Goal: Task Accomplishment & Management: Manage account settings

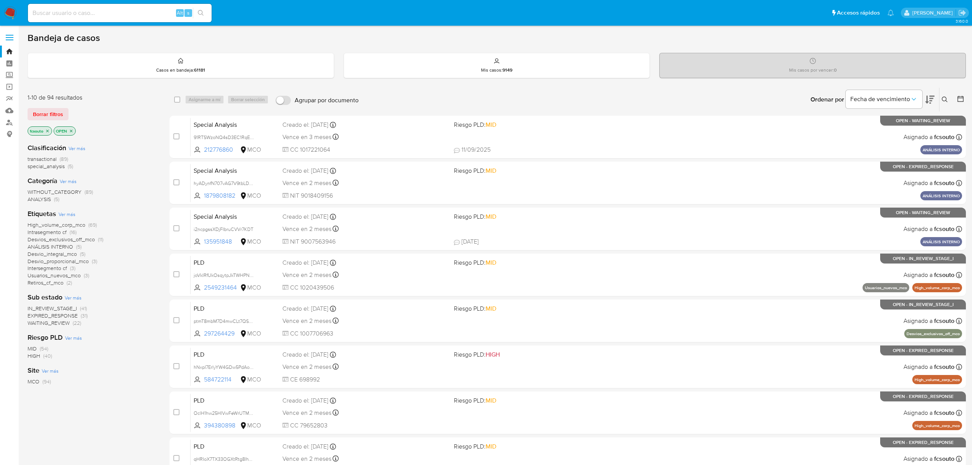
click at [60, 322] on span "WAITING_REVIEW" at bounding box center [49, 323] width 42 height 8
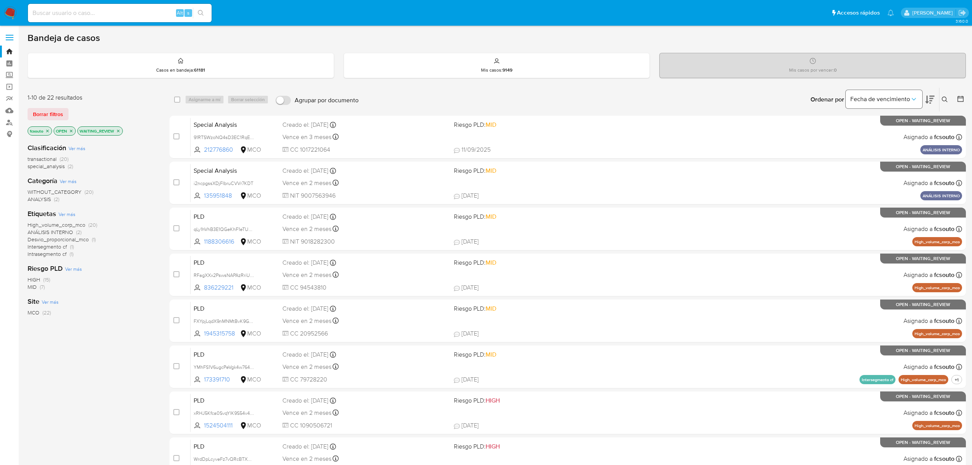
drag, startPoint x: 930, startPoint y: 95, endPoint x: 896, endPoint y: 104, distance: 34.8
click at [653, 95] on icon at bounding box center [930, 99] width 9 height 9
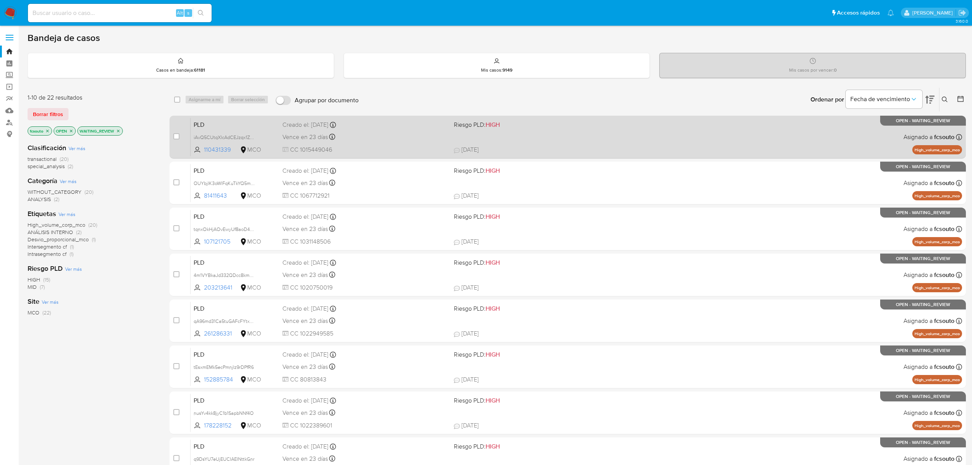
click at [284, 139] on span "Vence en 23 días" at bounding box center [306, 137] width 46 height 8
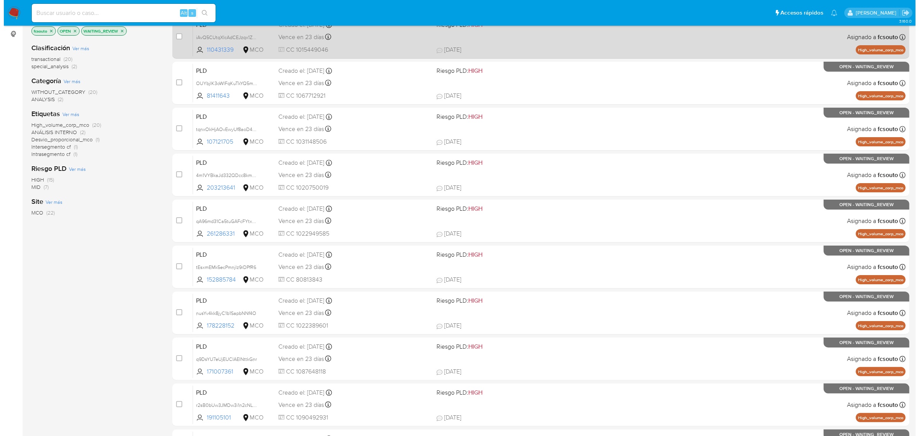
scroll to position [52, 0]
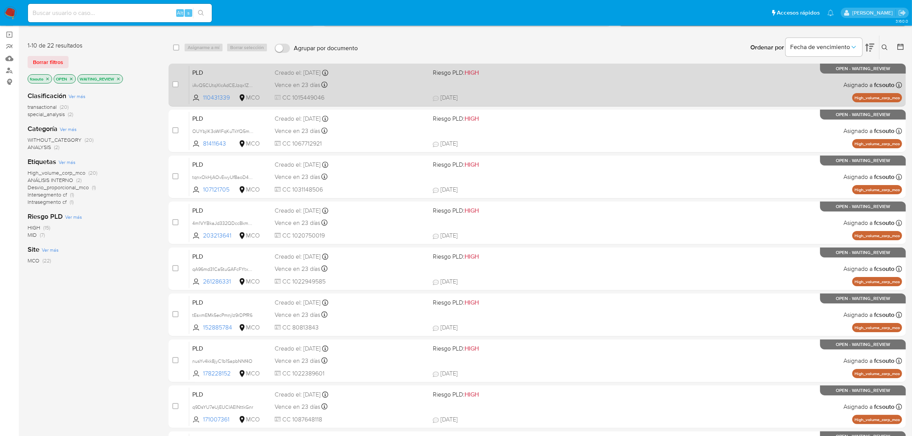
click at [505, 82] on div "PLD iAvQ5CUtqXlcAdCEJzqx1ZVF 110431339 MCO Riesgo PLD: HIGH Creado el: 12/07/20…" at bounding box center [545, 84] width 712 height 39
click at [175, 85] on input "checkbox" at bounding box center [175, 84] width 6 height 6
checkbox input "true"
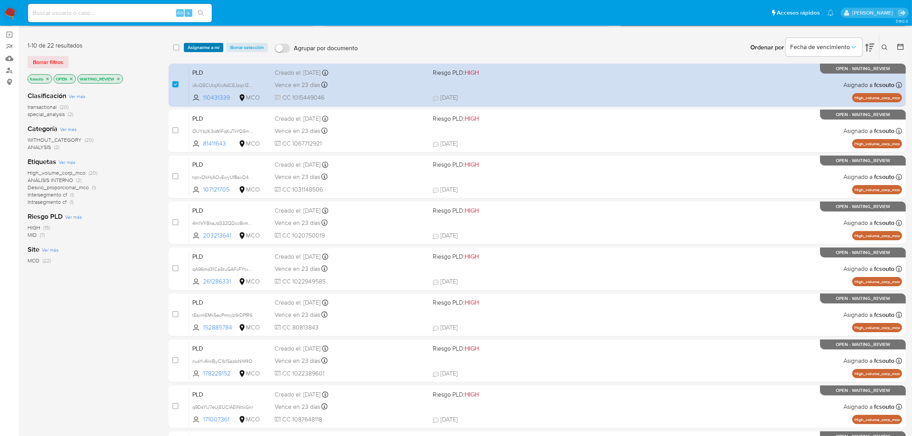
click at [207, 46] on span "Asignarme a mí" at bounding box center [204, 48] width 32 height 8
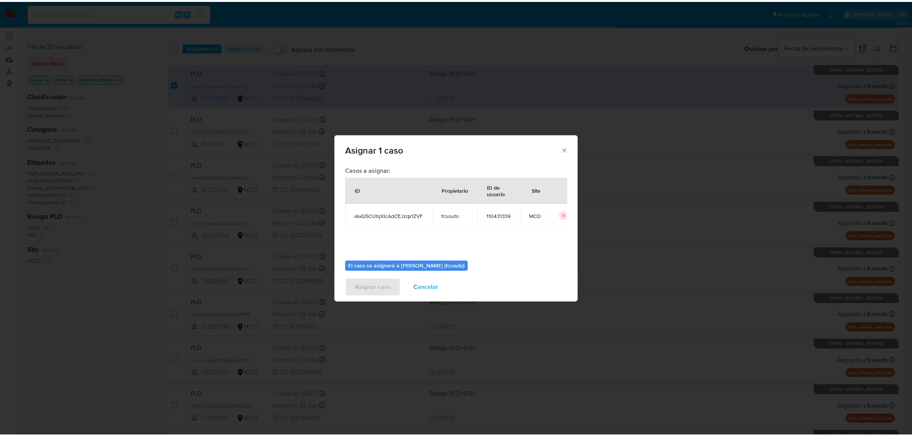
scroll to position [39, 0]
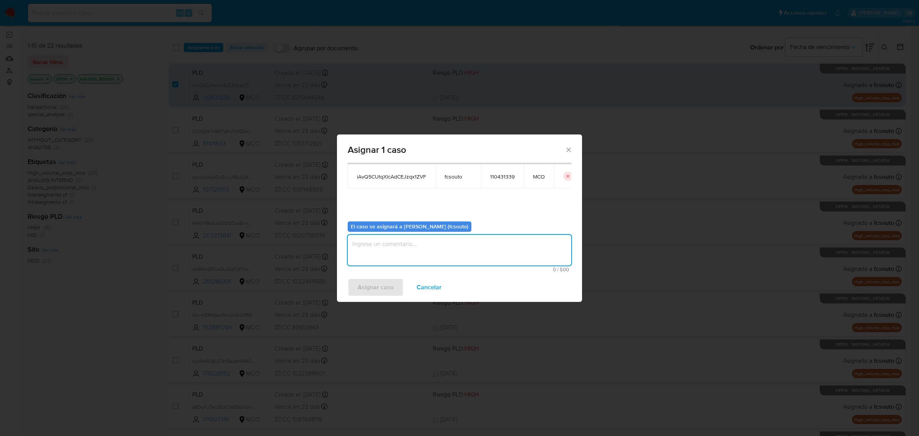
click at [437, 251] on textarea "assign-modal" at bounding box center [460, 250] width 224 height 31
type textarea "Asignación manual"
click at [365, 284] on span "Asignar caso" at bounding box center [376, 287] width 36 height 17
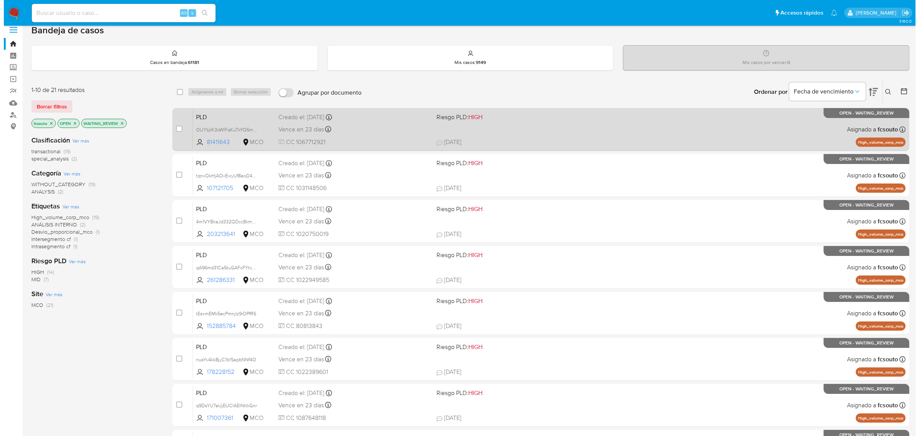
scroll to position [4, 0]
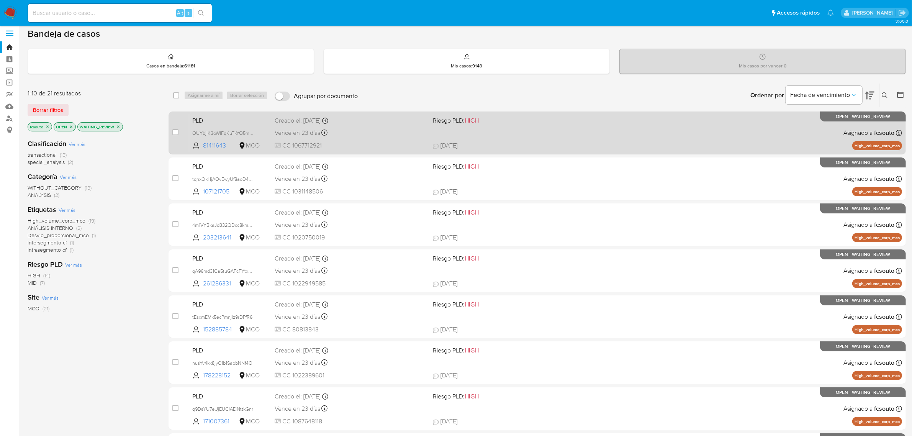
click at [381, 123] on div "Creado el: 12/07/2025 Creado el: 12/07/2025 07:07:24" at bounding box center [351, 120] width 152 height 8
click at [173, 132] on input "checkbox" at bounding box center [175, 132] width 6 height 6
checkbox input "true"
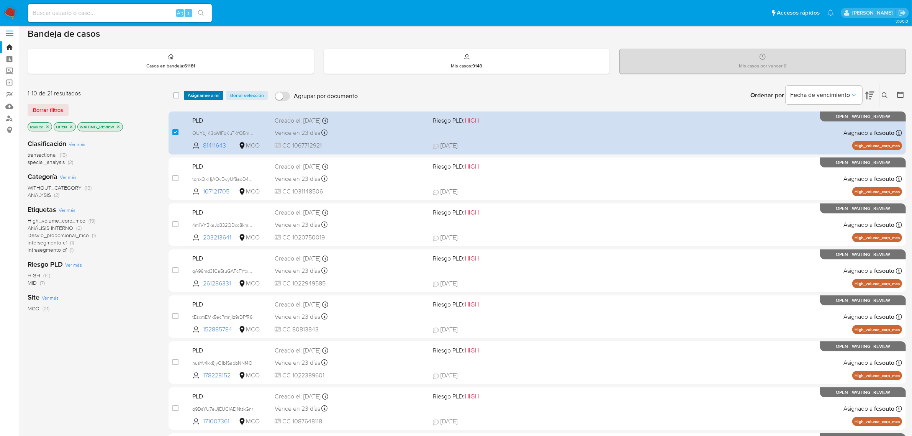
click at [200, 98] on span "Asignarme a mí" at bounding box center [204, 96] width 32 height 8
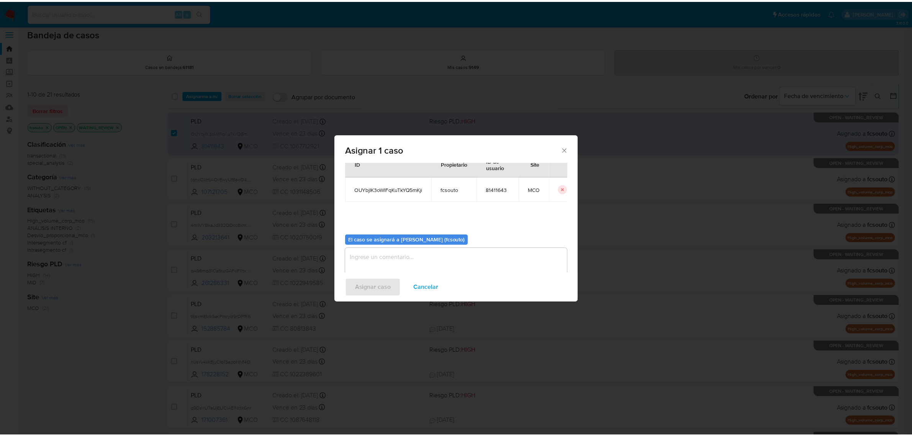
scroll to position [39, 0]
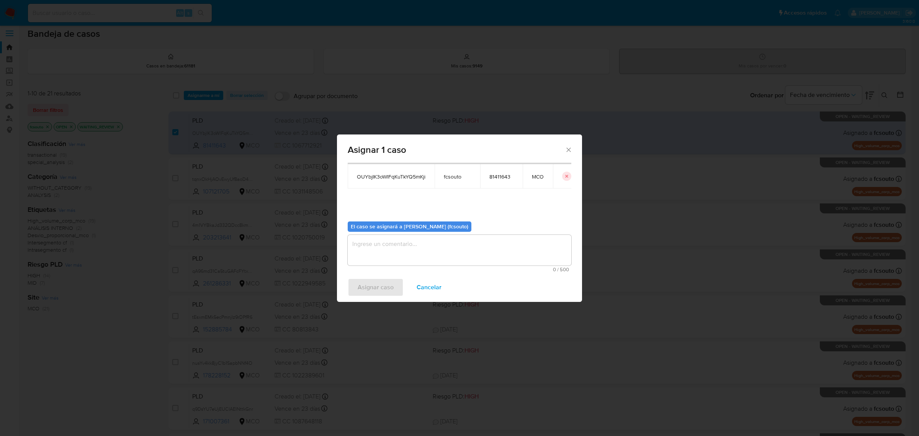
click at [433, 243] on textarea "assign-modal" at bounding box center [460, 250] width 224 height 31
type textarea "a"
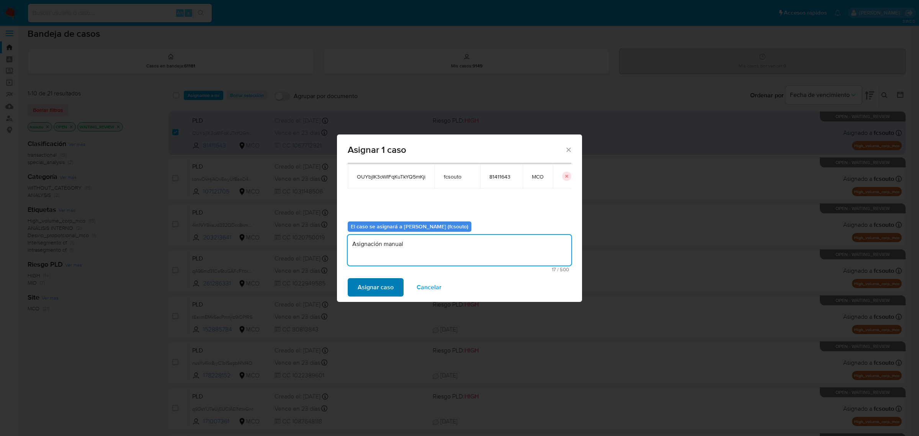
type textarea "Asignación manual"
click at [366, 286] on span "Asignar caso" at bounding box center [376, 287] width 36 height 17
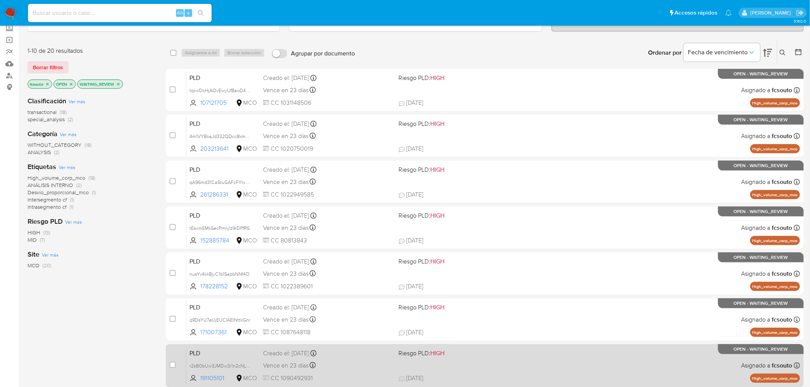
scroll to position [89, 0]
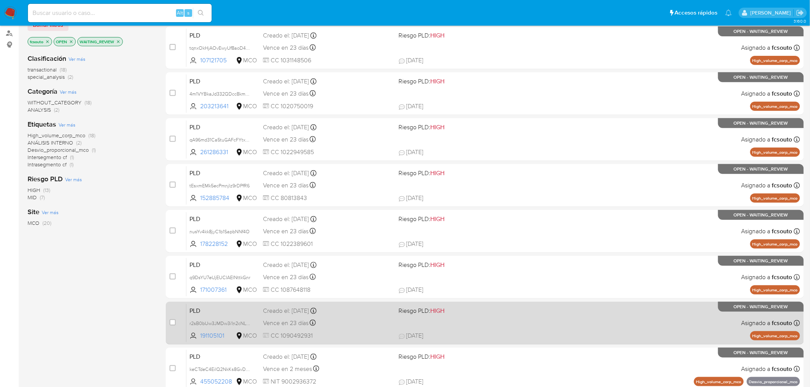
click at [360, 322] on div "PLD r2sB0bUw3JMDw3i1n2cNLP3U 191105101 MCO Riesgo PLD: HIGH Creado el: 12/07/20…" at bounding box center [493, 323] width 614 height 39
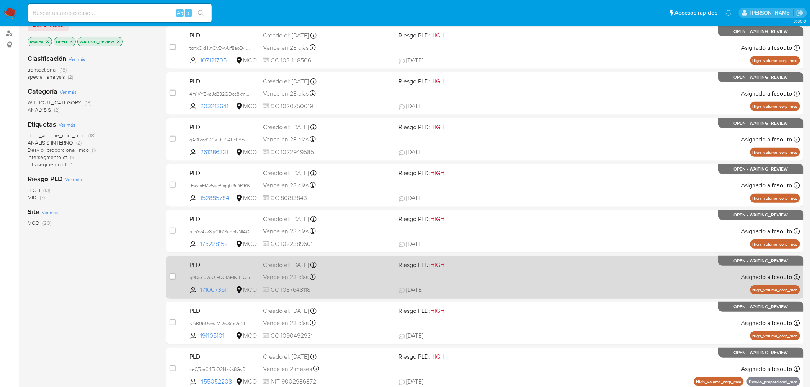
click at [350, 286] on span "CC 1087648118" at bounding box center [328, 290] width 130 height 8
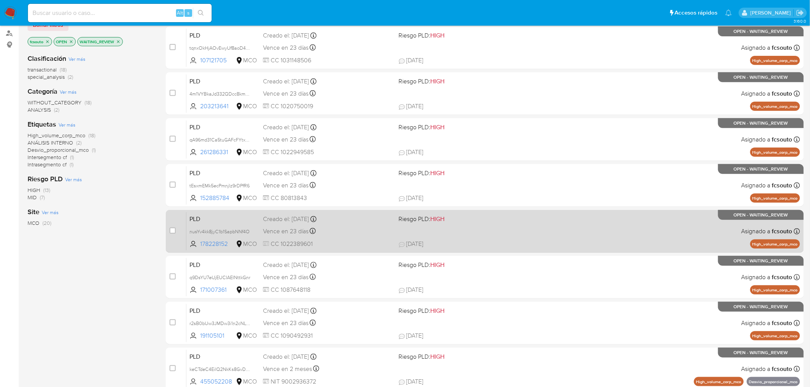
click at [363, 235] on div "Vence en 23 días Vence el 10/10/2025 07:08:04" at bounding box center [328, 231] width 130 height 10
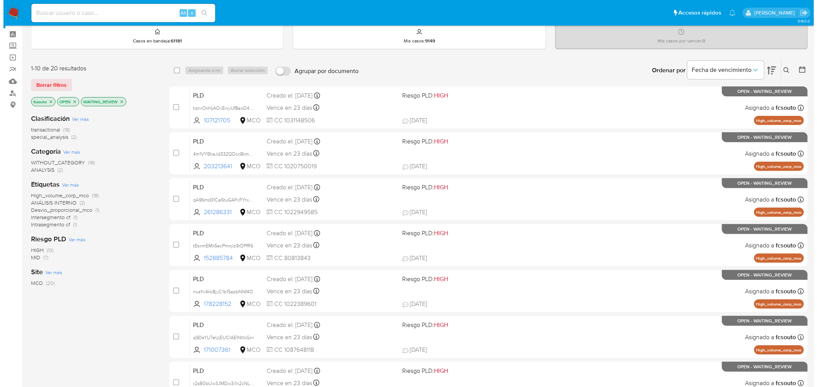
scroll to position [42, 0]
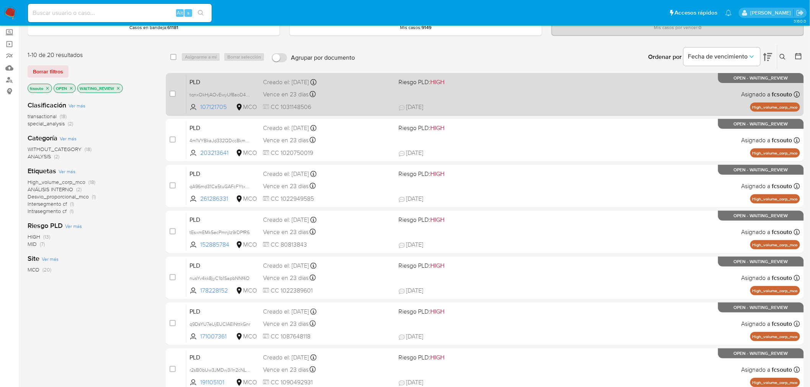
click at [340, 87] on div "PLD tqnxOkHjAOvEwyUf8aoD4T2H 107121705 MCO Riesgo PLD: HIGH Creado el: 12/07/20…" at bounding box center [493, 94] width 614 height 39
click at [173, 93] on input "checkbox" at bounding box center [173, 94] width 6 height 6
checkbox input "true"
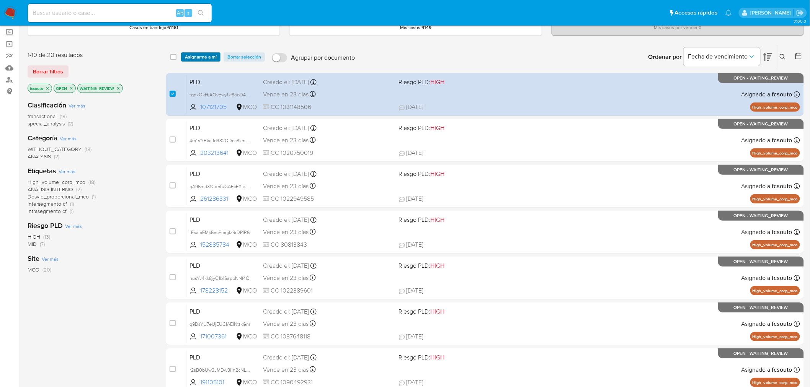
drag, startPoint x: 198, startPoint y: 58, endPoint x: 200, endPoint y: 64, distance: 6.8
click at [198, 59] on span "Asignarme a mí" at bounding box center [201, 57] width 32 height 8
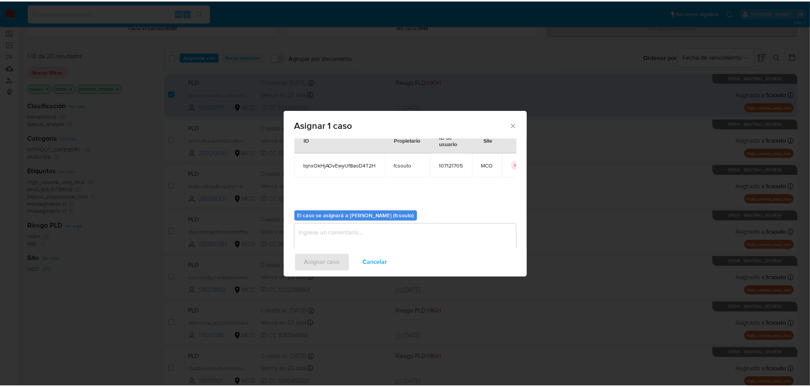
scroll to position [39, 0]
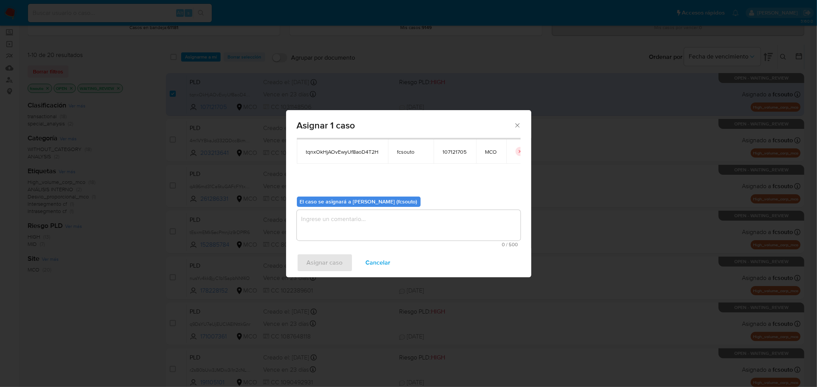
click at [385, 227] on textarea "assign-modal" at bounding box center [409, 225] width 224 height 31
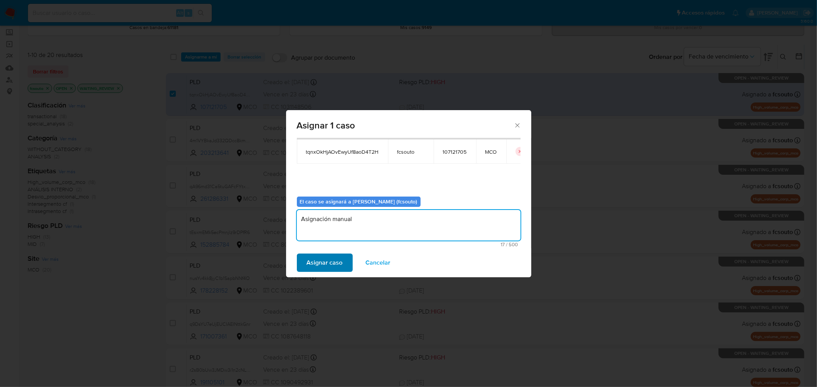
type textarea "Asignación manual"
click at [328, 257] on span "Asignar caso" at bounding box center [325, 263] width 36 height 17
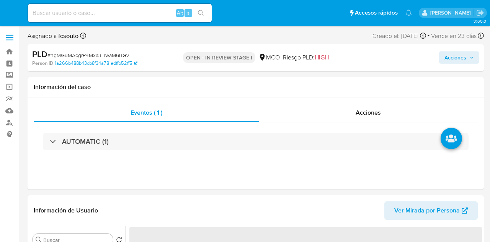
select select "10"
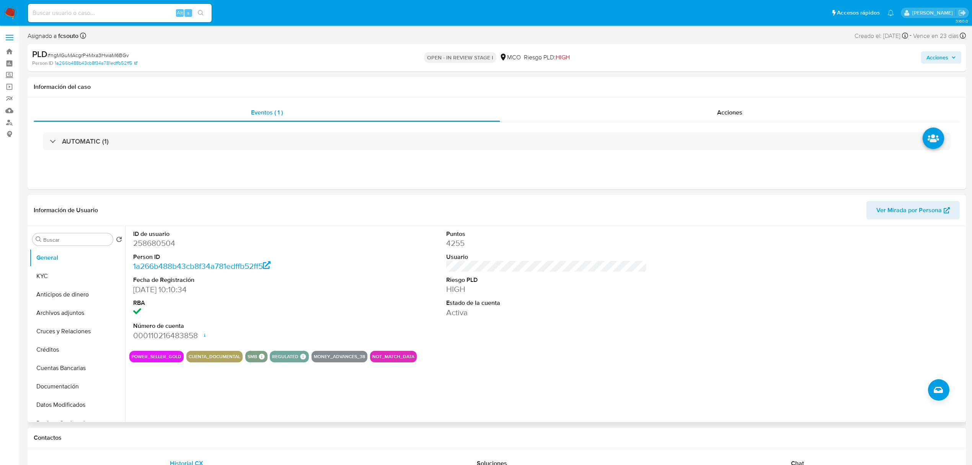
click at [151, 241] on dd "258680504" at bounding box center [233, 243] width 201 height 11
copy dd "258680504"
click at [490, 208] on header "Información de Usuario Ver Mirada por Persona" at bounding box center [497, 210] width 926 height 18
click at [490, 54] on span "Acciones" at bounding box center [938, 57] width 22 height 12
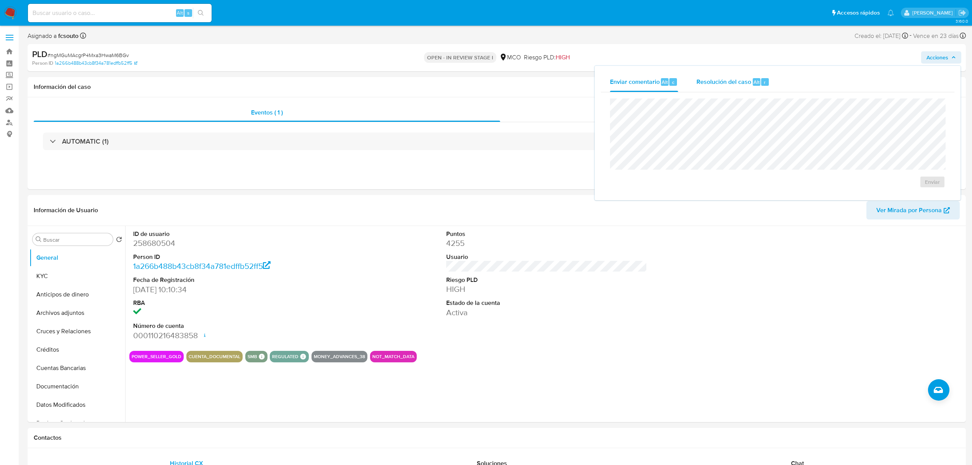
drag, startPoint x: 746, startPoint y: 85, endPoint x: 726, endPoint y: 88, distance: 19.8
click at [490, 85] on span "Resolución del caso" at bounding box center [724, 81] width 55 height 9
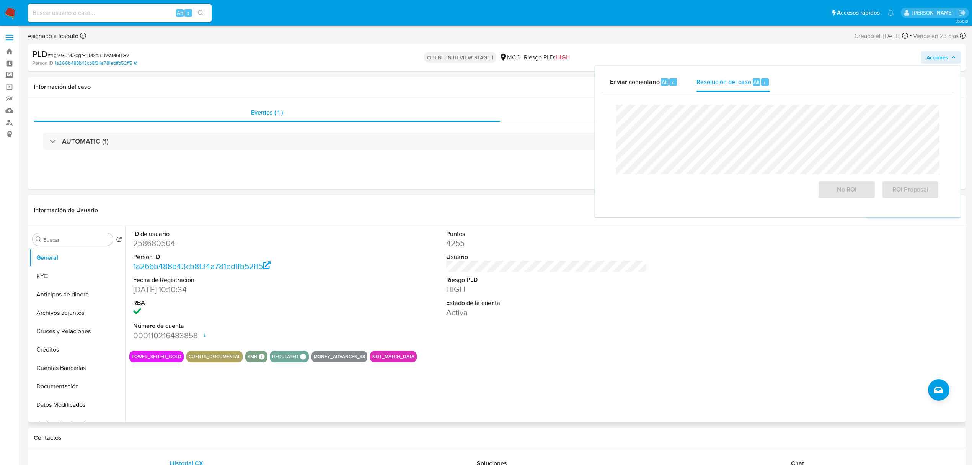
click at [403, 241] on div "ID de usuario 258680504 Person ID 1a266b488b43cb8f34a781edffb52ff5 Fecha de Reg…" at bounding box center [546, 285] width 835 height 119
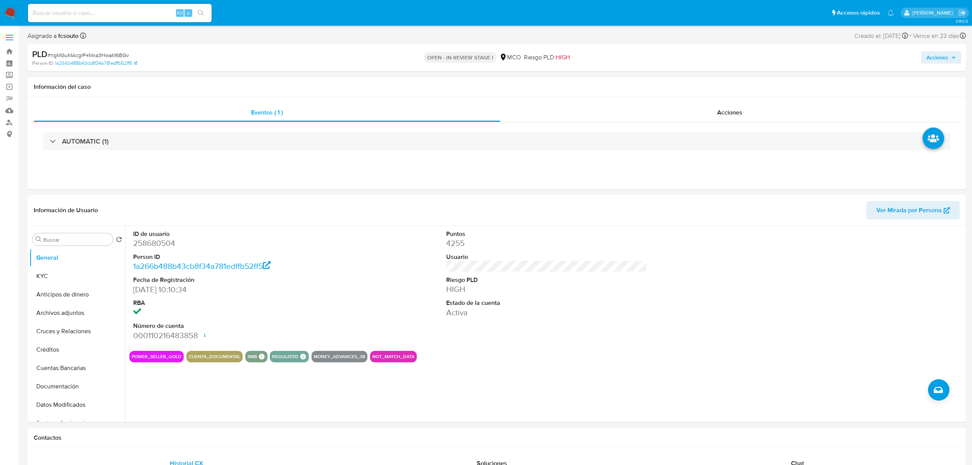
drag, startPoint x: 953, startPoint y: 44, endPoint x: 953, endPoint y: 51, distance: 6.9
click at [490, 46] on div "PLD # ngMGuMAcgrP4Mxa3HwaM6BGv Person ID 1a266b488b43cb8f34a781edffb52ff5 OPEN …" at bounding box center [497, 57] width 939 height 27
drag, startPoint x: 947, startPoint y: 59, endPoint x: 915, endPoint y: 56, distance: 32.3
click at [490, 53] on span "Acciones" at bounding box center [938, 57] width 22 height 12
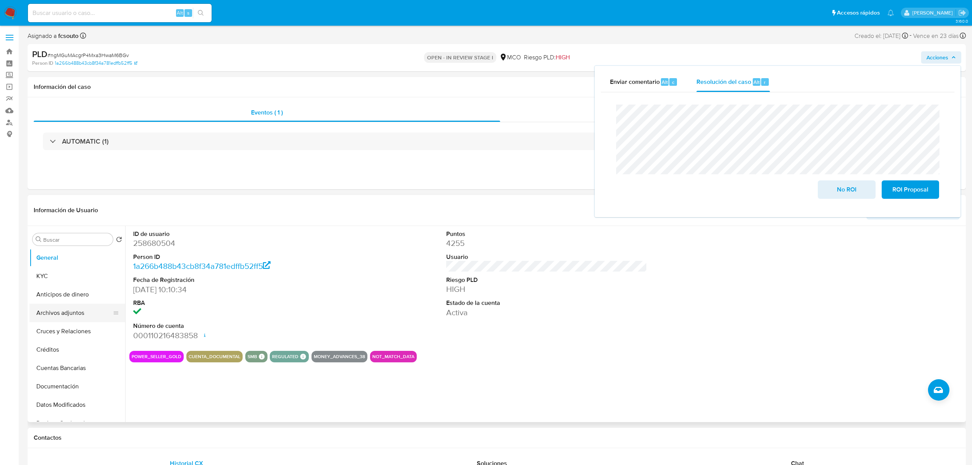
click at [65, 241] on button "Archivos adjuntos" at bounding box center [74, 313] width 90 height 18
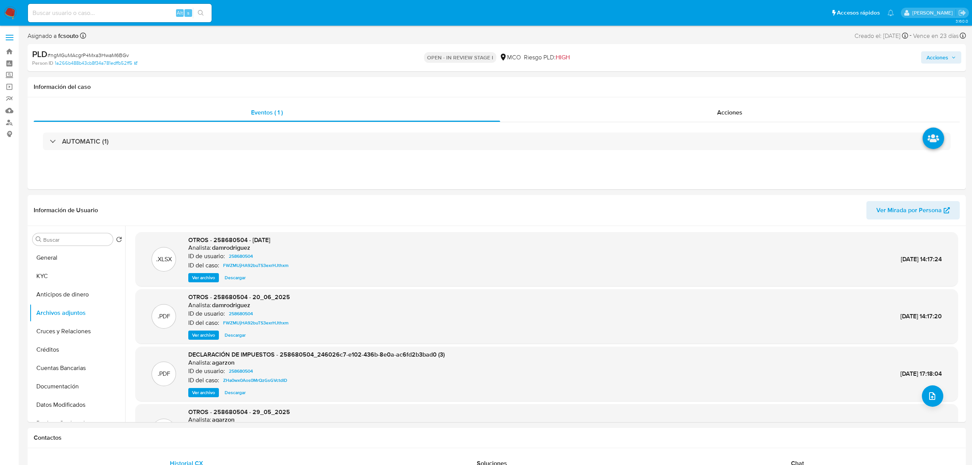
click at [490, 60] on span "Acciones" at bounding box center [941, 57] width 29 height 11
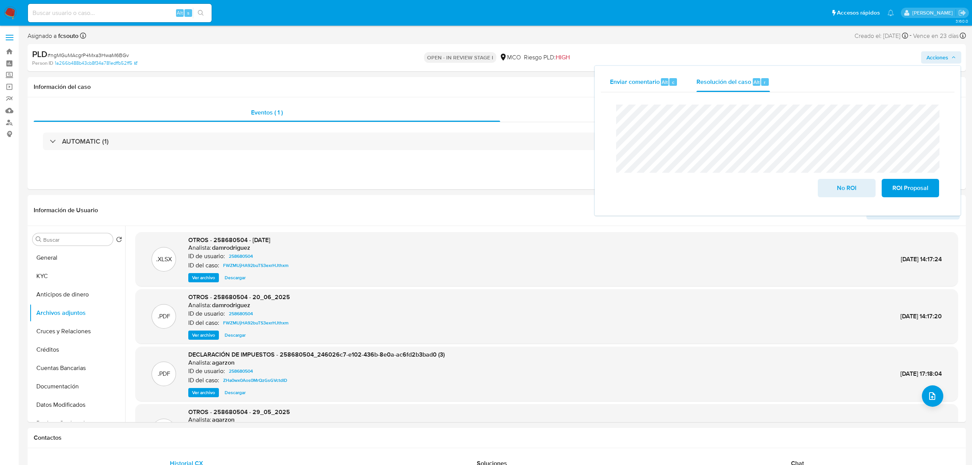
click at [490, 75] on div "Enviar comentario Alt c" at bounding box center [644, 82] width 68 height 20
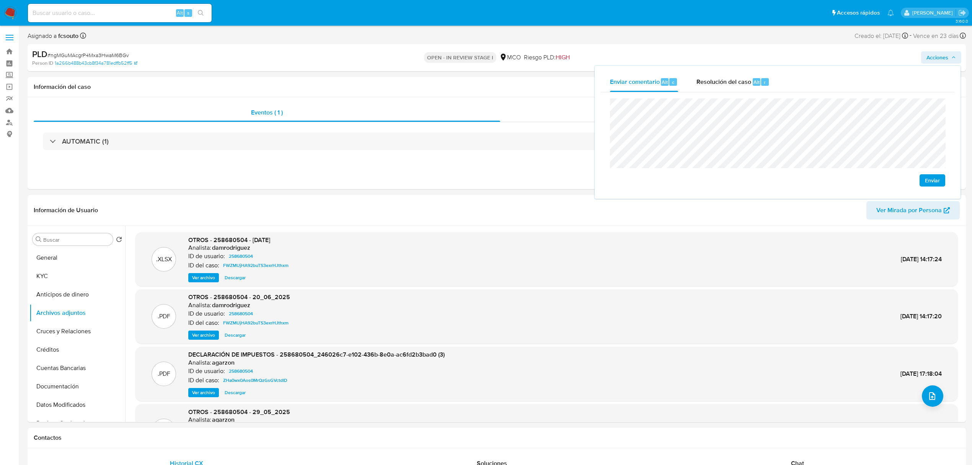
drag, startPoint x: 930, startPoint y: 178, endPoint x: 907, endPoint y: 181, distance: 22.8
click at [490, 178] on span "Enviar" at bounding box center [932, 180] width 15 height 11
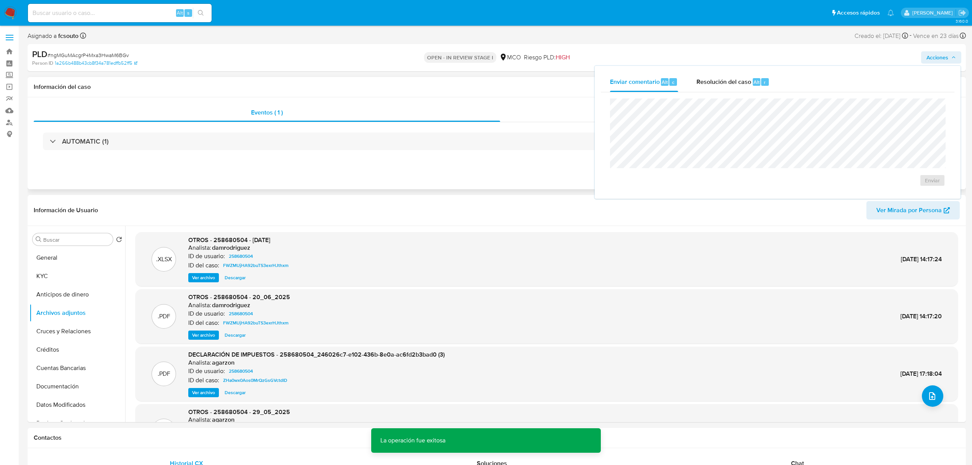
click at [472, 181] on div "Eventos ( 1 ) Acciones AUTOMATIC (1)" at bounding box center [497, 143] width 939 height 92
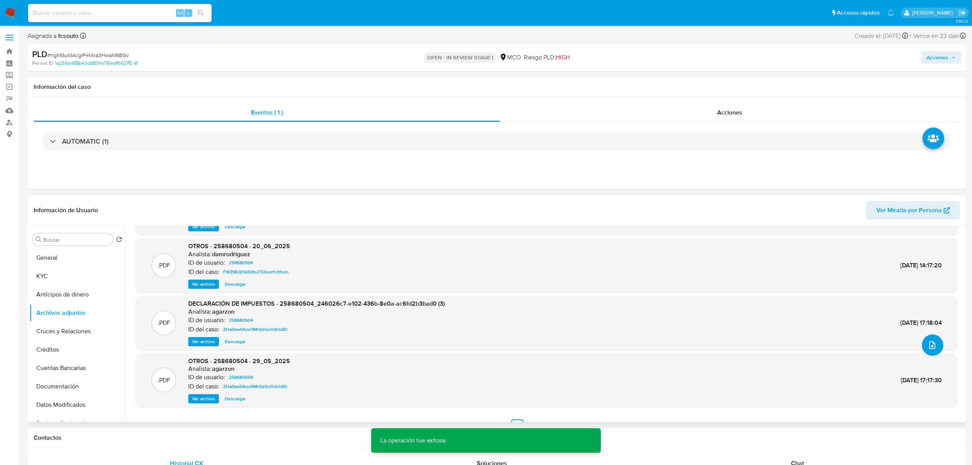
click at [490, 241] on icon "upload-file" at bounding box center [932, 344] width 9 height 9
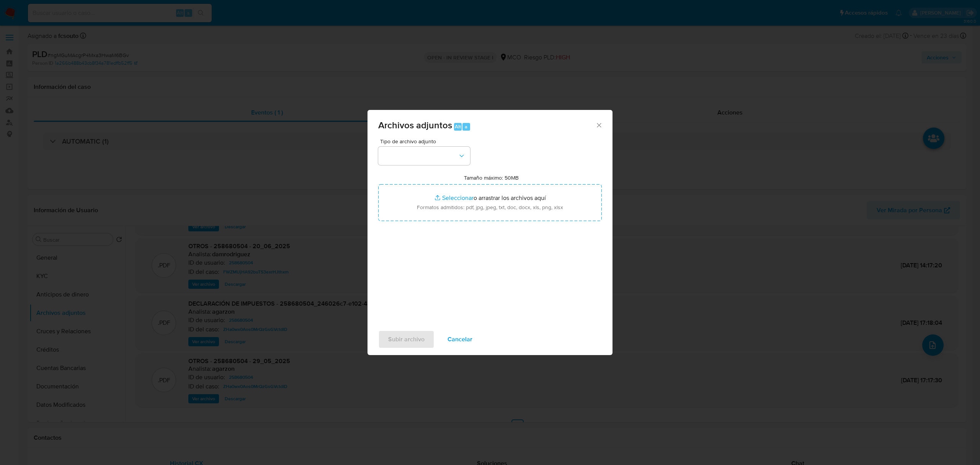
click at [472, 241] on button "Cancelar" at bounding box center [460, 339] width 45 height 18
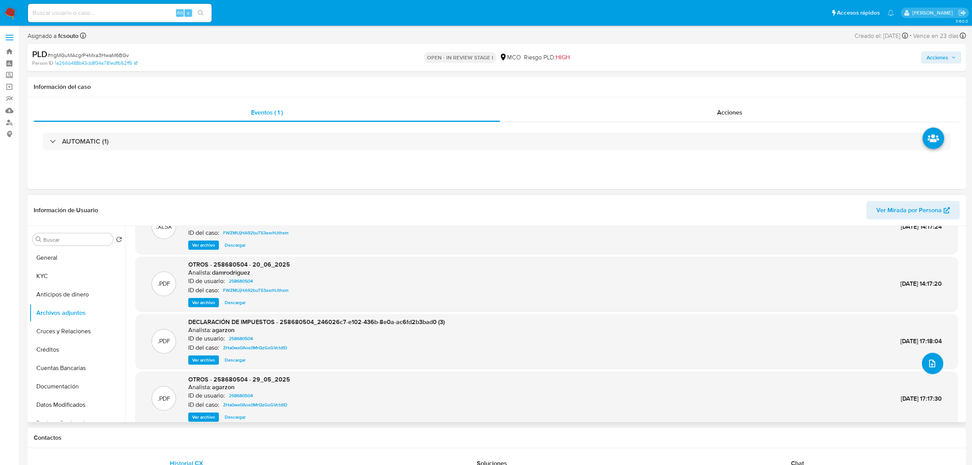
scroll to position [0, 0]
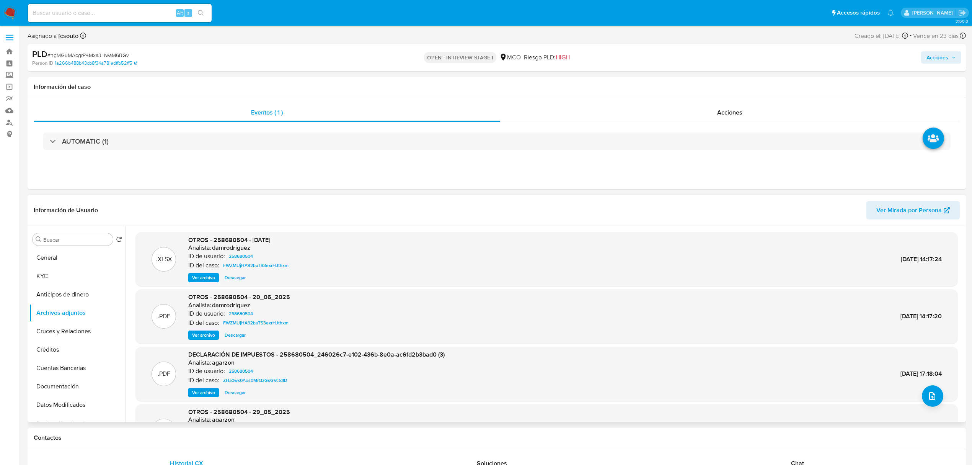
click at [201, 241] on div ".PDF DECLARACIÓN DE IMPUESTOS - 258680504_246026c7-e102-436b-8e0a-ac6fd2b3bad0 …" at bounding box center [547, 373] width 823 height 54
click at [203, 241] on span "Ver archivo" at bounding box center [203, 393] width 23 height 8
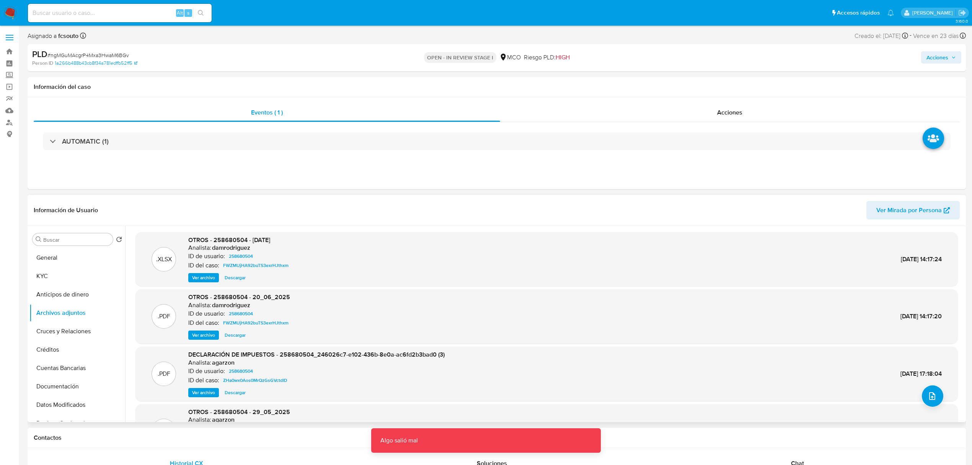
scroll to position [51, 0]
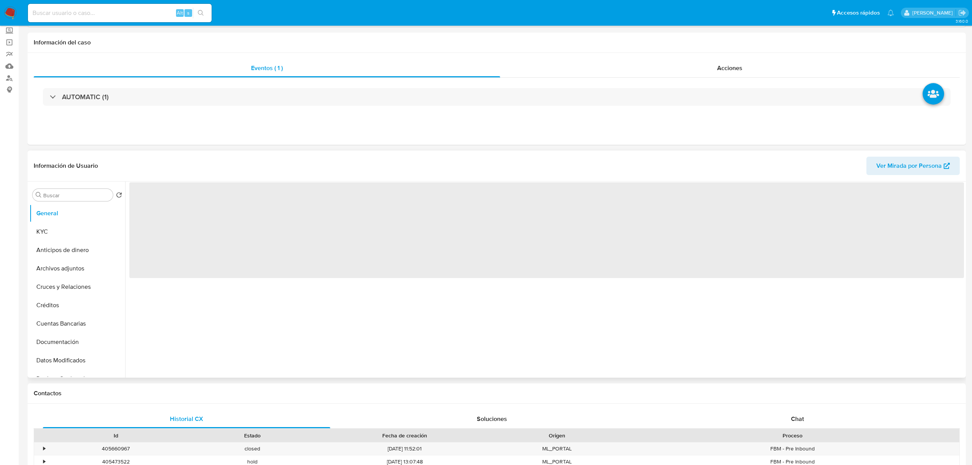
select select "10"
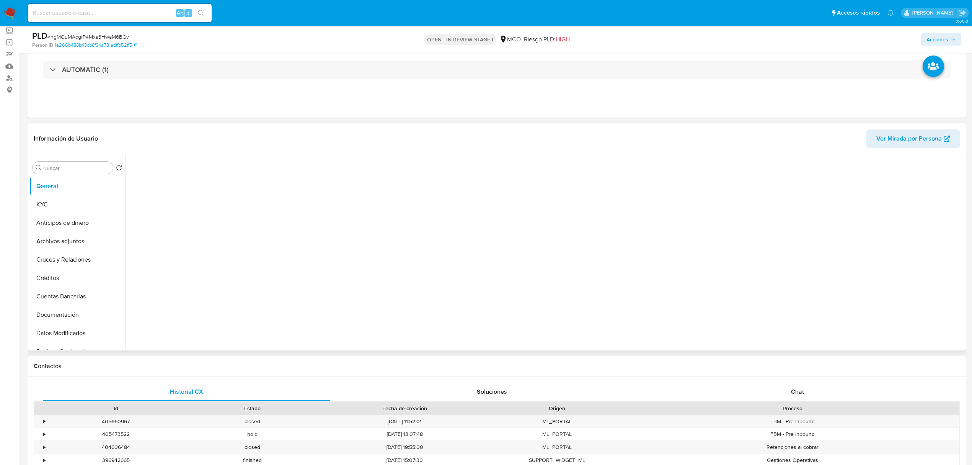
scroll to position [51, 0]
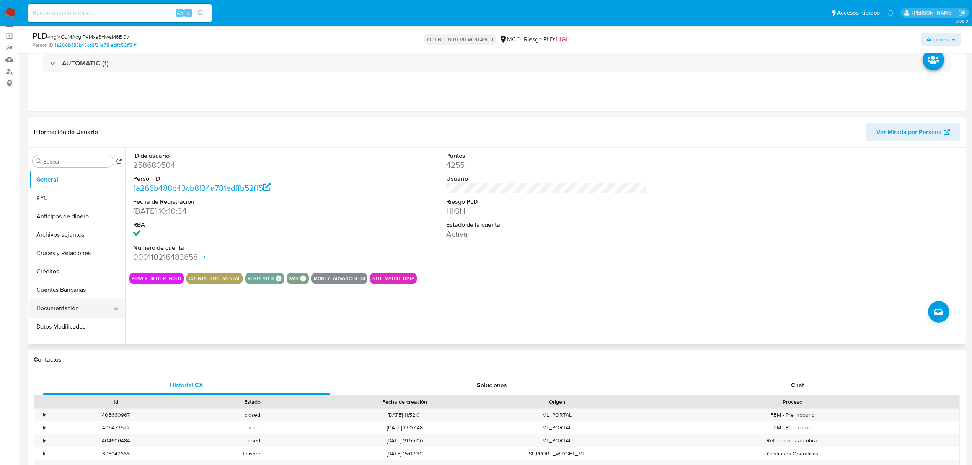
click at [83, 305] on button "Documentación" at bounding box center [74, 308] width 90 height 18
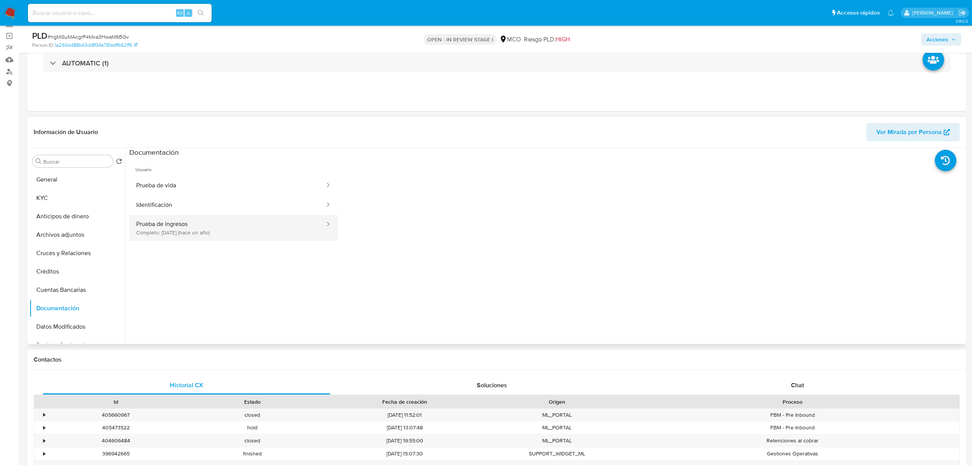
click at [223, 236] on button "Prueba de ingresos Completo: 08/10/2024 (hace un año)" at bounding box center [227, 228] width 196 height 26
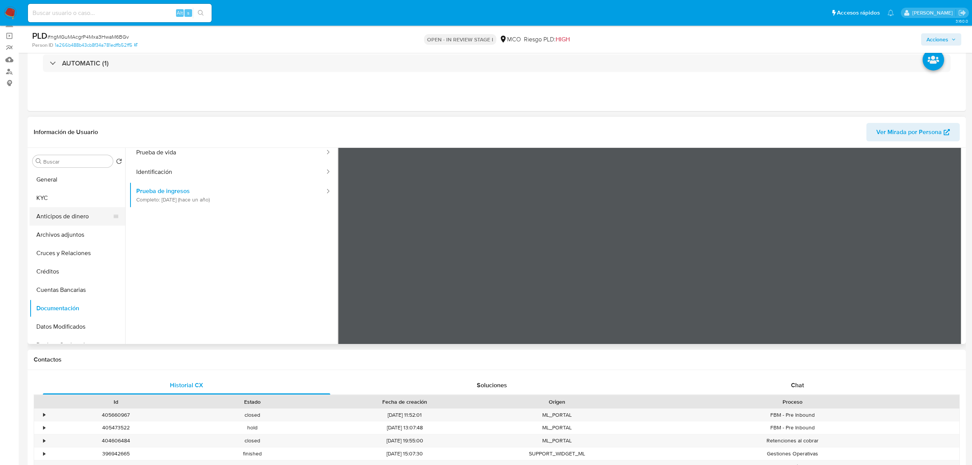
scroll to position [0, 0]
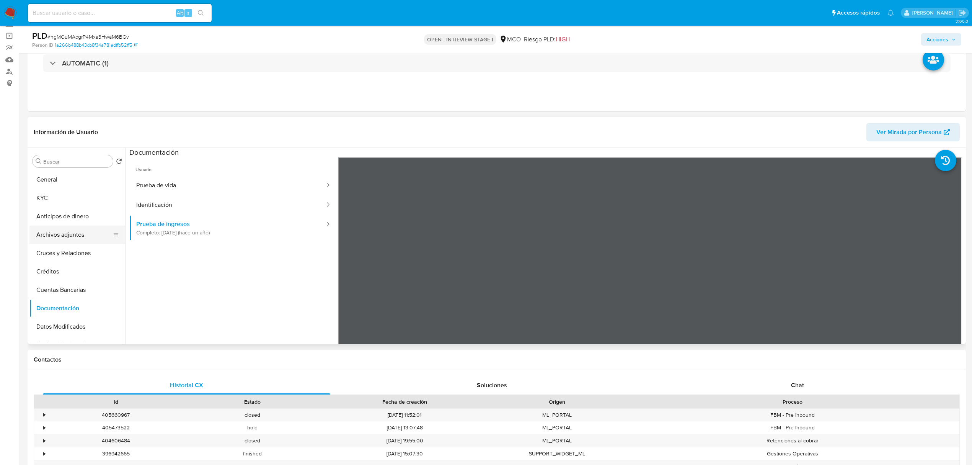
click at [77, 233] on button "Archivos adjuntos" at bounding box center [74, 234] width 90 height 18
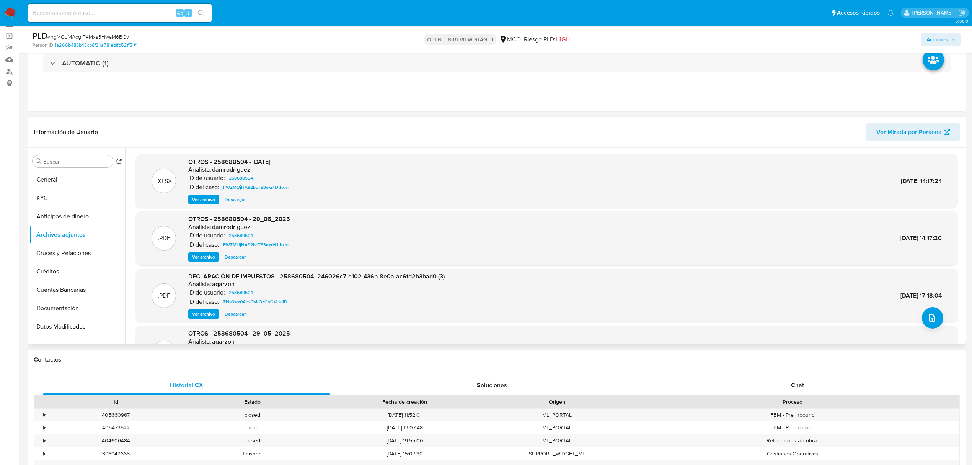
click at [198, 314] on span "Ver archivo" at bounding box center [203, 314] width 23 height 8
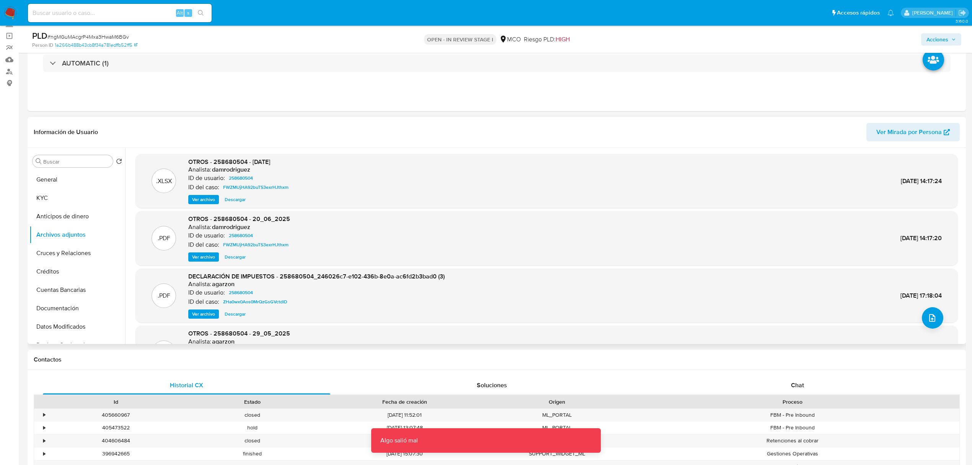
scroll to position [51, 0]
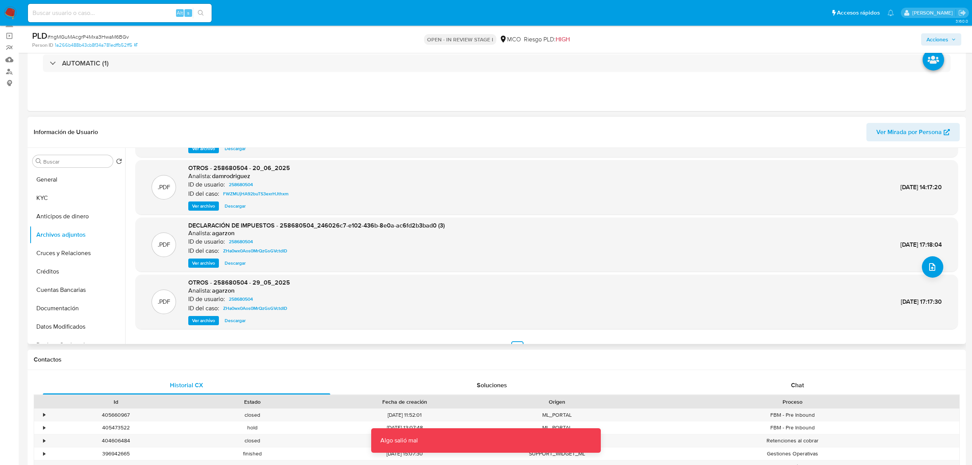
click at [292, 236] on div "Analista: agarzon" at bounding box center [316, 233] width 257 height 8
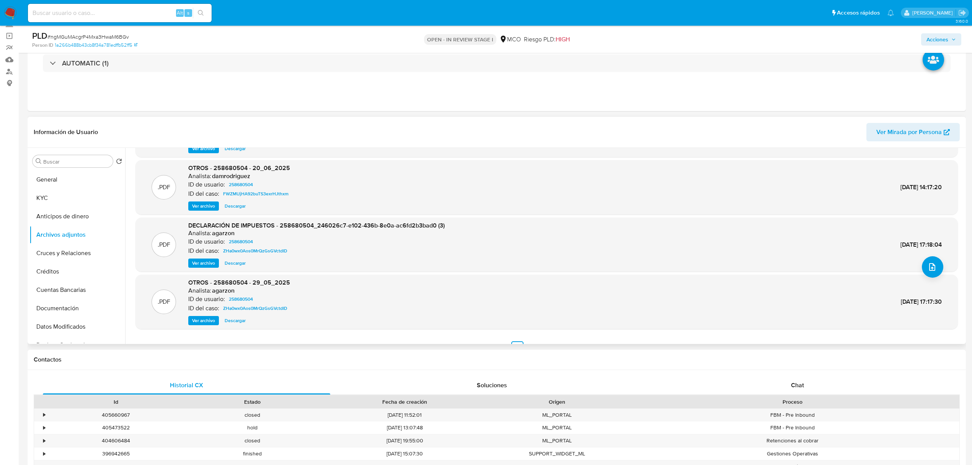
click at [300, 227] on span "DECLARACIÓN DE IMPUESTOS - 258680504_246026c7-e102-436b-8e0a-ac6fd2b3bad0 (3)" at bounding box center [316, 225] width 257 height 9
click at [82, 301] on button "Historial de conversaciones" at bounding box center [74, 302] width 90 height 18
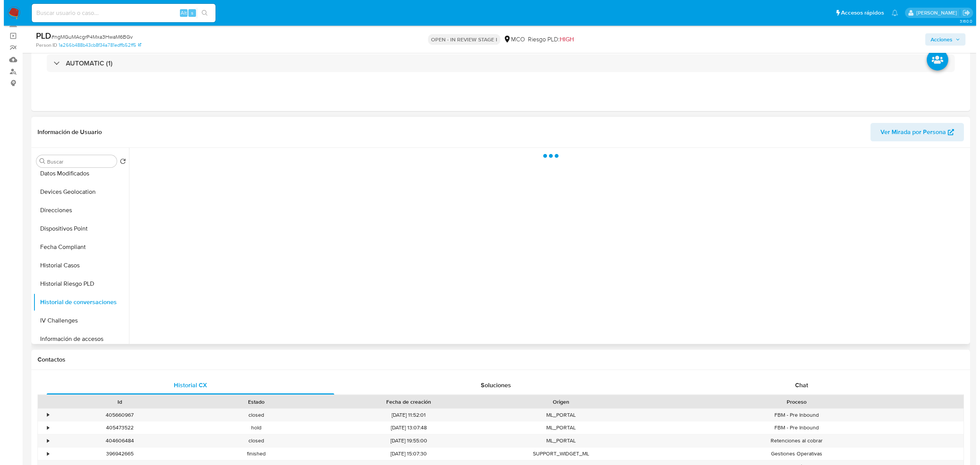
scroll to position [0, 0]
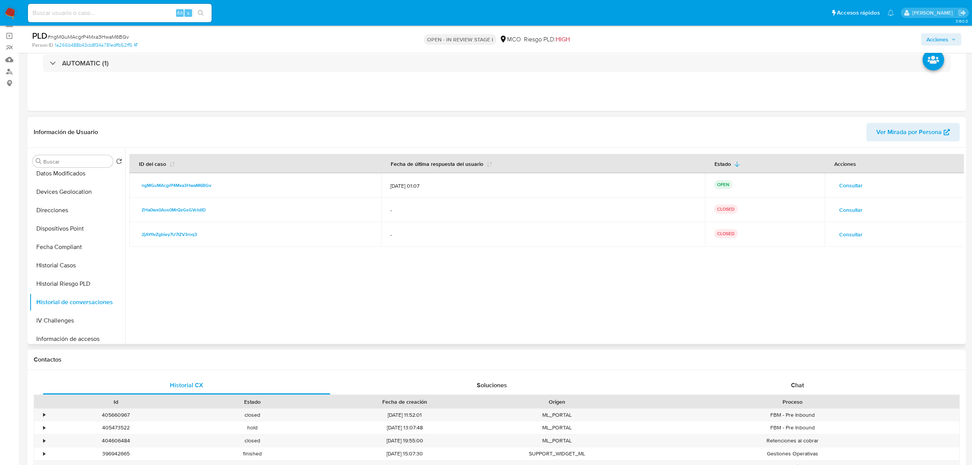
click at [845, 231] on span "Consultar" at bounding box center [851, 234] width 23 height 11
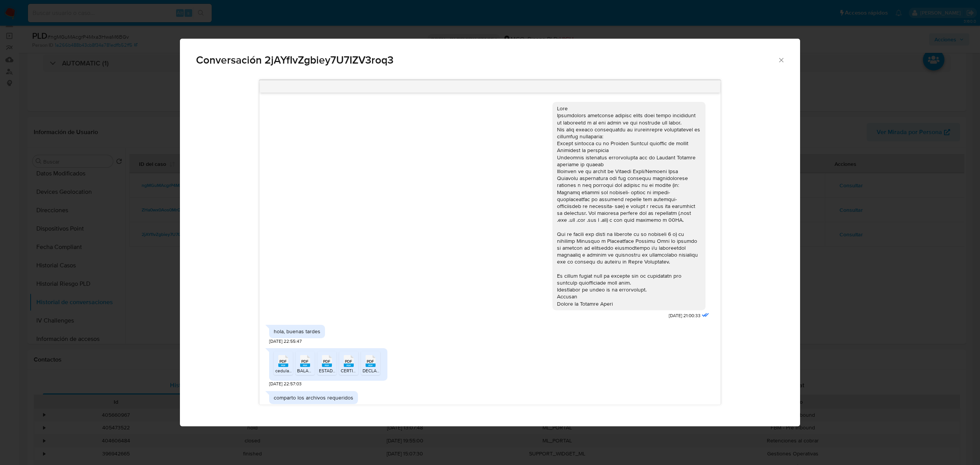
click at [932, 316] on div "Conversación 2jAYfIvZgbiey7U7IZV3roq3 17/01/2025 21:00:33 hola, buenas tardes 2…" at bounding box center [490, 232] width 980 height 465
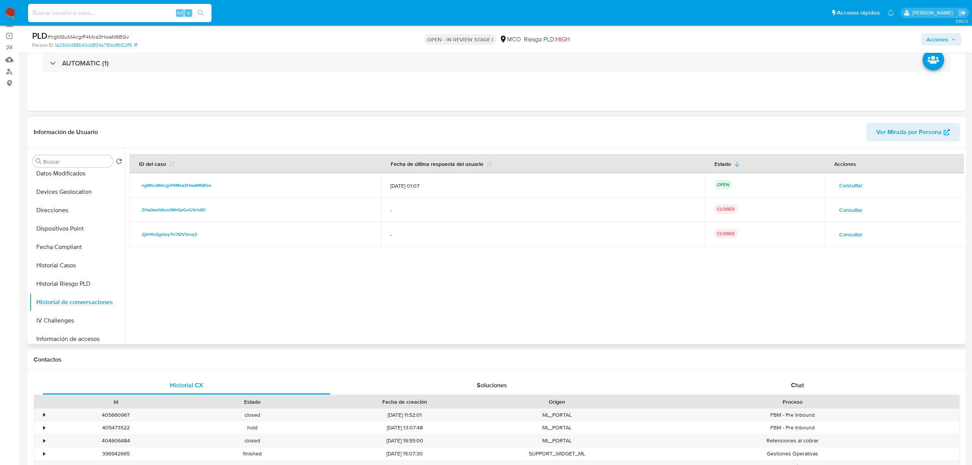
click at [853, 209] on span "Consultar" at bounding box center [851, 209] width 23 height 11
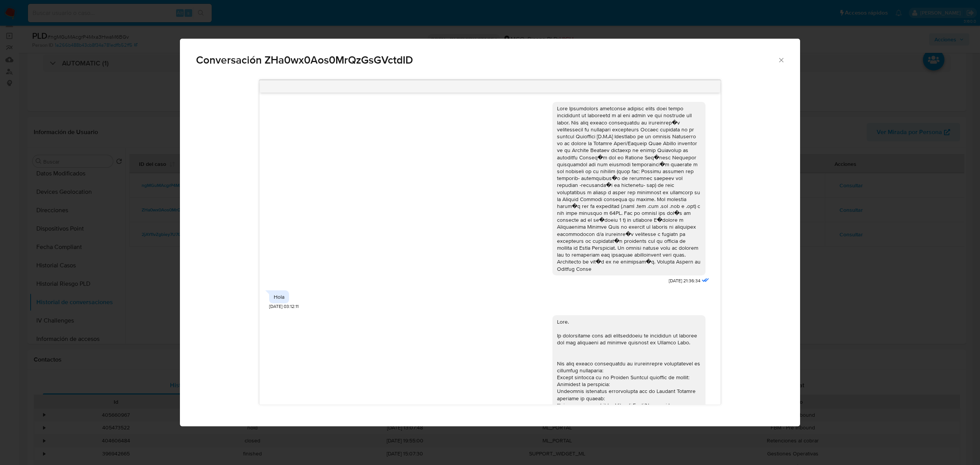
click at [894, 323] on div "Conversación ZHa0wx0Aos0MrQzGsGVctdID 06/05/2025 21:36:34 Hola 08/05/2025 03:12…" at bounding box center [490, 232] width 980 height 465
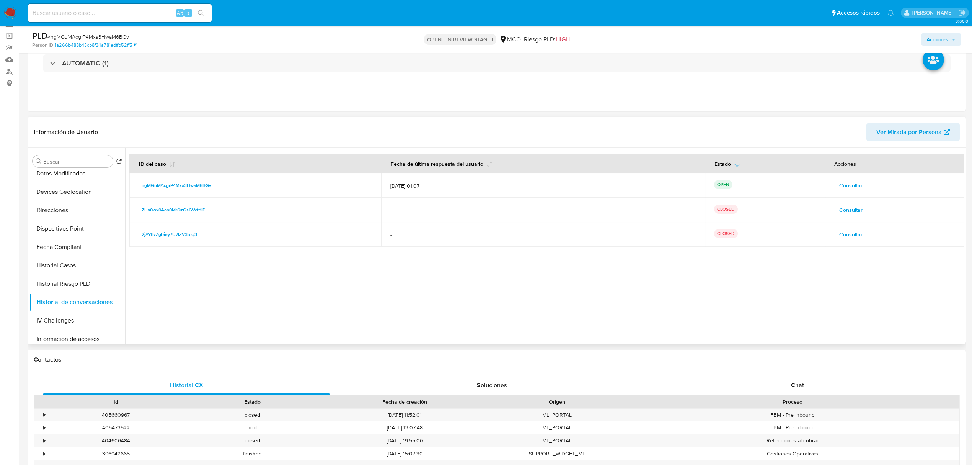
click at [855, 186] on span "Consultar" at bounding box center [851, 185] width 23 height 11
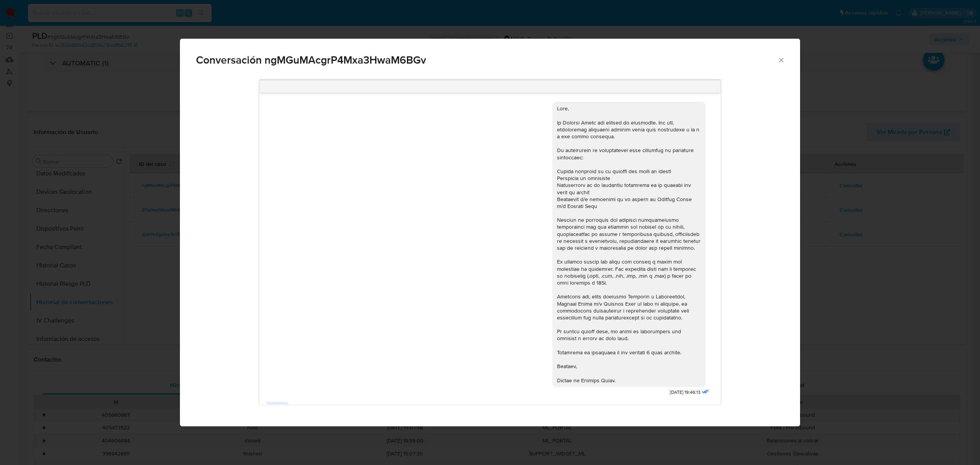
click at [959, 312] on div "Conversación ngMGuMAcgrP4Mxa3HwaM6BGv 24/07/2025 19:46:13 Hola 29/07/2025 04:05…" at bounding box center [490, 232] width 980 height 465
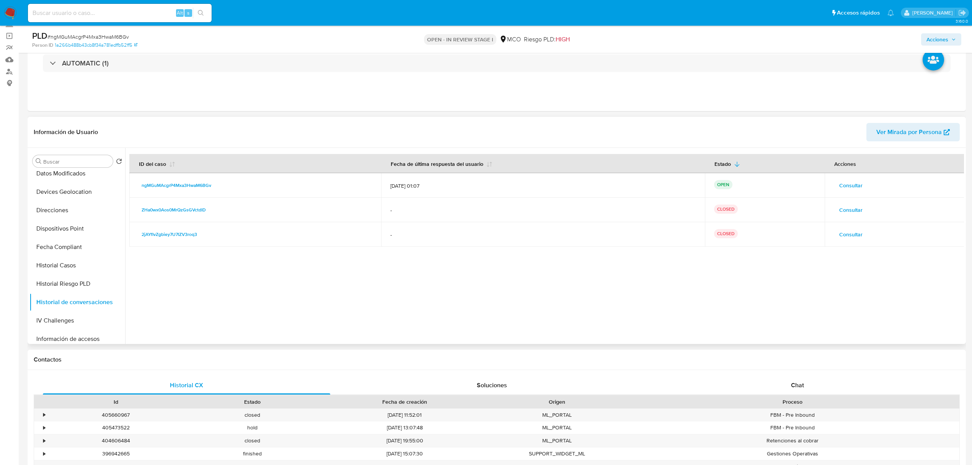
click at [853, 233] on span "Consultar" at bounding box center [851, 234] width 23 height 11
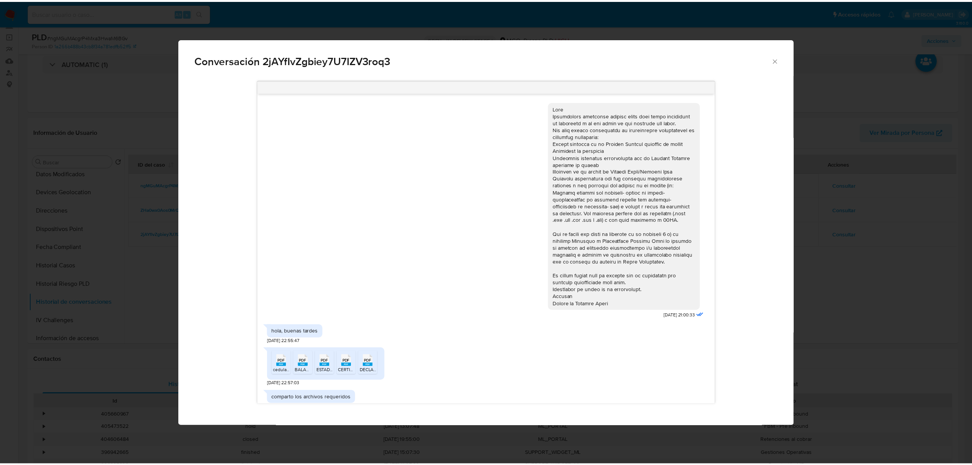
scroll to position [33, 0]
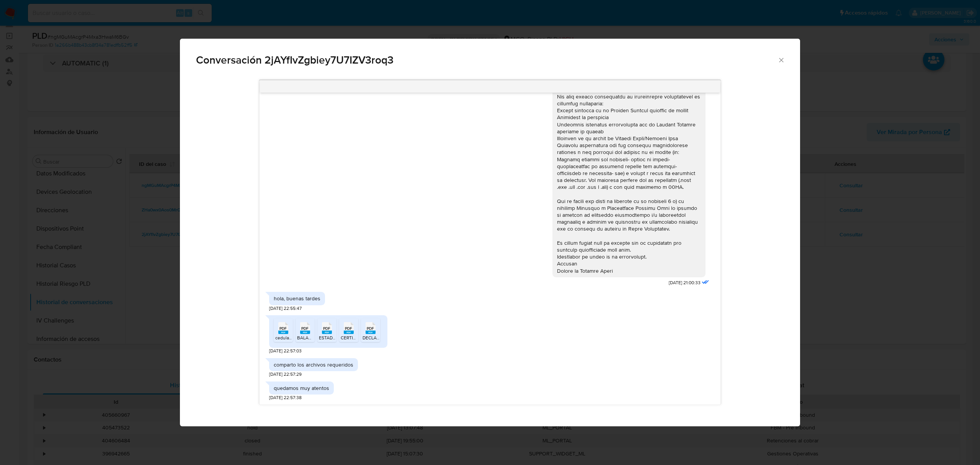
click at [305, 333] on rect "Comunicación" at bounding box center [305, 331] width 10 height 3
click at [329, 330] on span "PDF" at bounding box center [326, 328] width 7 height 5
click at [351, 332] on rect "Comunicación" at bounding box center [349, 331] width 10 height 3
click at [374, 333] on rect "Comunicación" at bounding box center [371, 331] width 10 height 3
click at [900, 296] on div "Conversación 2jAYfIvZgbiey7U7IZV3roq3 17/01/2025 21:00:33 hola, buenas tardes 2…" at bounding box center [490, 232] width 980 height 465
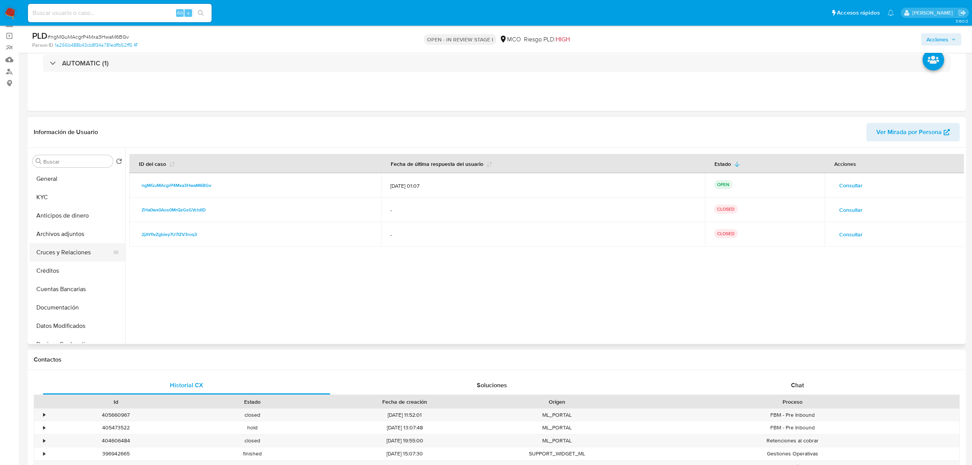
scroll to position [0, 0]
click at [68, 236] on button "Archivos adjuntos" at bounding box center [74, 234] width 90 height 18
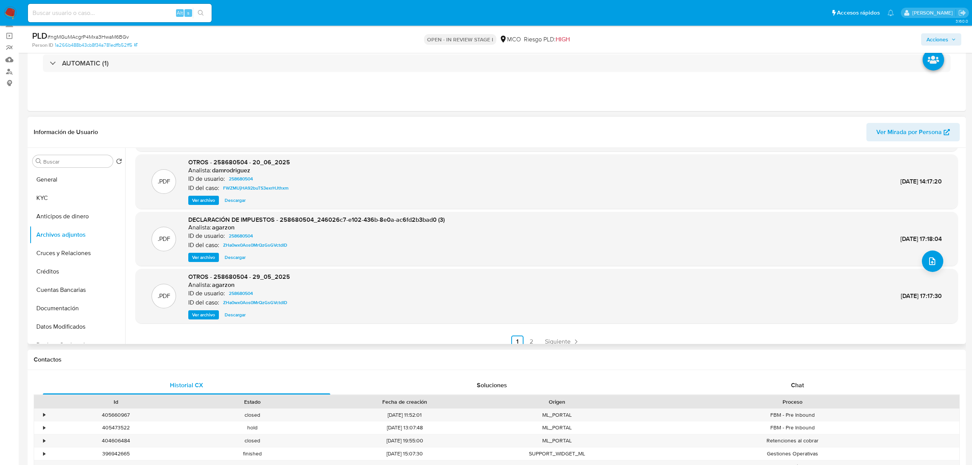
scroll to position [64, 0]
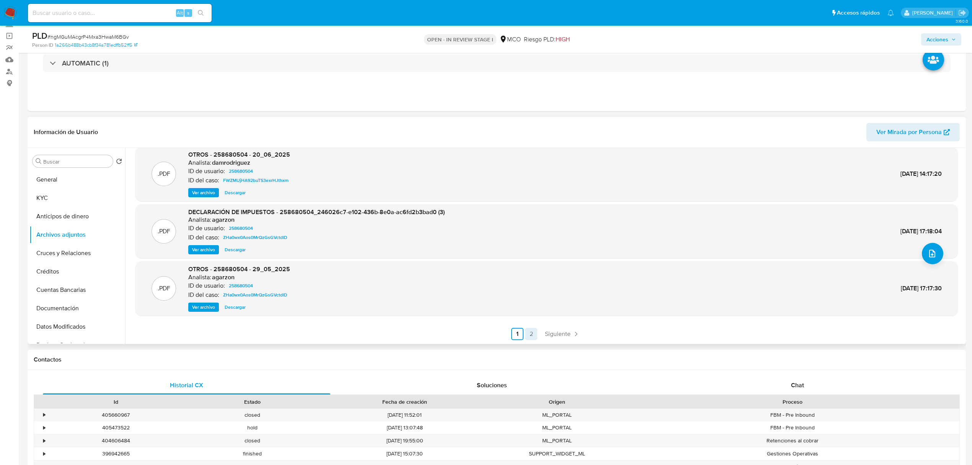
click at [530, 330] on link "2" at bounding box center [531, 334] width 12 height 12
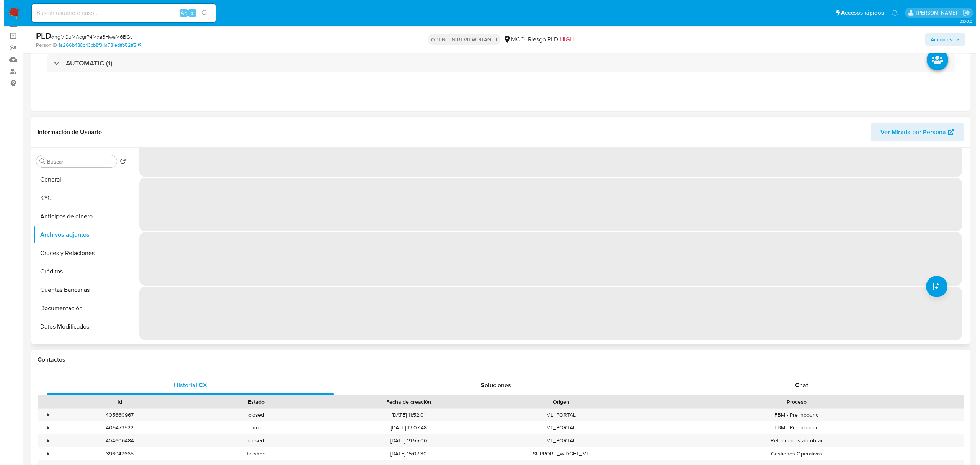
scroll to position [0, 0]
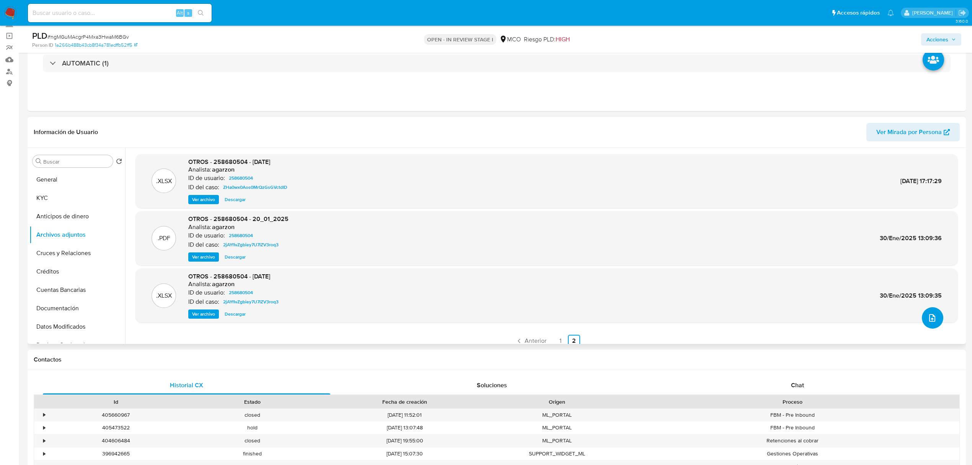
click at [930, 316] on icon "upload-file" at bounding box center [933, 318] width 6 height 8
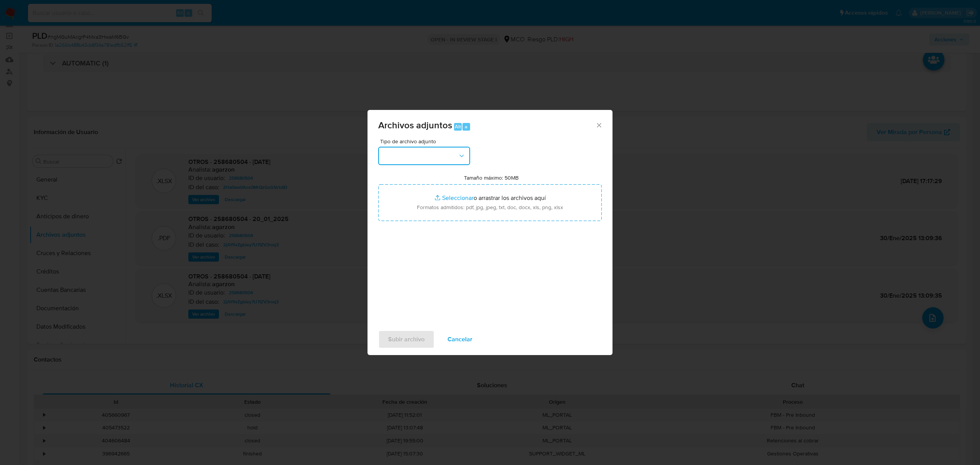
click at [460, 152] on icon "button" at bounding box center [462, 156] width 8 height 8
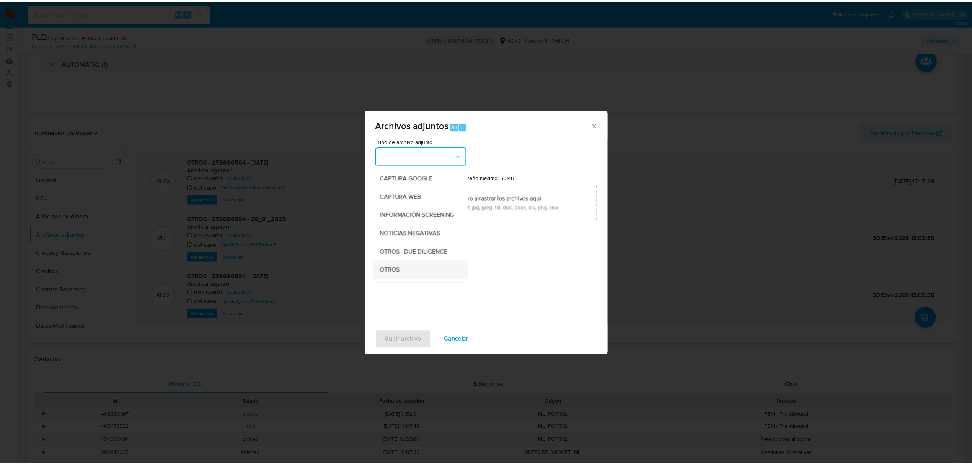
scroll to position [51, 0]
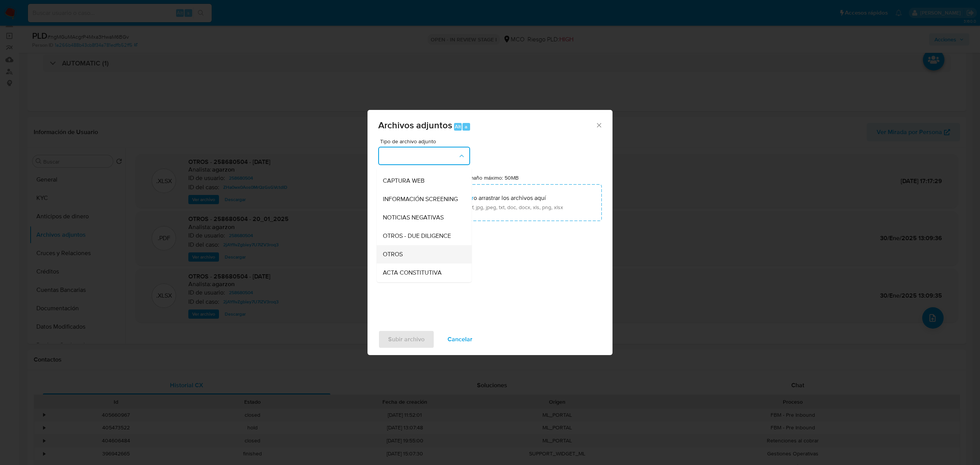
click at [417, 255] on div "OTROS" at bounding box center [422, 254] width 78 height 18
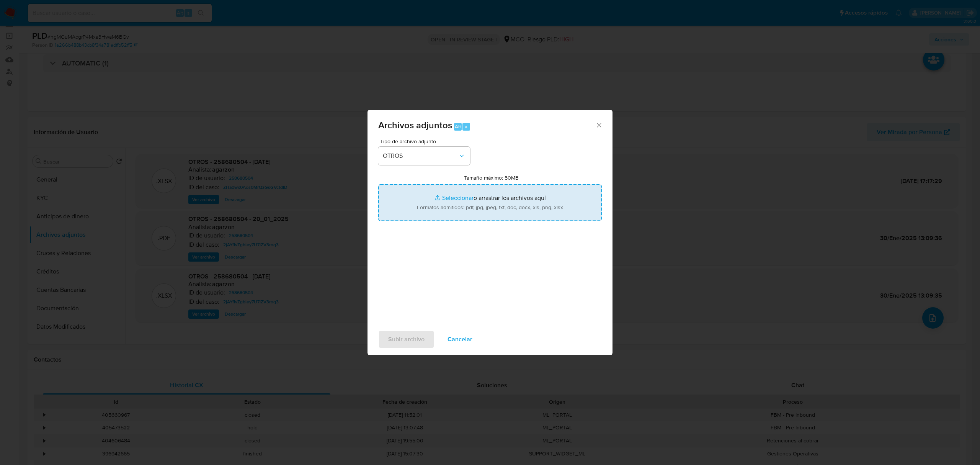
click at [457, 204] on input "Tamaño máximo: 50MB Seleccionar archivos" at bounding box center [490, 202] width 224 height 37
type input "C:\fakepath\258680504_246026c7-e102-436b-8e0a-ac6fd2b3bad0.pdf"
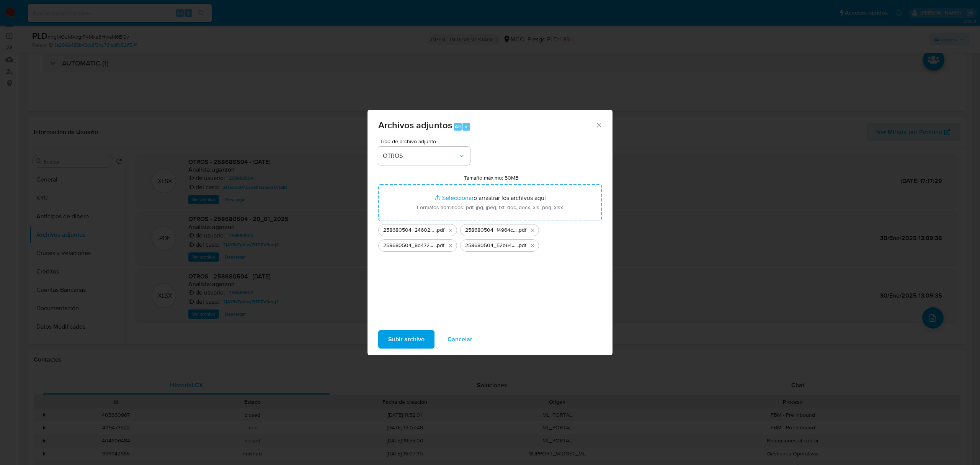
click at [419, 337] on span "Subir archivo" at bounding box center [406, 339] width 36 height 17
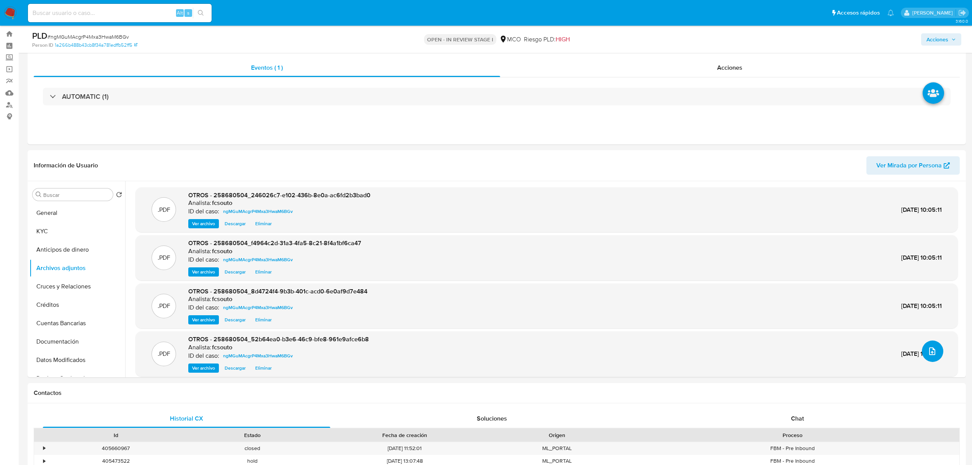
scroll to position [0, 0]
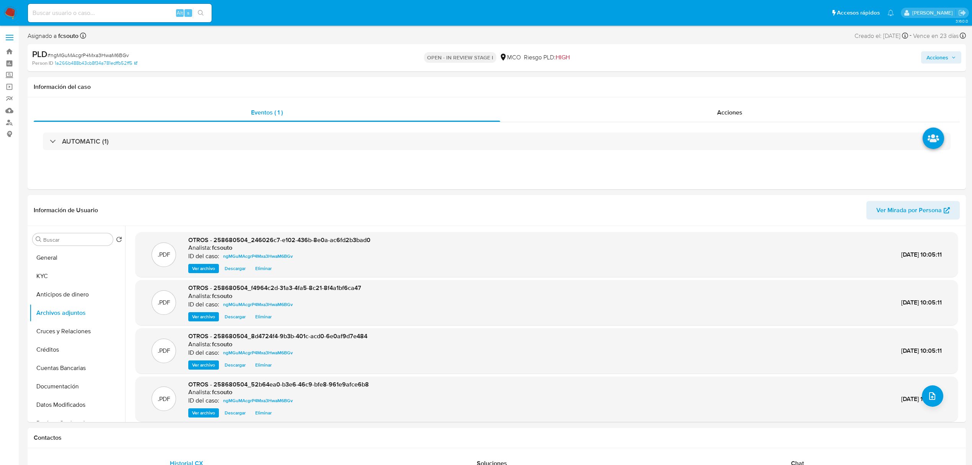
click at [942, 52] on span "Acciones" at bounding box center [938, 57] width 22 height 12
click at [714, 88] on div "Resolución del caso Alt r" at bounding box center [733, 82] width 73 height 20
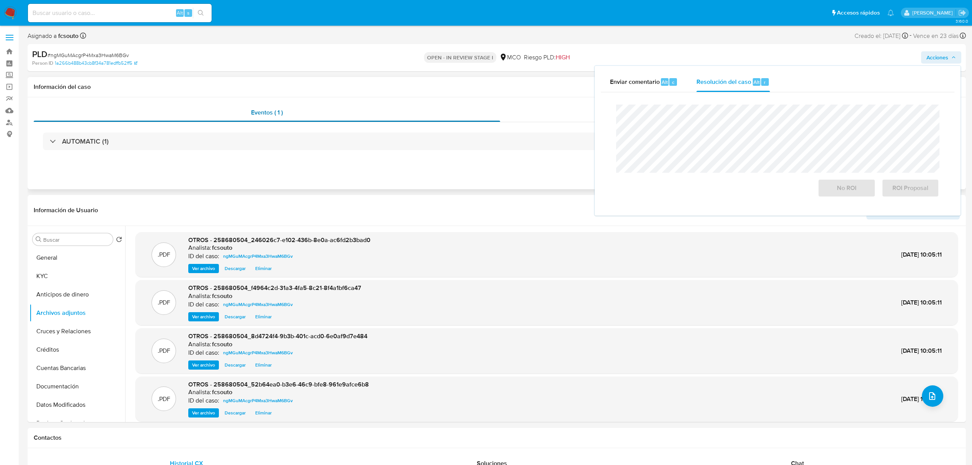
click at [432, 109] on div "Eventos ( 1 )" at bounding box center [267, 112] width 467 height 18
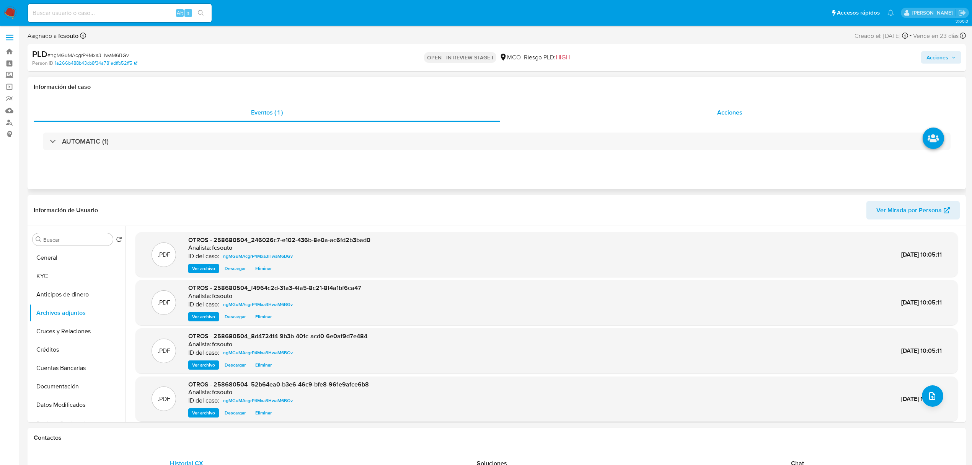
click at [683, 110] on div "Acciones" at bounding box center [730, 112] width 460 height 18
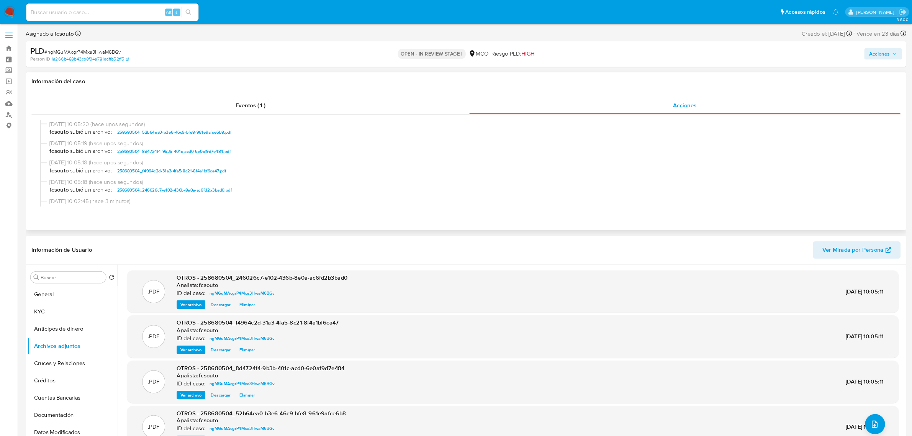
scroll to position [51, 0]
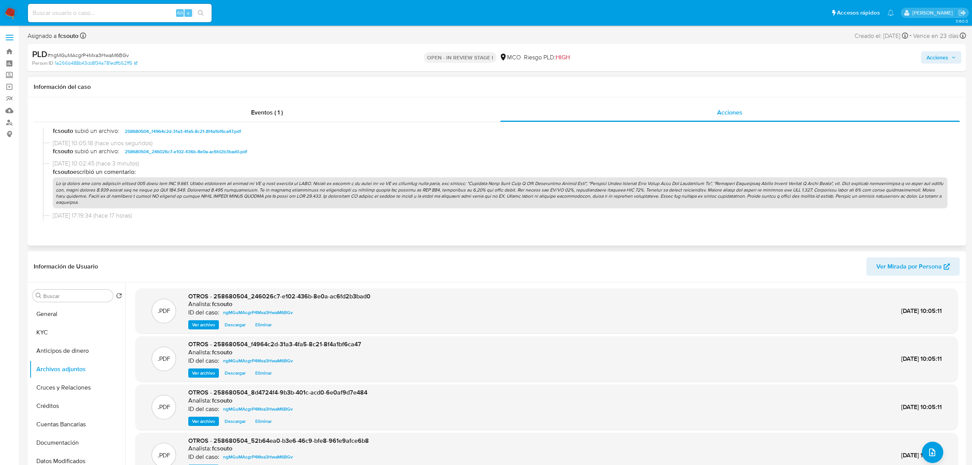
click at [379, 193] on p at bounding box center [500, 192] width 895 height 31
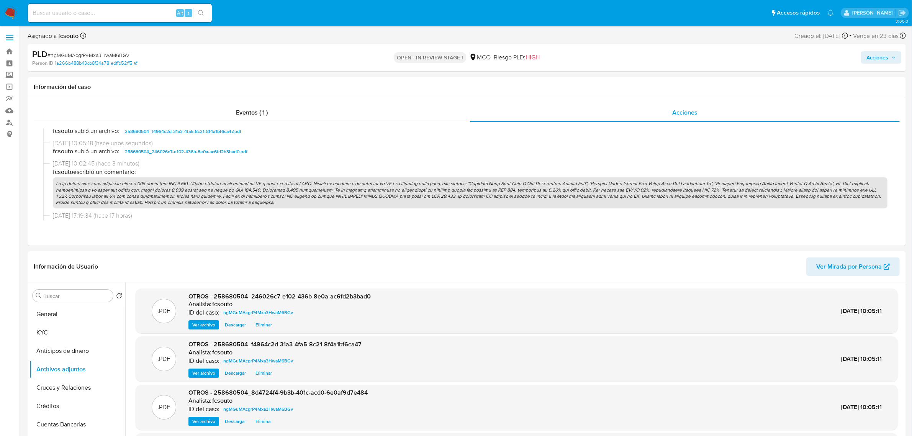
click at [879, 52] on span "Acciones" at bounding box center [877, 57] width 22 height 12
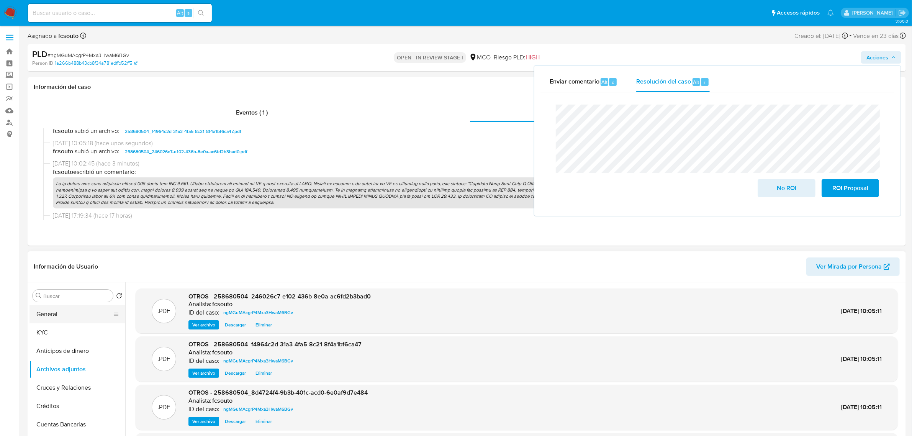
click at [47, 316] on button "General" at bounding box center [74, 314] width 90 height 18
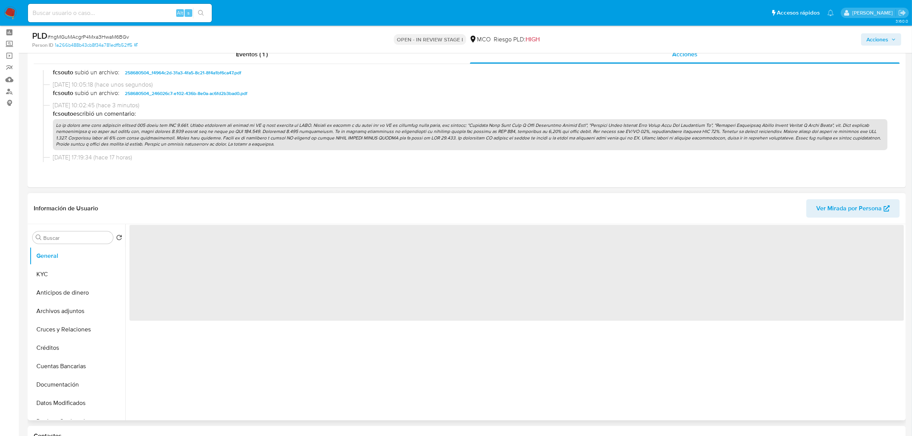
scroll to position [48, 0]
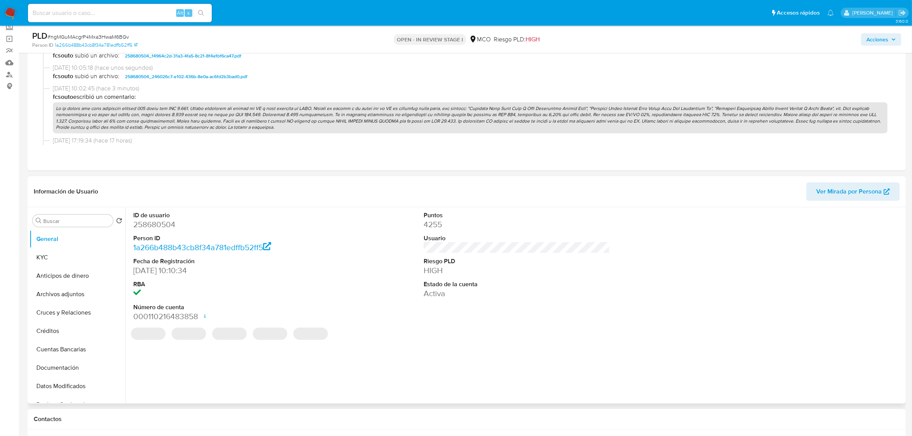
click at [155, 222] on dd "258680504" at bounding box center [226, 224] width 186 height 11
copy dd "258680504"
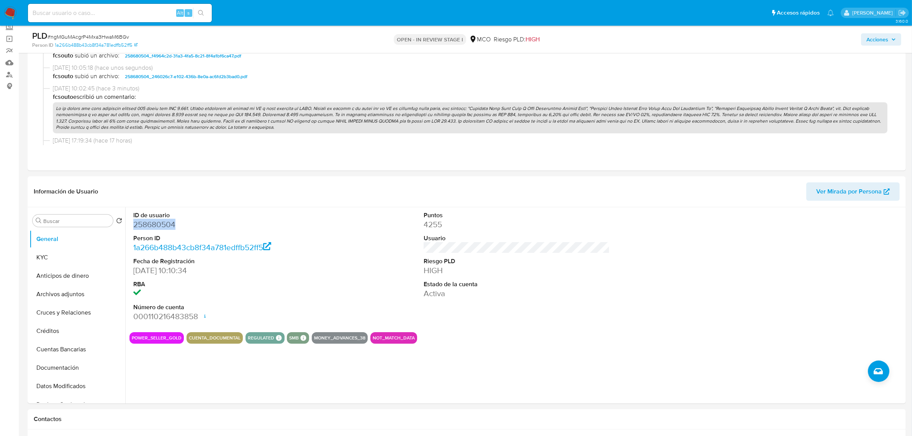
click at [871, 35] on span "Acciones" at bounding box center [877, 39] width 22 height 12
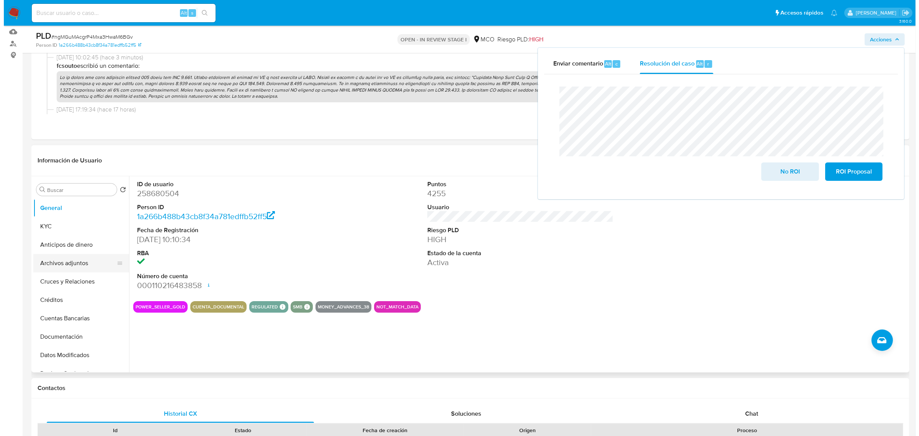
scroll to position [96, 0]
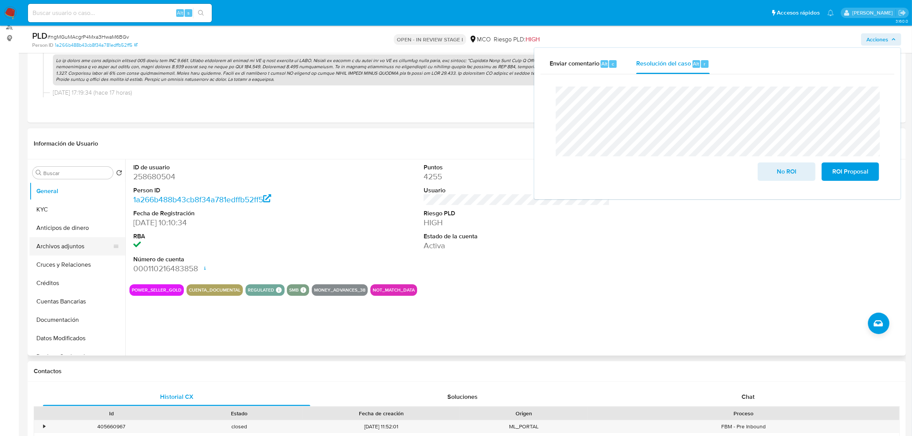
click at [62, 242] on button "Archivos adjuntos" at bounding box center [74, 246] width 90 height 18
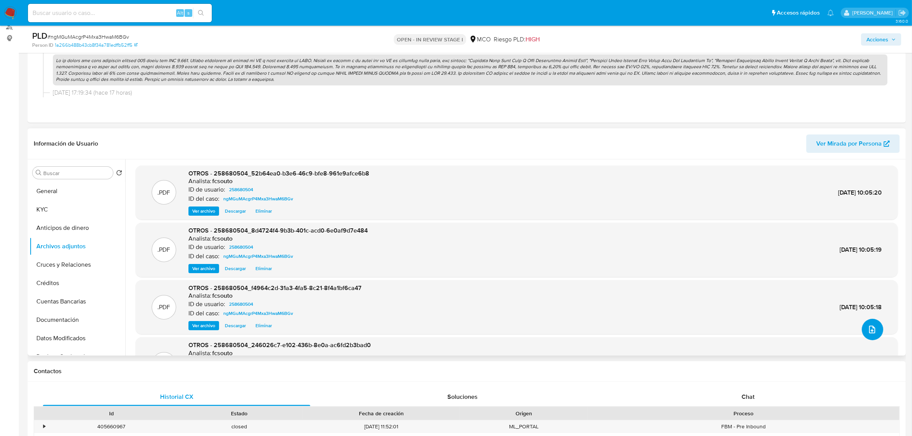
click at [869, 328] on icon "upload-file" at bounding box center [872, 329] width 6 height 8
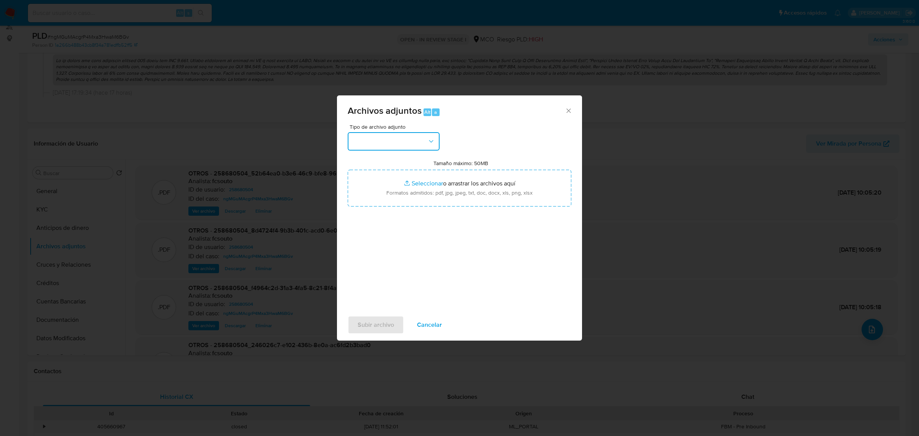
click at [433, 139] on icon "button" at bounding box center [431, 141] width 8 height 8
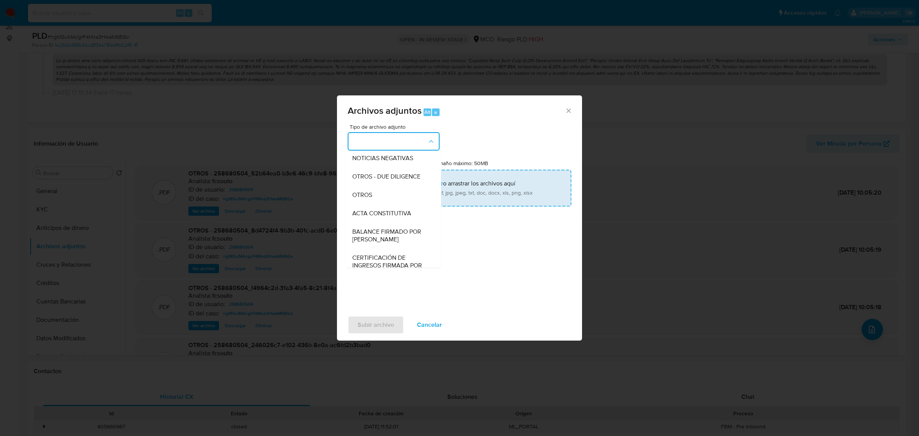
drag, startPoint x: 374, startPoint y: 205, endPoint x: 438, endPoint y: 190, distance: 65.4
click at [376, 203] on div "OTROS" at bounding box center [391, 194] width 78 height 18
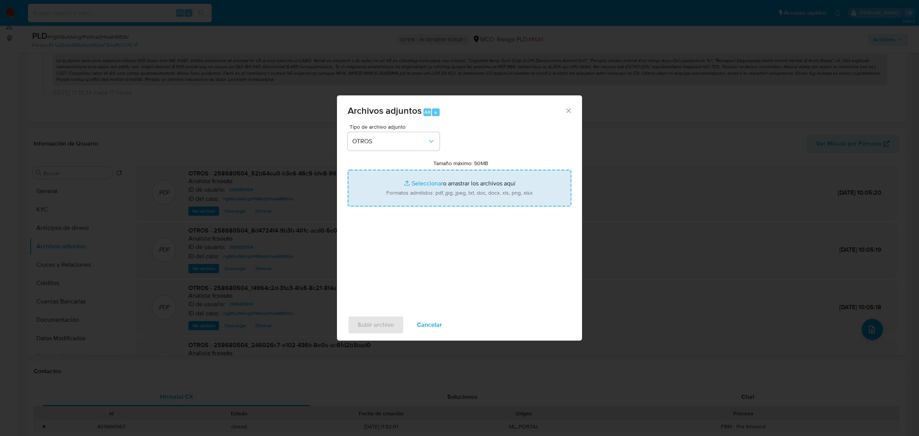
click at [478, 182] on input "Tamaño máximo: 50MB Seleccionar archivos" at bounding box center [460, 188] width 224 height 37
type input "C:\fakepath\258680504 - 16_9_2025 (1).pdf"
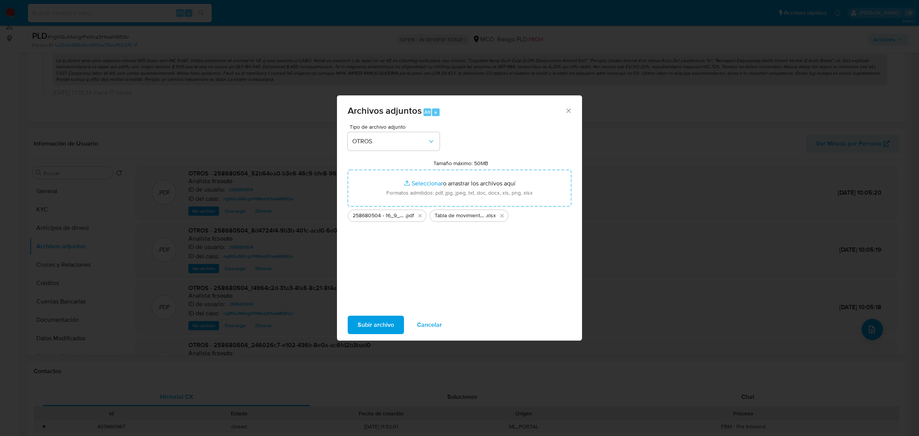
click at [385, 320] on span "Subir archivo" at bounding box center [376, 324] width 36 height 17
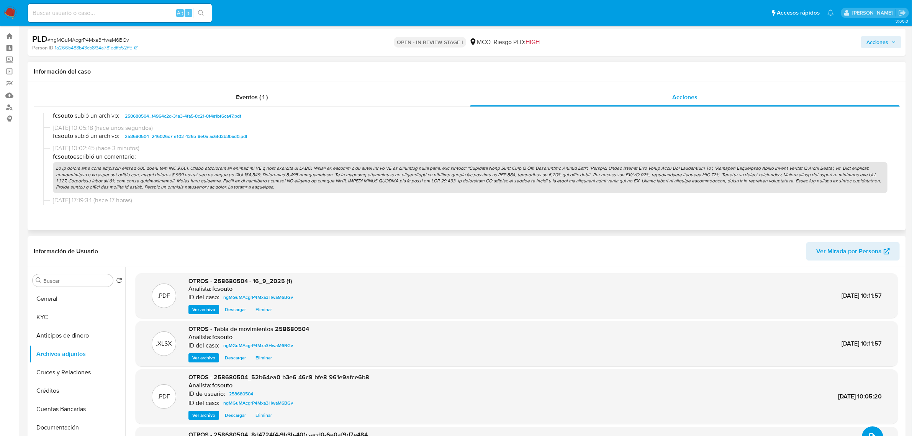
scroll to position [0, 0]
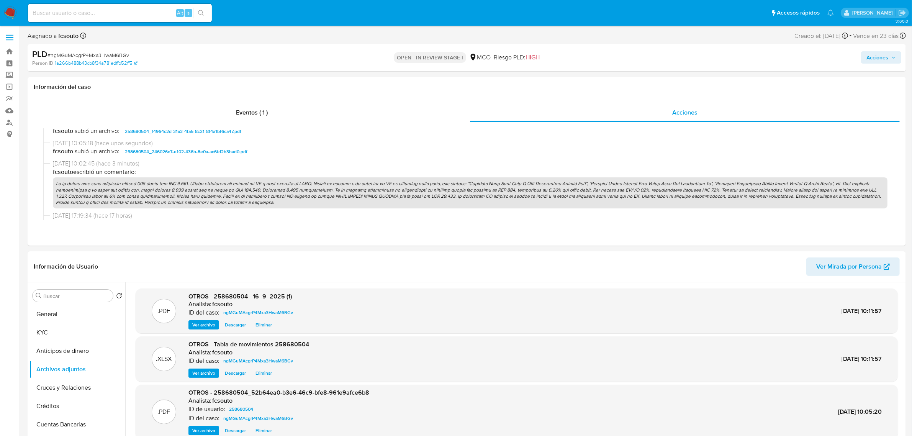
click at [897, 62] on button "Acciones" at bounding box center [881, 57] width 40 height 12
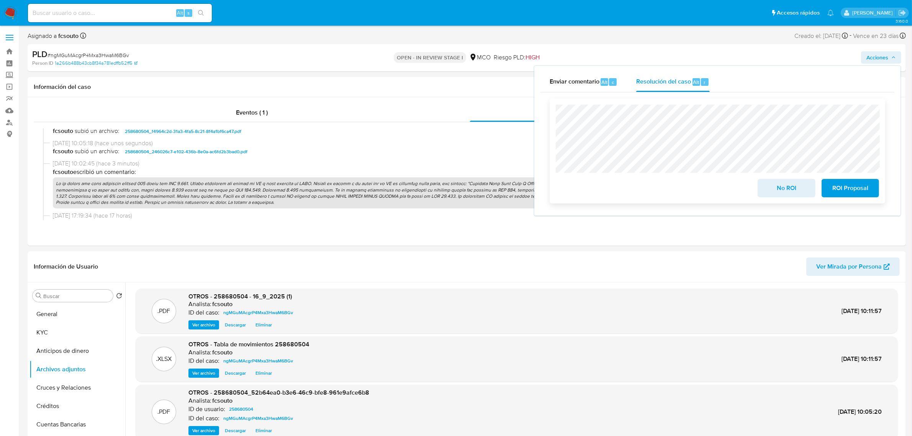
click at [785, 188] on span "No ROI" at bounding box center [786, 188] width 38 height 17
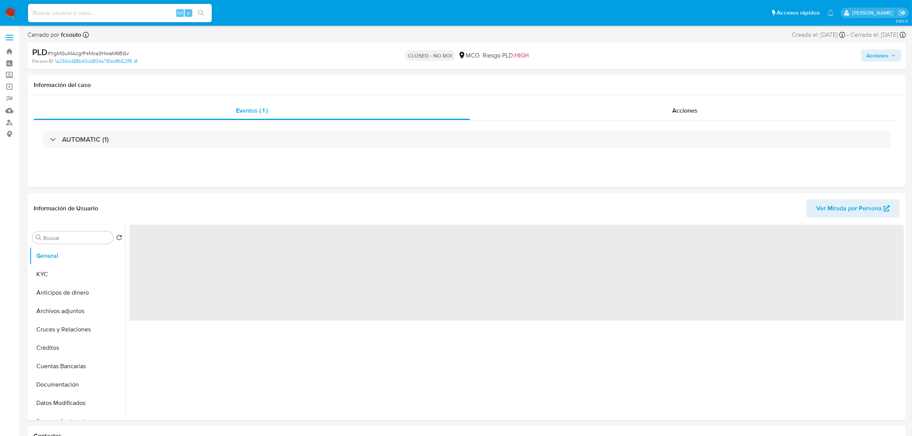
select select "10"
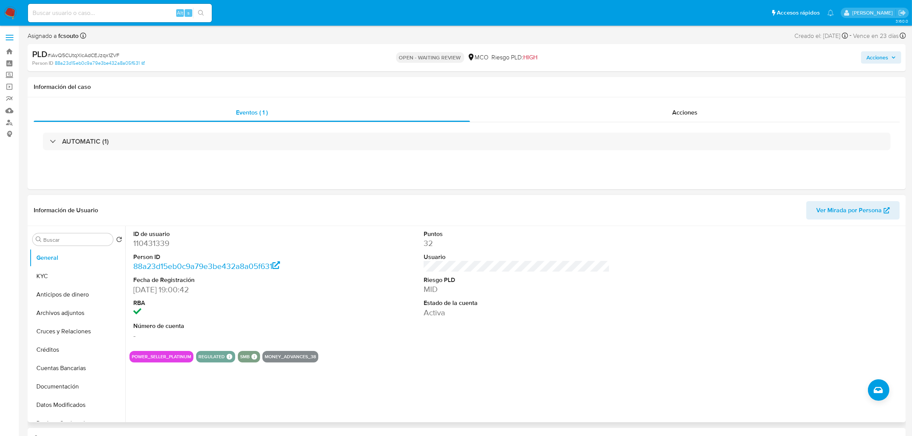
click at [332, 243] on div "ID de usuario 110431339 Person ID 88a23d15eb0c9a79e3be432a8a05f631 Fecha de Reg…" at bounding box center [516, 285] width 774 height 119
click at [150, 240] on dd "110431339" at bounding box center [226, 243] width 186 height 11
copy dd "110431339"
drag, startPoint x: 149, startPoint y: 250, endPoint x: 152, endPoint y: 243, distance: 7.0
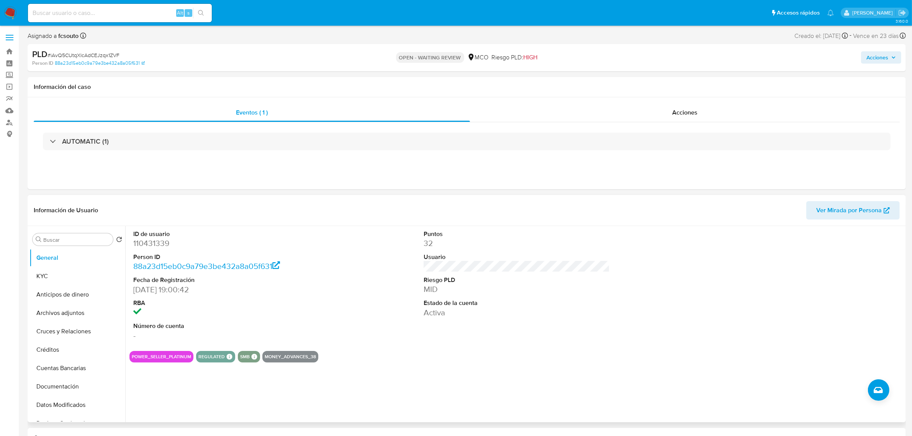
click at [149, 250] on dl "ID de usuario 110431339 Person ID 88a23d15eb0c9a79e3be432a8a05f631 Fecha de Reg…" at bounding box center [226, 285] width 186 height 111
click at [152, 243] on dd "110431339" at bounding box center [226, 243] width 186 height 11
copy dd "110431339"
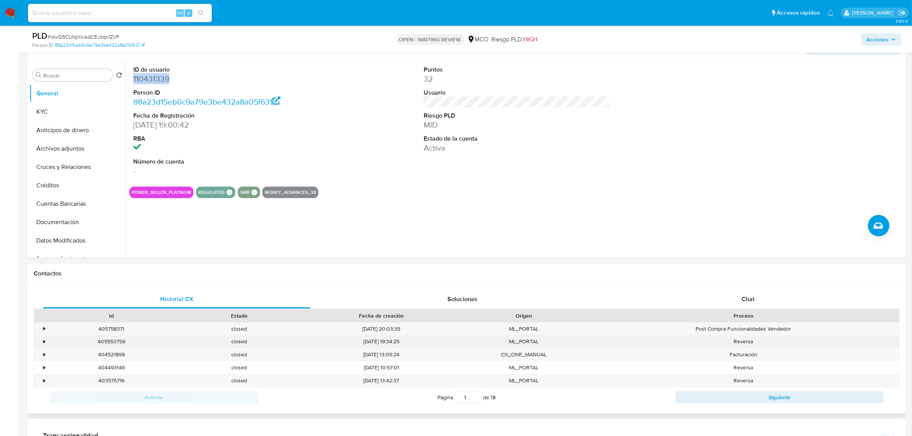
scroll to position [191, 0]
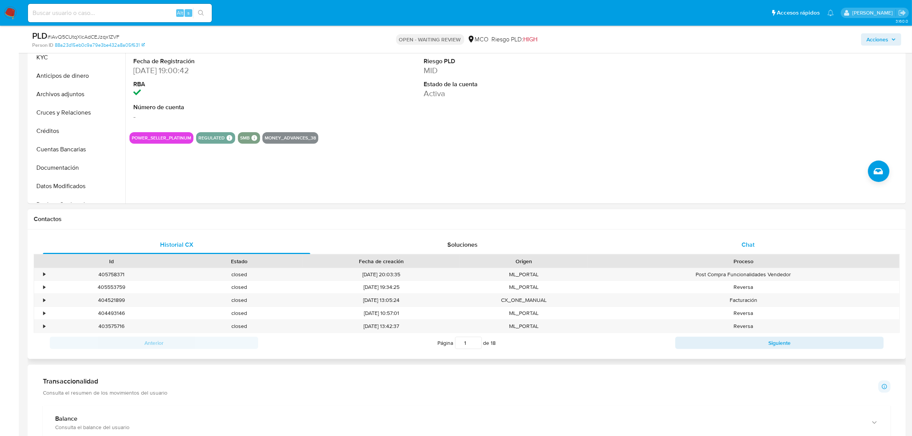
click at [738, 242] on div "Chat" at bounding box center [747, 244] width 267 height 18
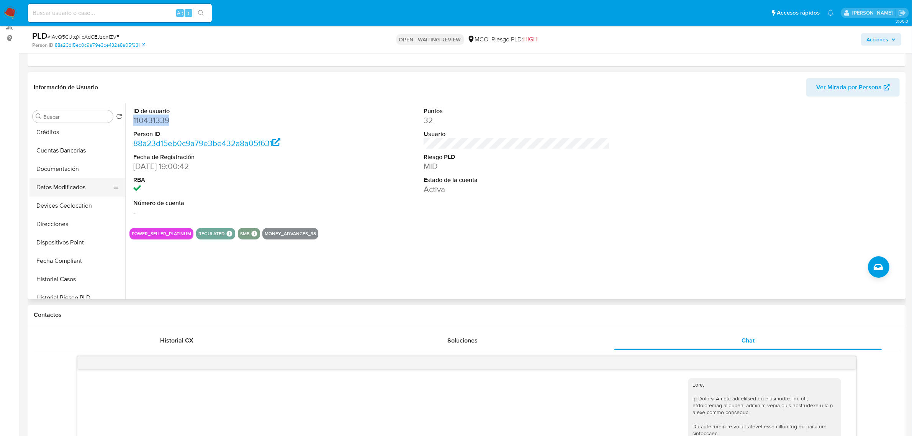
scroll to position [96, 0]
click at [89, 278] on button "Historial Casos" at bounding box center [74, 278] width 90 height 18
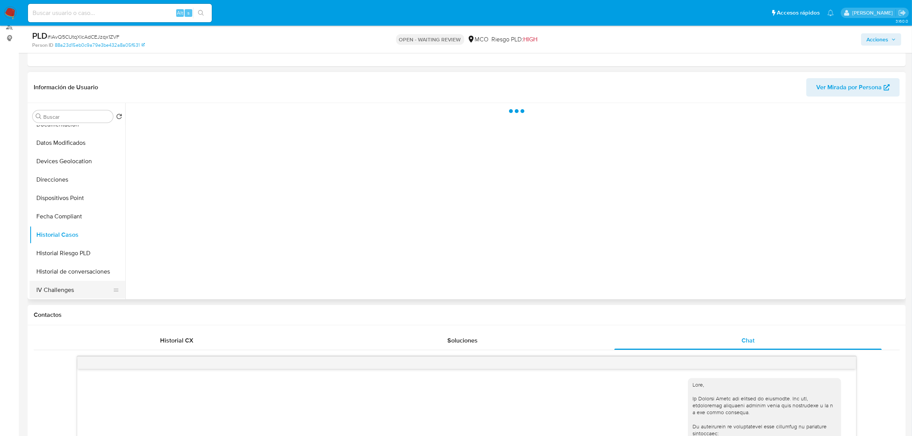
scroll to position [191, 0]
click at [83, 218] on button "Historial de conversaciones" at bounding box center [74, 219] width 90 height 18
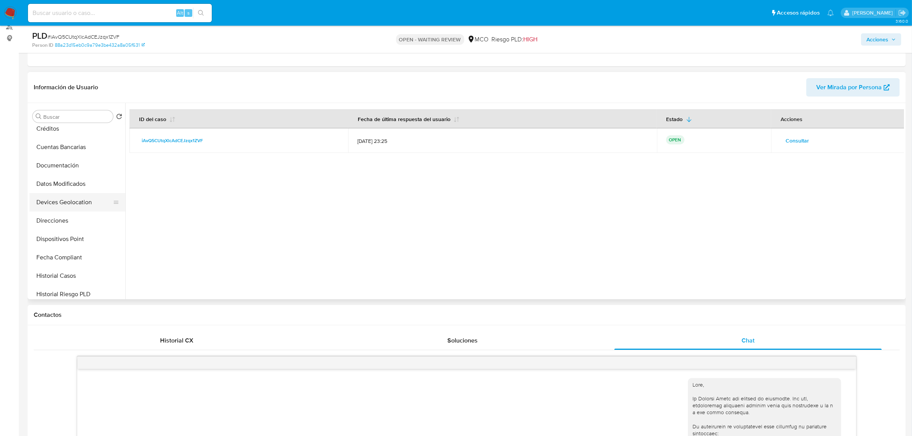
scroll to position [96, 0]
click at [64, 166] on button "Documentación" at bounding box center [74, 167] width 90 height 18
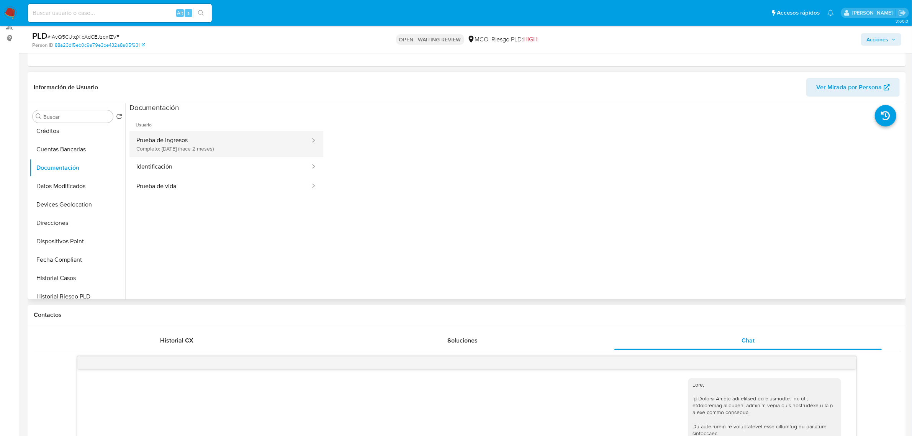
click at [267, 150] on button "Prueba de ingresos Completo: 18/07/2025 (hace 2 meses)" at bounding box center [219, 144] width 181 height 26
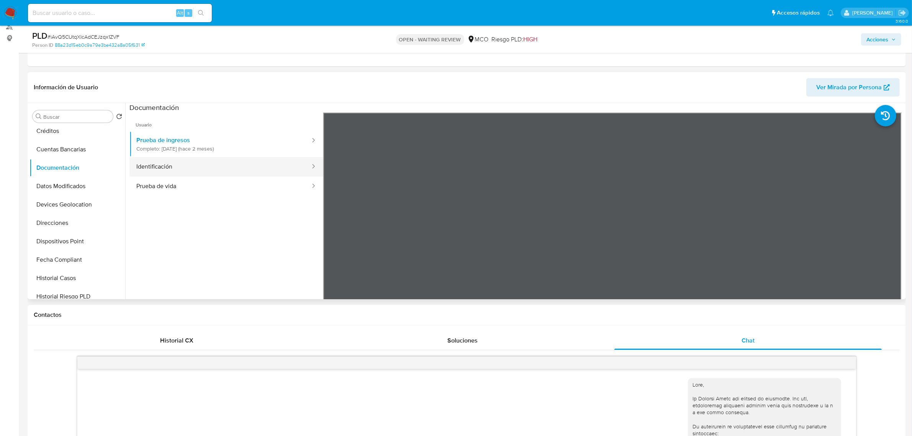
scroll to position [48, 0]
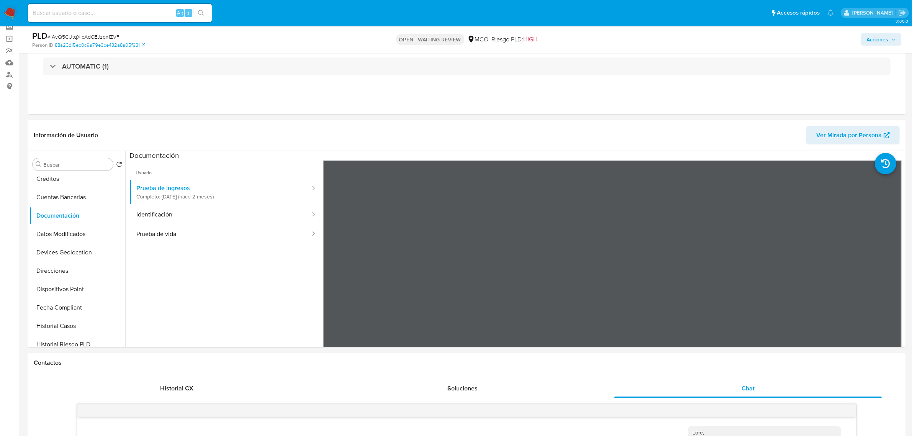
click at [881, 36] on span "Acciones" at bounding box center [877, 39] width 22 height 12
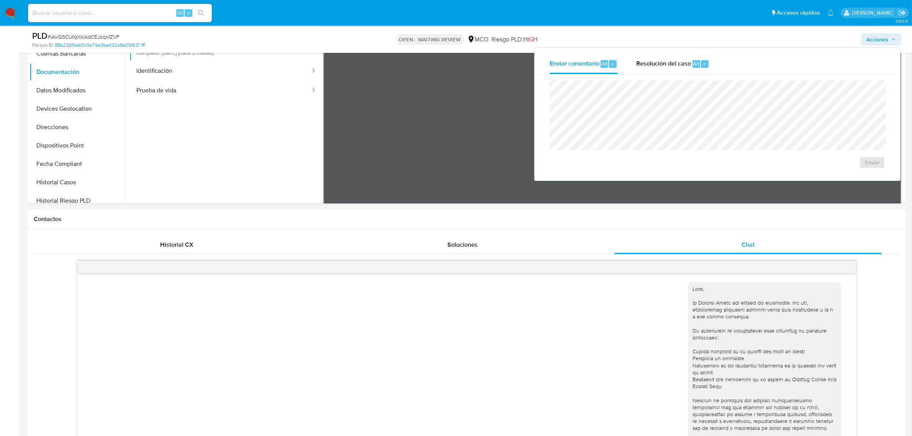
scroll to position [0, 0]
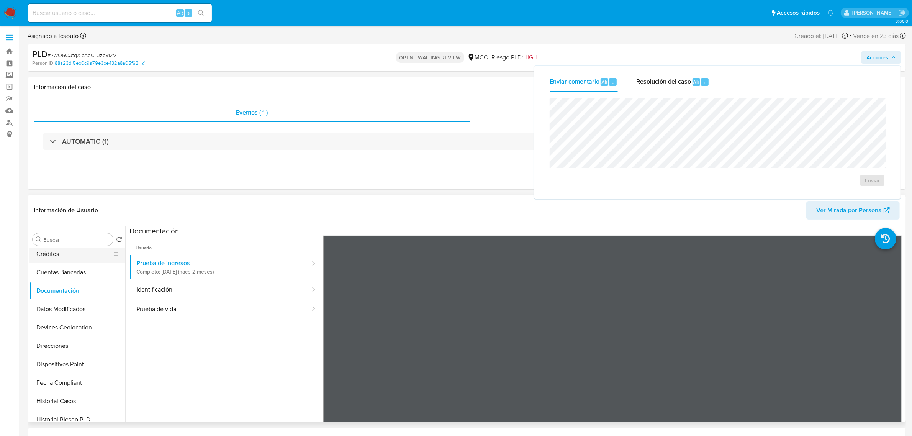
click at [60, 252] on button "Créditos" at bounding box center [74, 254] width 90 height 18
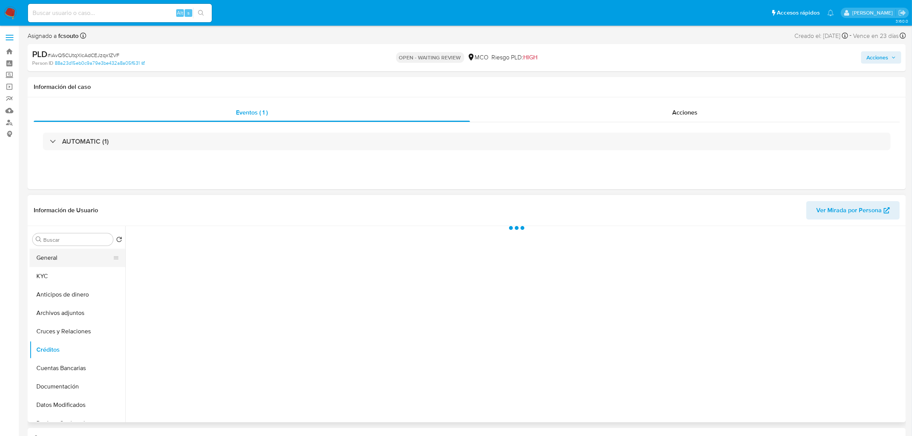
drag, startPoint x: 59, startPoint y: 257, endPoint x: 67, endPoint y: 257, distance: 8.5
click at [60, 257] on button "General" at bounding box center [74, 257] width 90 height 18
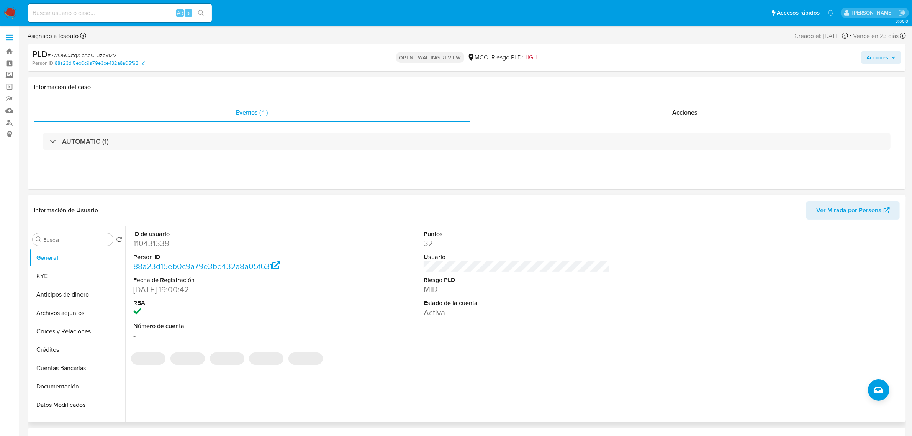
click at [152, 240] on dd "110431339" at bounding box center [226, 243] width 186 height 11
copy dd "110431339"
click at [152, 244] on dd "110431339" at bounding box center [226, 243] width 186 height 11
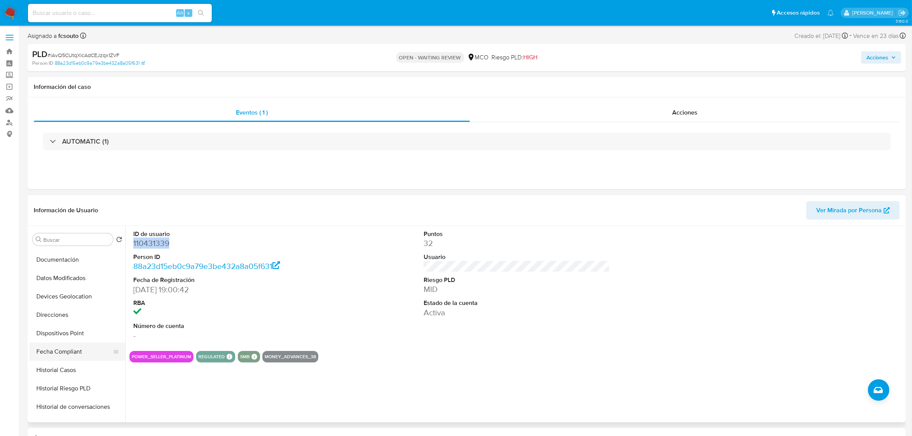
scroll to position [144, 0]
click at [75, 350] on button "Historial Casos" at bounding box center [74, 353] width 90 height 18
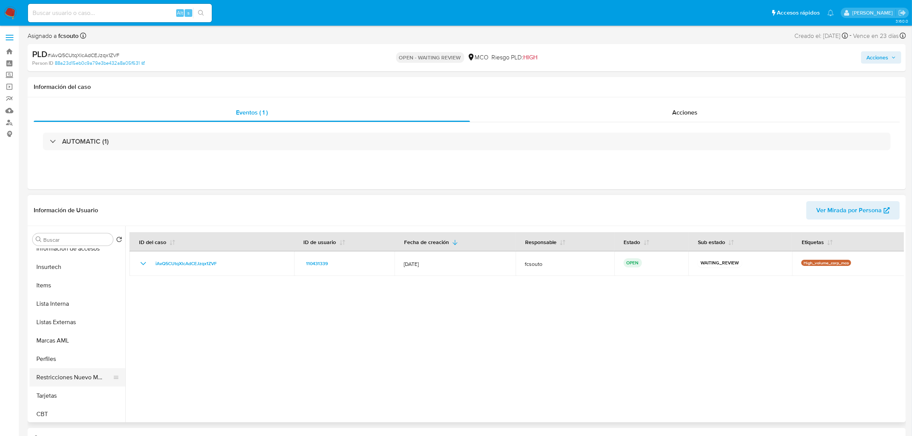
scroll to position [323, 0]
click at [77, 380] on button "Restricciones Nuevo Mundo" at bounding box center [74, 376] width 90 height 18
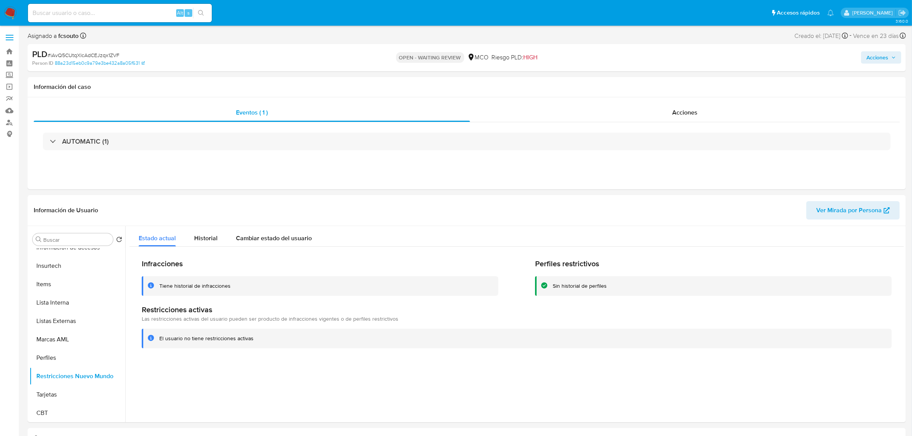
click at [888, 58] on span "Acciones" at bounding box center [877, 57] width 22 height 12
click at [678, 81] on span "Resolución del caso" at bounding box center [663, 81] width 55 height 9
click at [587, 88] on div "Enviar comentario Alt c" at bounding box center [583, 82] width 68 height 20
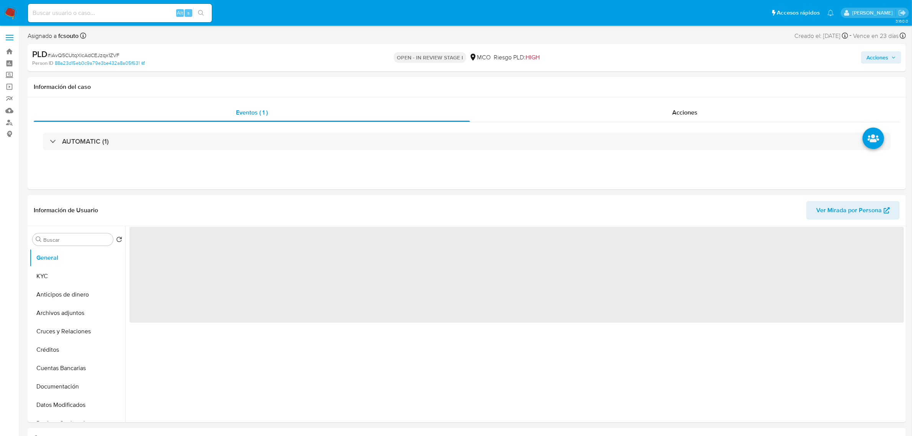
click at [889, 58] on span "Acciones" at bounding box center [880, 57] width 29 height 11
select select "10"
click at [645, 85] on span "Resolución del caso" at bounding box center [663, 81] width 55 height 9
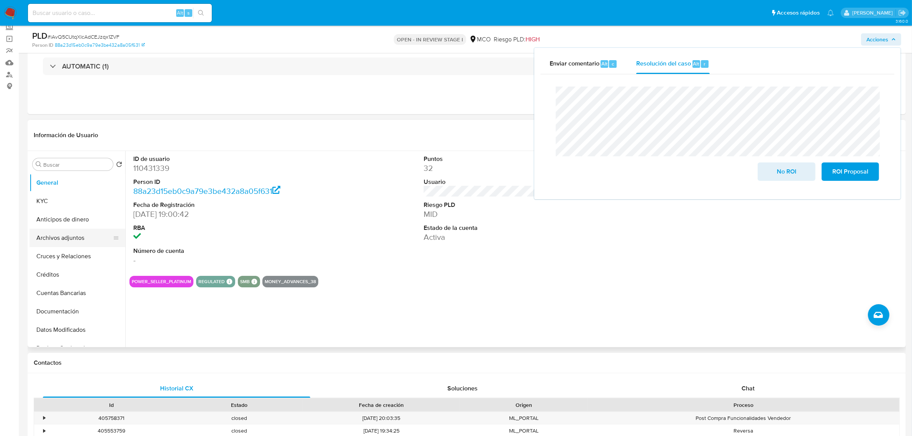
drag, startPoint x: 75, startPoint y: 232, endPoint x: 41, endPoint y: 232, distance: 34.1
click at [75, 232] on button "Archivos adjuntos" at bounding box center [74, 238] width 90 height 18
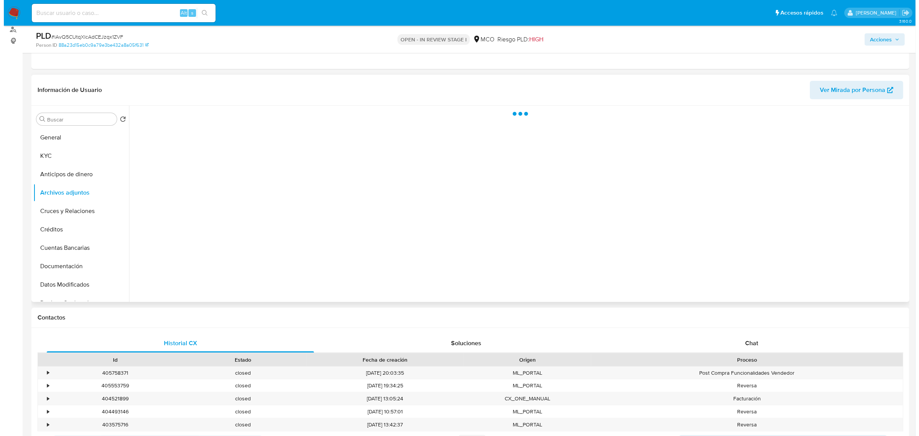
scroll to position [96, 0]
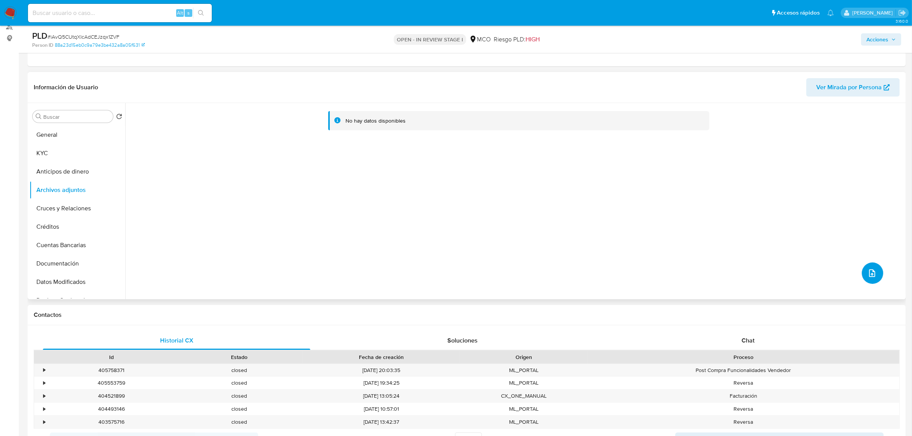
click at [876, 276] on button "upload-file" at bounding box center [871, 272] width 21 height 21
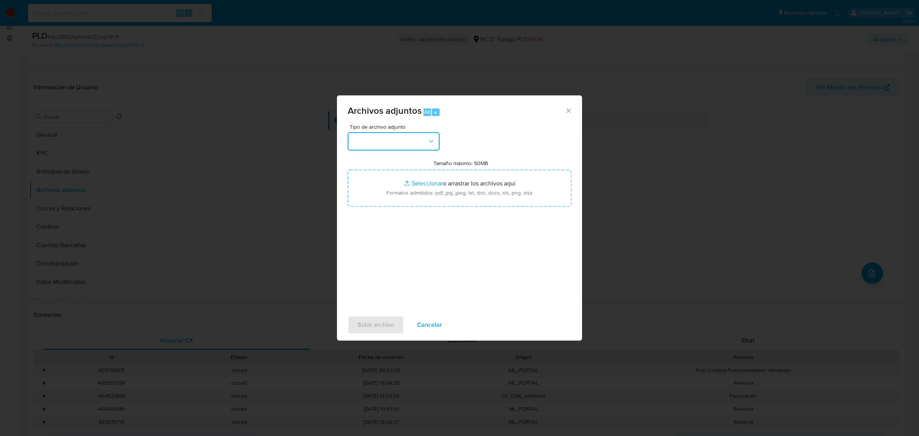
click at [399, 144] on button "button" at bounding box center [394, 141] width 92 height 18
click at [384, 198] on div "OTROS" at bounding box center [391, 194] width 78 height 18
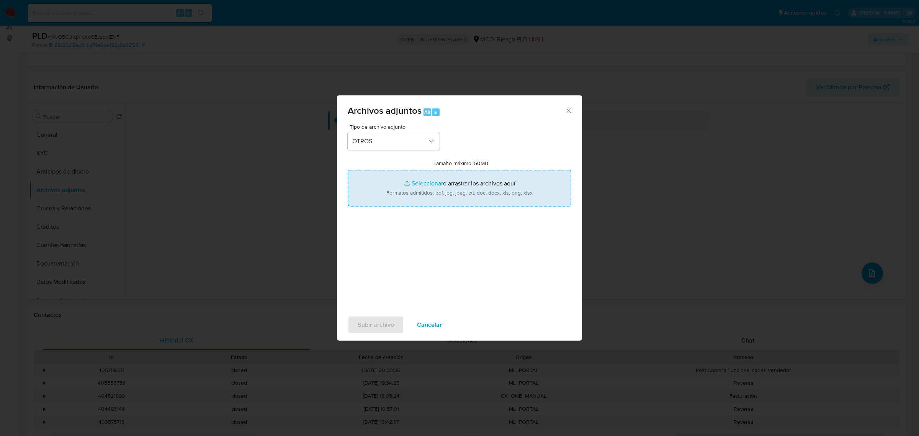
click at [454, 194] on input "Tamaño máximo: 50MB Seleccionar archivos" at bounding box center [460, 188] width 224 height 37
type input "C:\fakepath\110431339 - 17_9_2025.pdf"
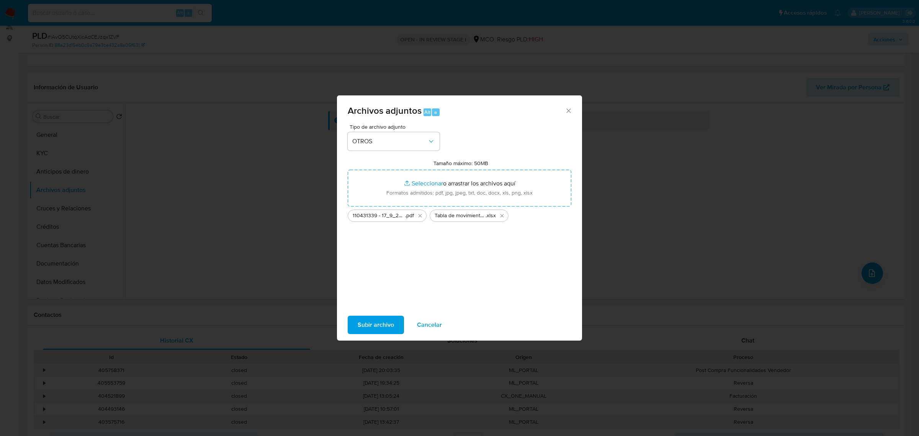
click at [373, 320] on span "Subir archivo" at bounding box center [376, 324] width 36 height 17
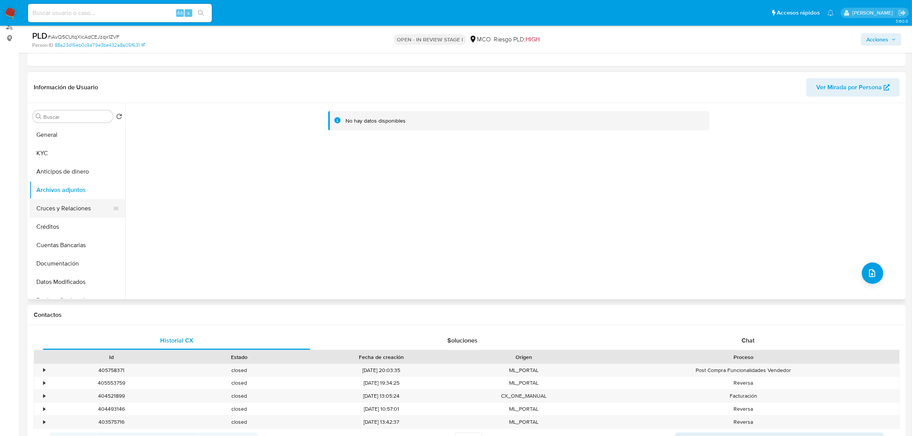
click at [68, 207] on button "Cruces y Relaciones" at bounding box center [74, 208] width 90 height 18
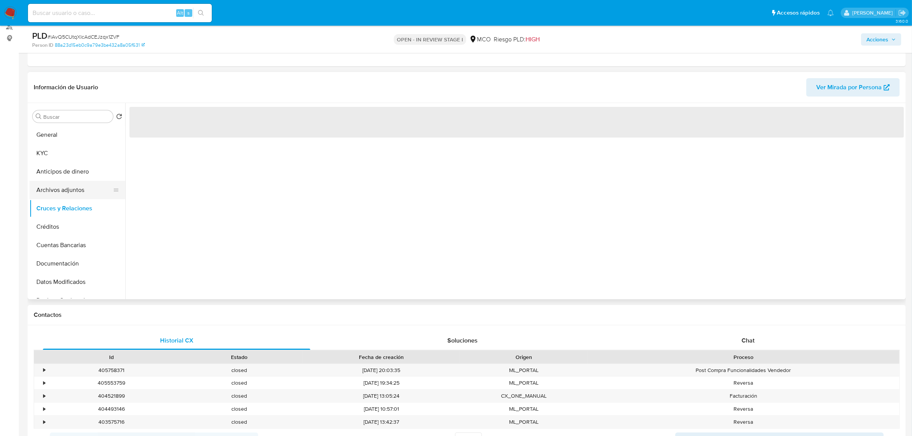
click at [72, 183] on button "Archivos adjuntos" at bounding box center [74, 190] width 90 height 18
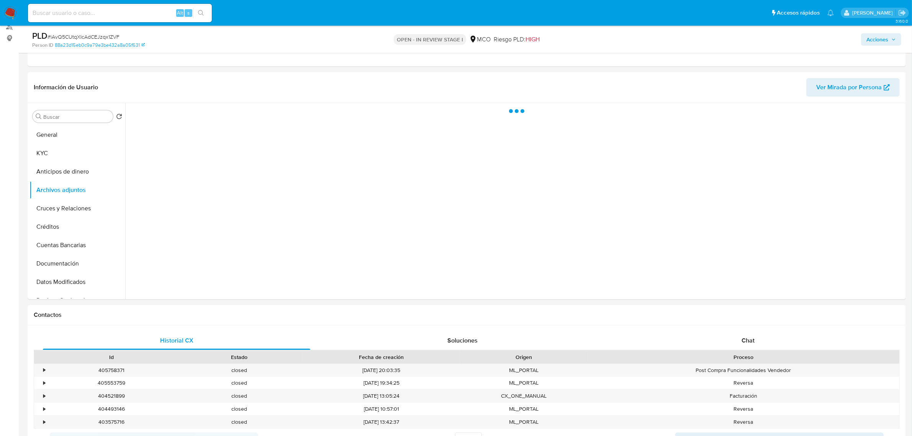
drag, startPoint x: 877, startPoint y: 43, endPoint x: 868, endPoint y: 46, distance: 9.0
click at [876, 43] on span "Acciones" at bounding box center [877, 39] width 22 height 12
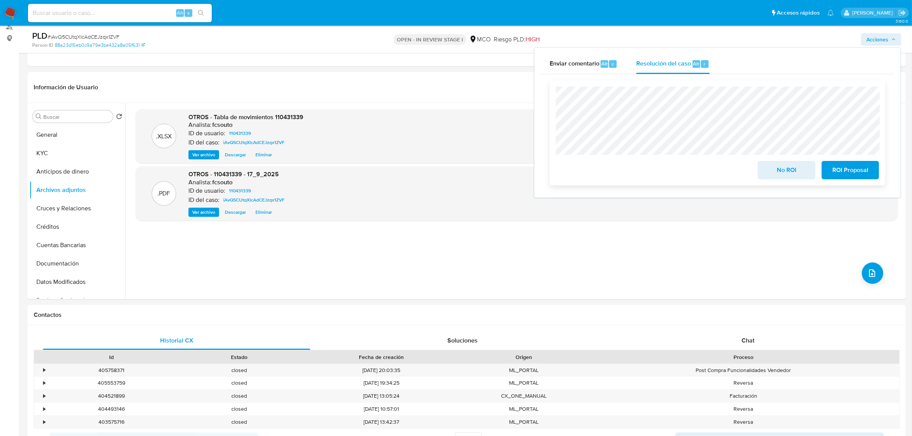
click at [655, 157] on div "No ROI ROI Proposal" at bounding box center [717, 133] width 323 height 93
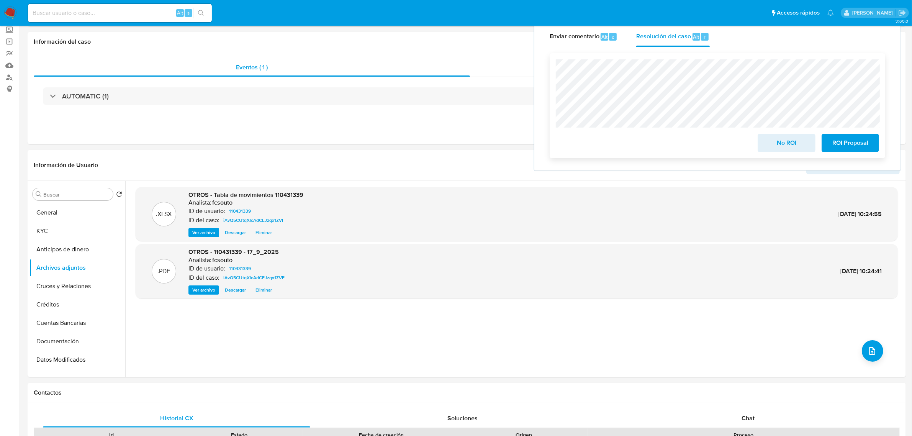
scroll to position [0, 0]
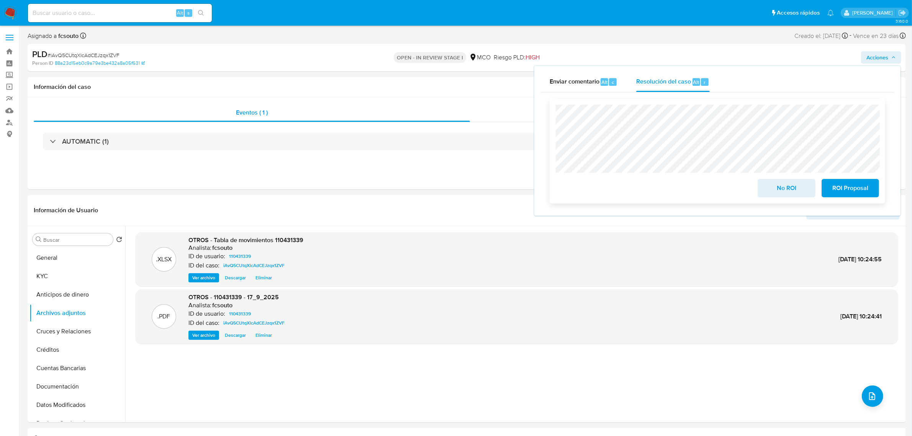
click at [790, 186] on span "No ROI" at bounding box center [786, 188] width 38 height 17
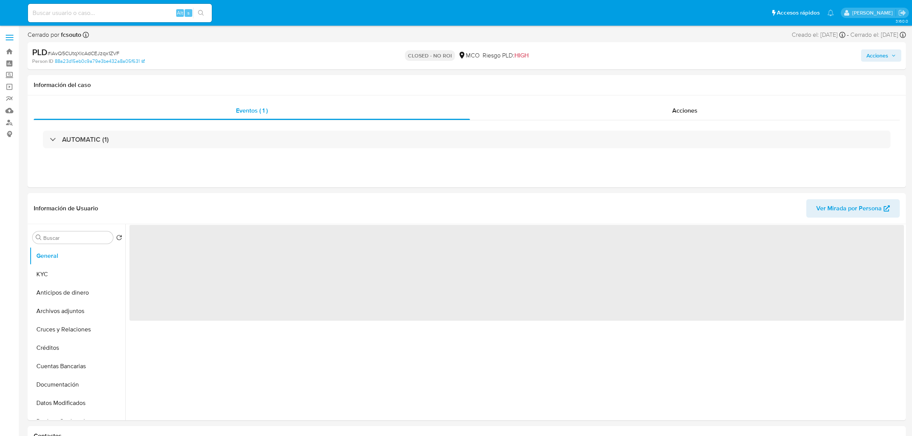
select select "10"
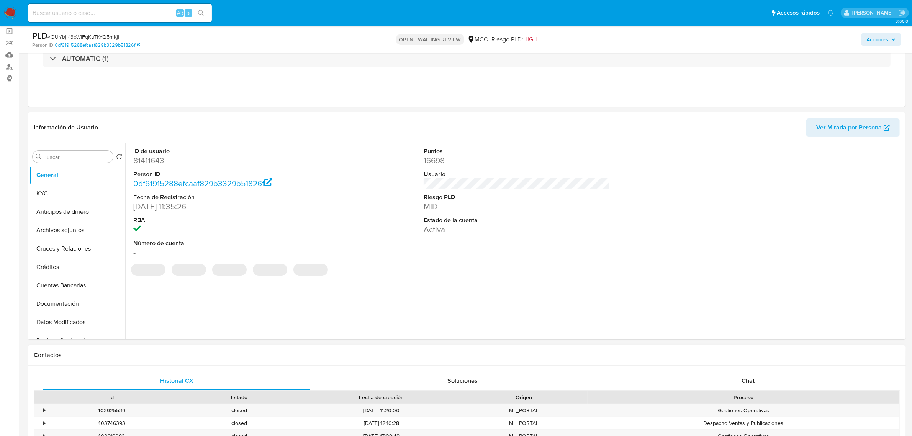
scroll to position [144, 0]
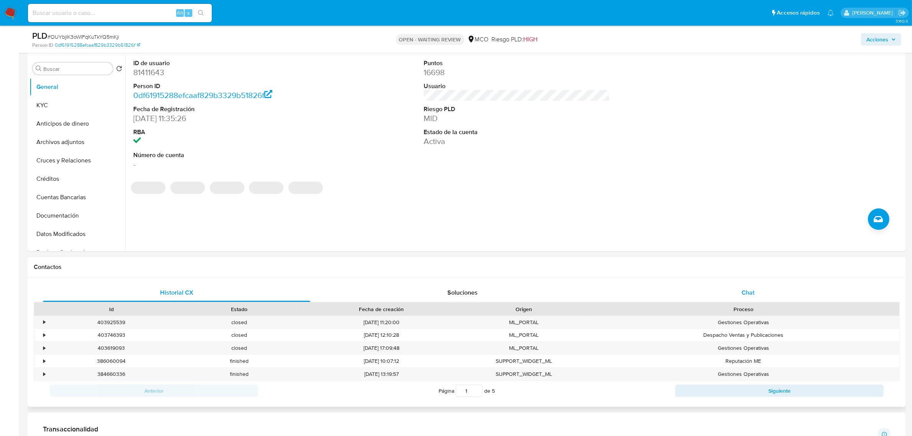
click at [741, 292] on div "Chat" at bounding box center [747, 292] width 267 height 18
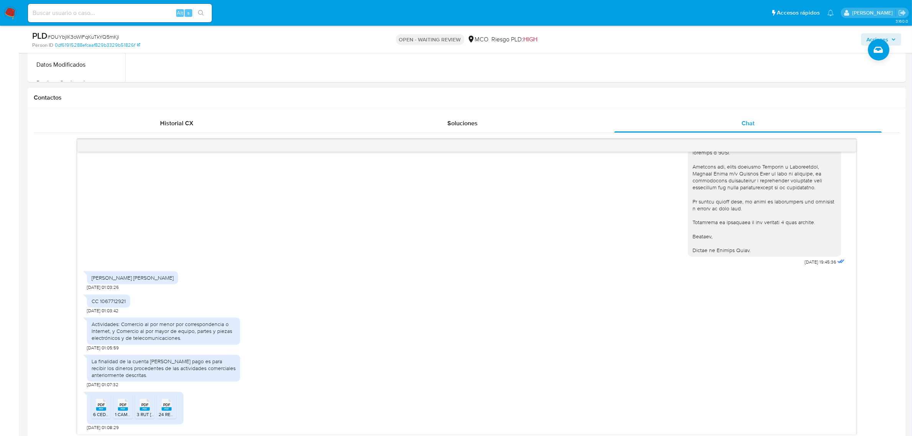
scroll to position [335, 0]
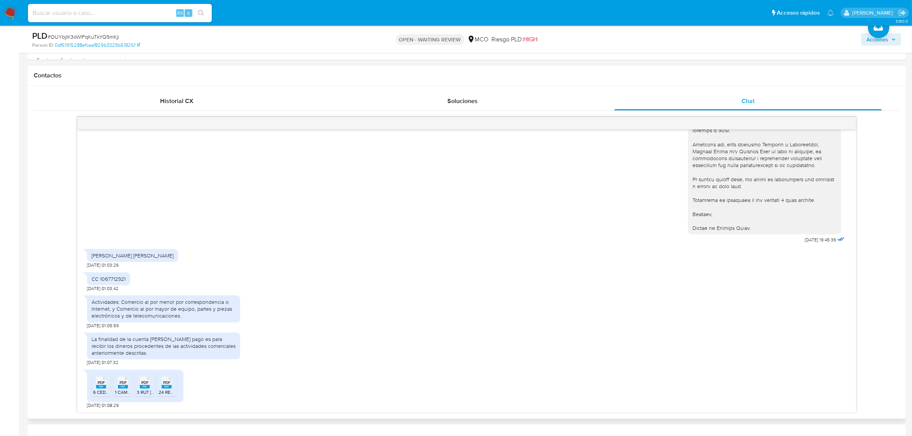
click at [104, 382] on span "PDF" at bounding box center [101, 382] width 7 height 5
click at [114, 387] on li "PDF PDF 1 CAMARA DE COMERCIO MARLON CABALLERO 20 DE JUNIO DE 2025.pdf" at bounding box center [122, 385] width 19 height 24
click at [137, 390] on span "3 RUT MARLON CABALLERO 2025.pdf" at bounding box center [171, 392] width 69 height 7
click at [173, 391] on span "24 RENTA 2023.pdf" at bounding box center [178, 392] width 40 height 7
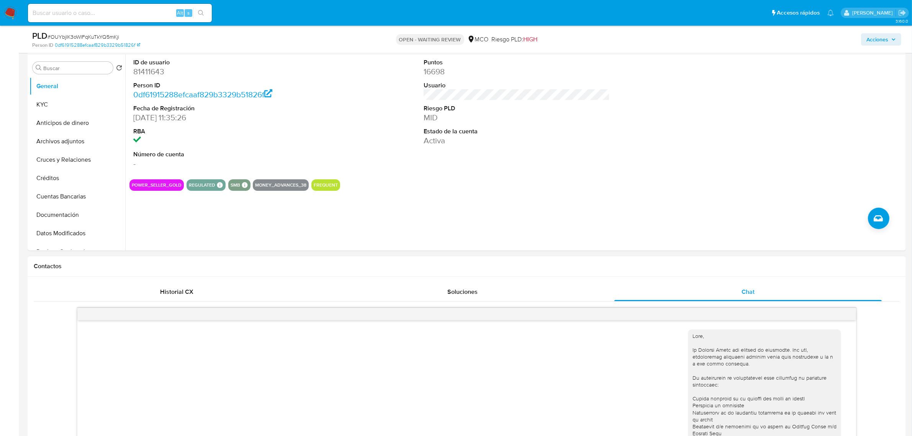
scroll to position [48, 0]
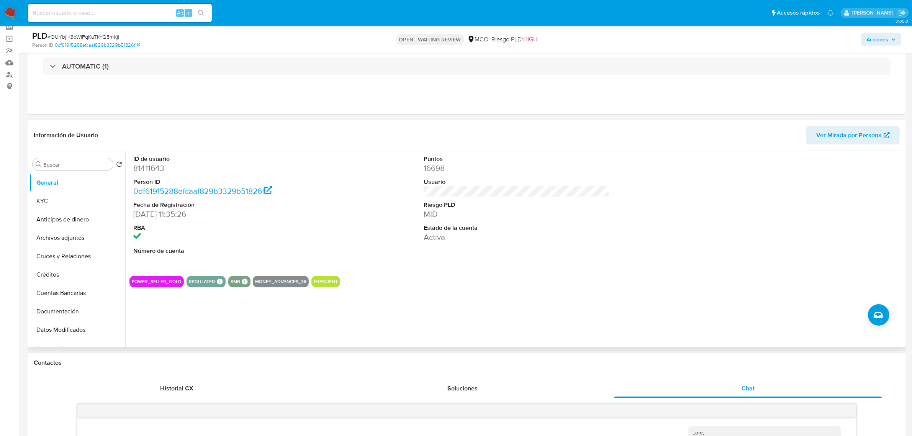
click at [149, 171] on dd "81411643" at bounding box center [226, 168] width 186 height 11
drag, startPoint x: 149, startPoint y: 171, endPoint x: 269, endPoint y: 133, distance: 125.7
click at [149, 171] on dd "81411643" at bounding box center [226, 168] width 186 height 11
copy dd "81411643"
click at [156, 163] on dd "81411643" at bounding box center [226, 168] width 186 height 11
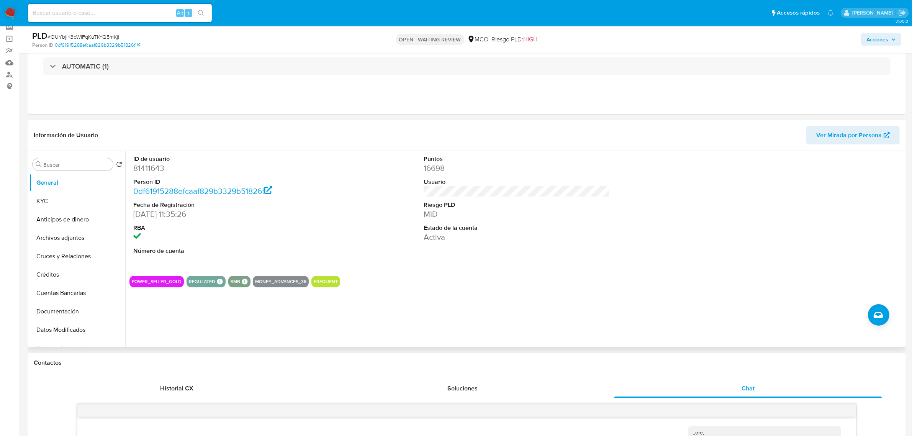
click at [155, 168] on dd "81411643" at bounding box center [226, 168] width 186 height 11
copy dd "81411643"
click at [145, 172] on dd "81411643" at bounding box center [226, 168] width 186 height 11
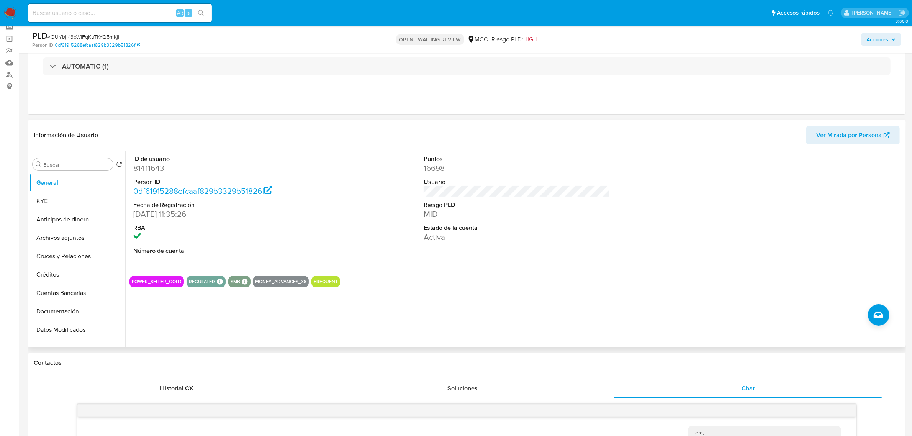
click at [595, 174] on dl "Puntos 16698 Usuario Riesgo PLD MID Estado de la cuenta Activa" at bounding box center [516, 199] width 186 height 88
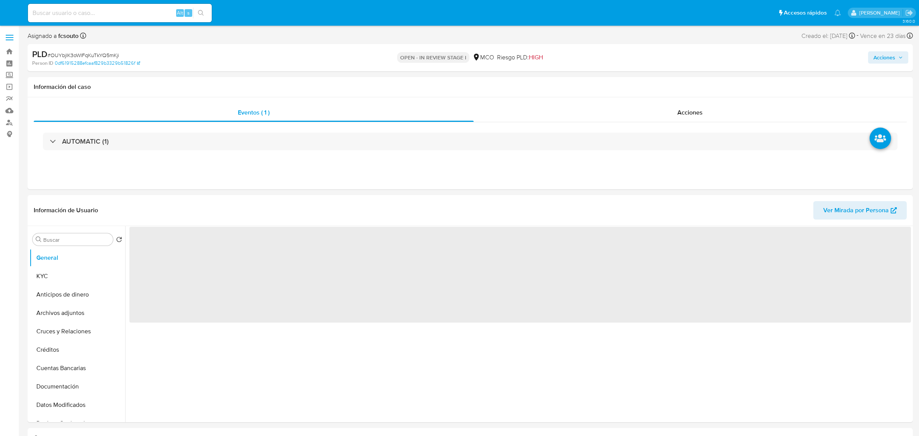
select select "10"
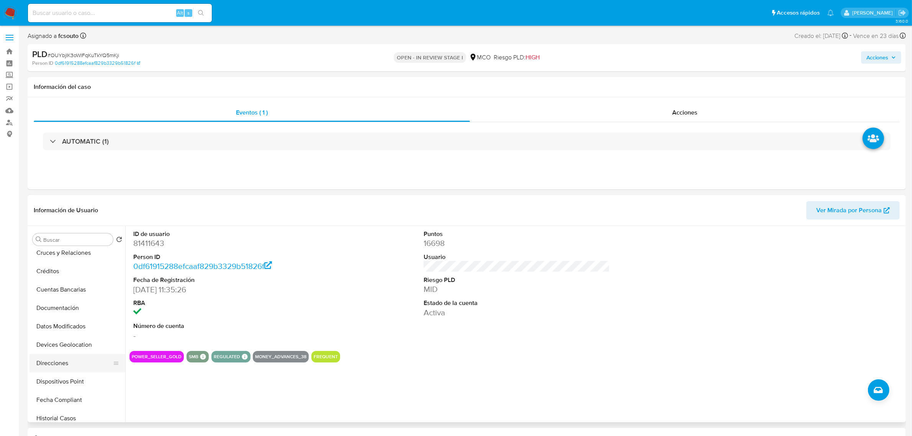
scroll to position [96, 0]
drag, startPoint x: 83, startPoint y: 399, endPoint x: 63, endPoint y: 345, distance: 57.0
click at [82, 399] on button "Historial Casos" at bounding box center [77, 401] width 96 height 18
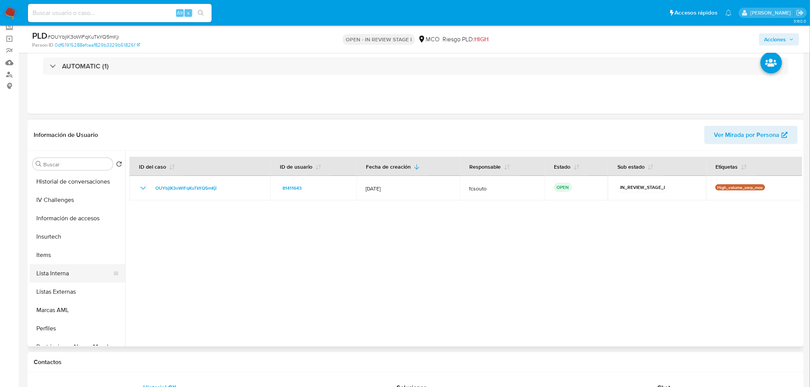
scroll to position [324, 0]
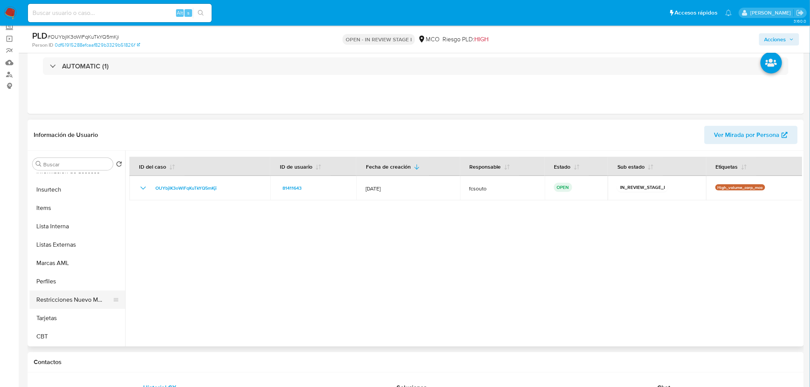
click at [71, 305] on button "Restricciones Nuevo Mundo" at bounding box center [74, 300] width 90 height 18
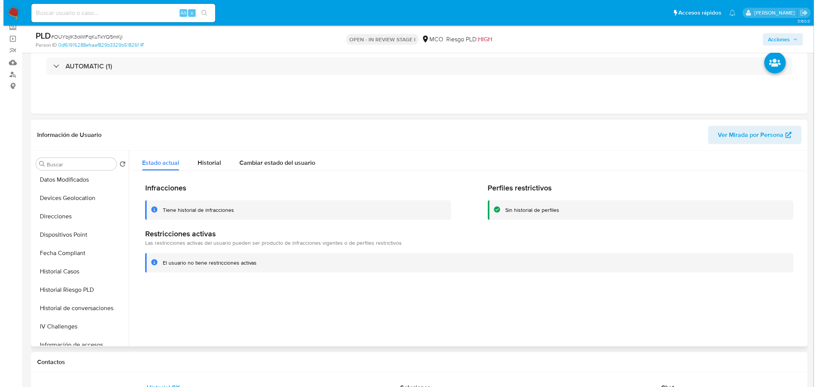
scroll to position [0, 0]
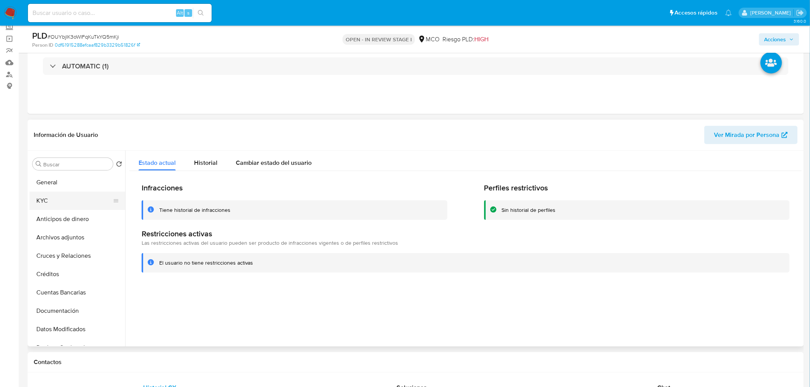
click at [56, 206] on button "KYC" at bounding box center [74, 201] width 90 height 18
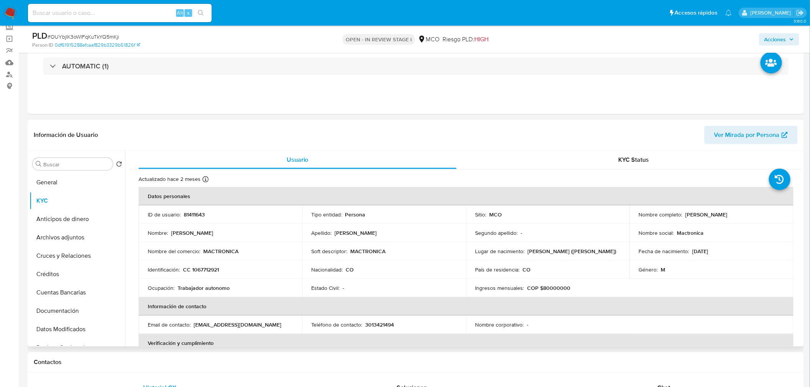
click at [197, 219] on td "ID de usuario : 81411643" at bounding box center [221, 215] width 164 height 18
click at [197, 216] on p "81411643" at bounding box center [194, 214] width 21 height 7
copy p "81411643"
click at [791, 39] on icon "button" at bounding box center [791, 39] width 5 height 5
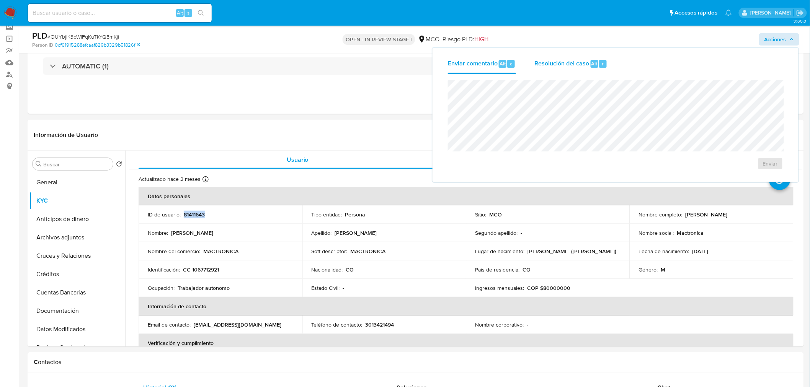
drag, startPoint x: 590, startPoint y: 58, endPoint x: 487, endPoint y: 58, distance: 103.4
click at [586, 58] on div "Resolución del caso Alt r" at bounding box center [570, 64] width 73 height 20
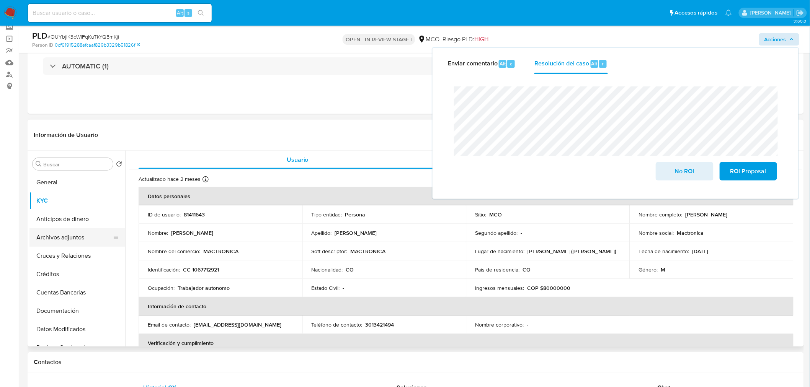
click at [63, 231] on button "Archivos adjuntos" at bounding box center [74, 238] width 90 height 18
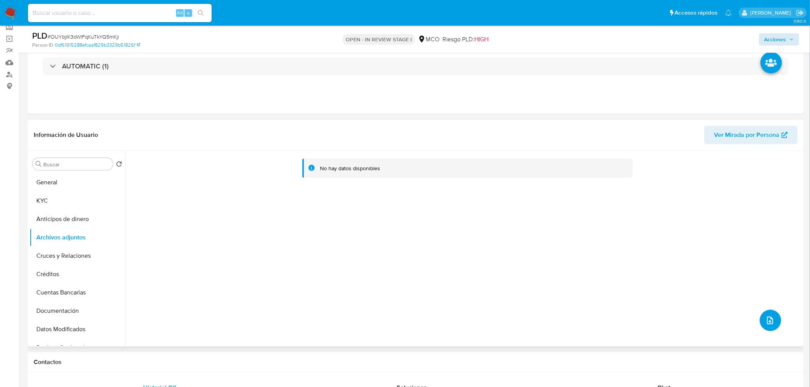
click at [766, 318] on icon "upload-file" at bounding box center [770, 320] width 9 height 9
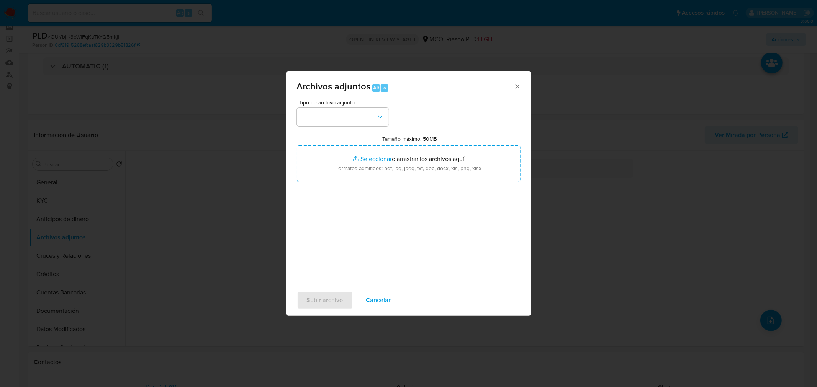
drag, startPoint x: 342, startPoint y: 93, endPoint x: 343, endPoint y: 101, distance: 8.5
click at [343, 95] on div "Archivos adjuntos Alt a" at bounding box center [408, 85] width 245 height 29
click at [350, 120] on button "button" at bounding box center [343, 117] width 92 height 18
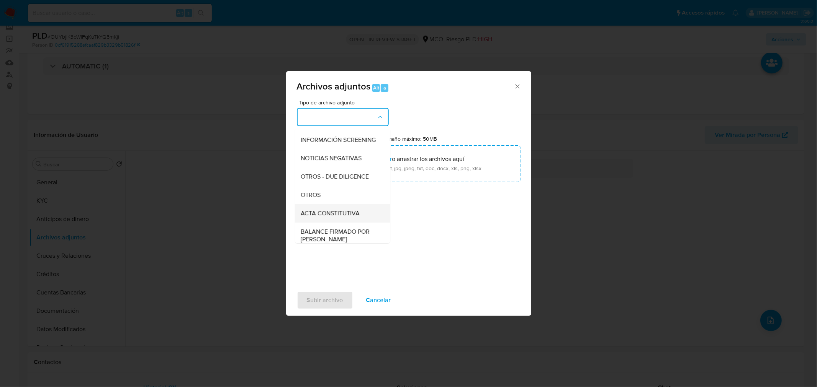
scroll to position [85, 0]
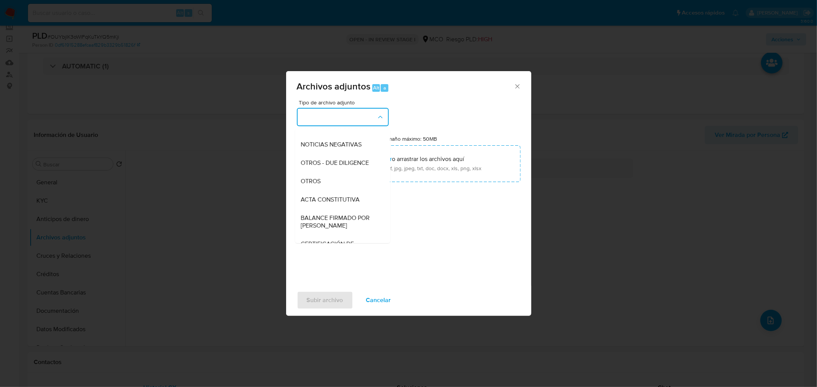
drag, startPoint x: 340, startPoint y: 194, endPoint x: 348, endPoint y: 190, distance: 8.7
click at [341, 190] on div "OTROS" at bounding box center [340, 181] width 78 height 18
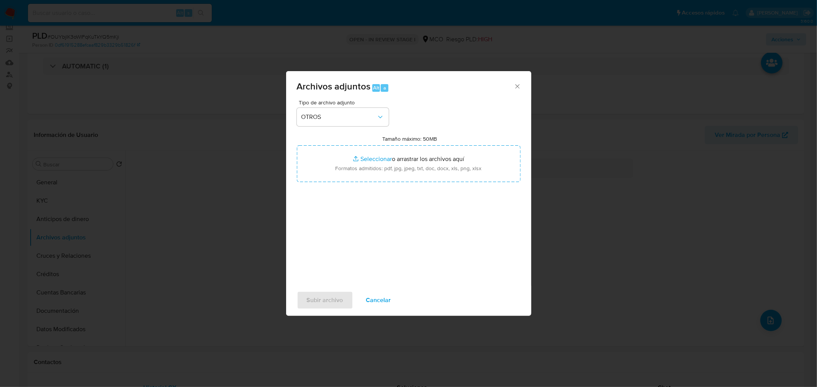
click at [362, 184] on div "Tipo de archivo adjunto OTROS Tamaño máximo: 50MB Seleccionar archivos Seleccio…" at bounding box center [409, 190] width 224 height 181
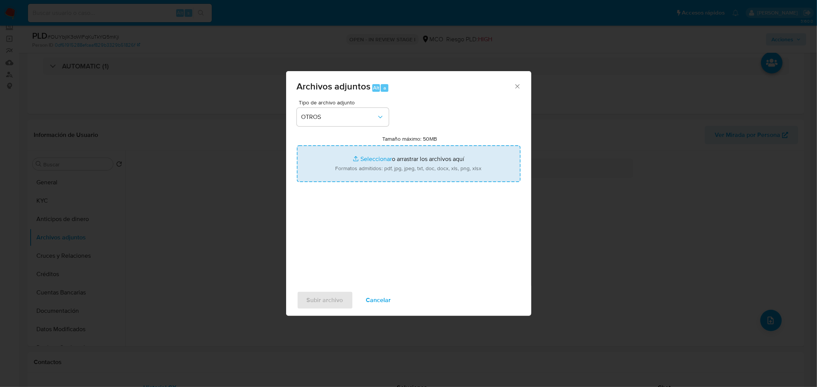
click at [379, 167] on input "Tamaño máximo: 50MB Seleccionar archivos" at bounding box center [409, 163] width 224 height 37
type input "C:\fakepath\Tabla de movimientos 81411643.xlsx"
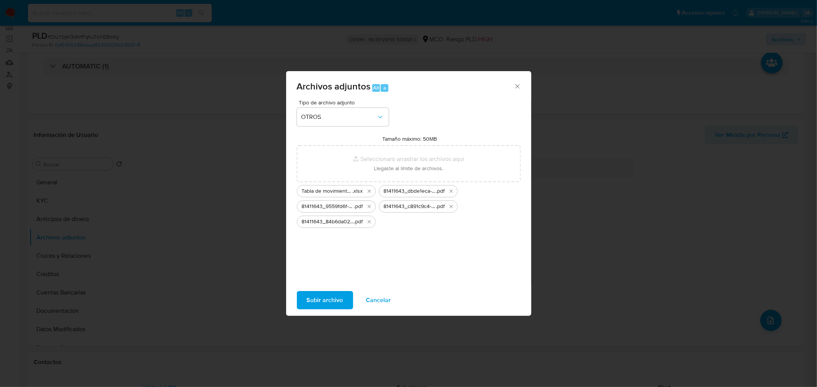
click at [323, 297] on span "Subir archivo" at bounding box center [325, 300] width 36 height 17
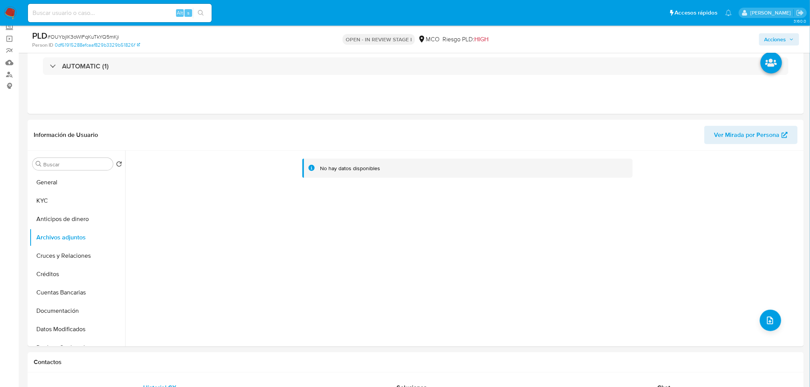
click at [771, 36] on span "Acciones" at bounding box center [776, 39] width 22 height 12
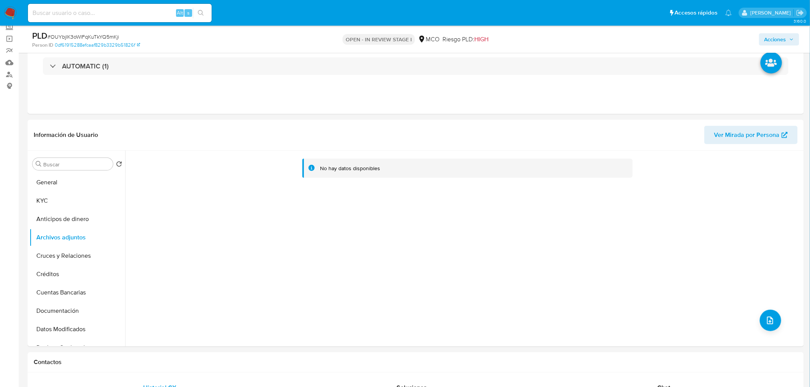
click at [778, 40] on span "Acciones" at bounding box center [776, 39] width 22 height 12
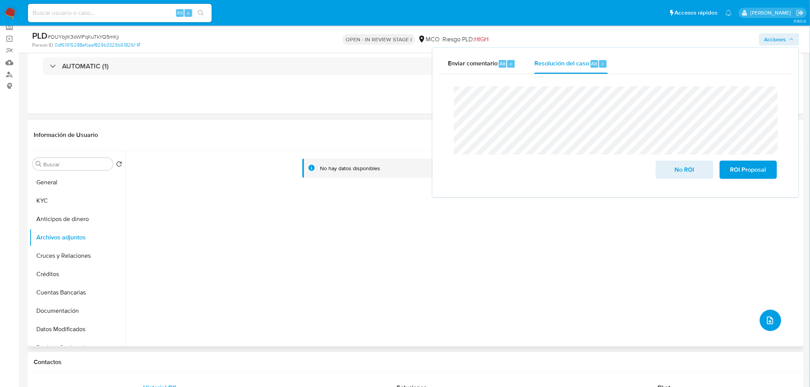
click at [772, 322] on button "upload-file" at bounding box center [770, 320] width 21 height 21
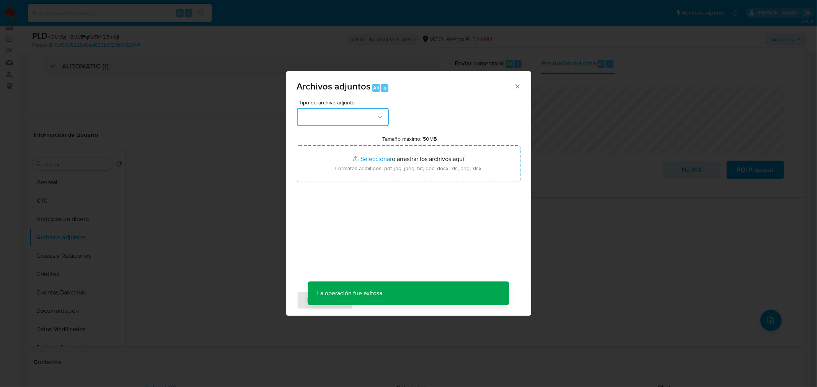
drag, startPoint x: 355, startPoint y: 118, endPoint x: 353, endPoint y: 123, distance: 4.7
click at [355, 118] on button "button" at bounding box center [343, 117] width 92 height 18
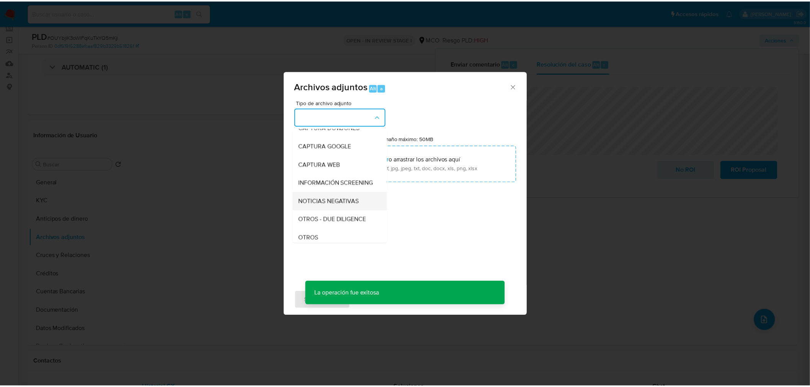
scroll to position [42, 0]
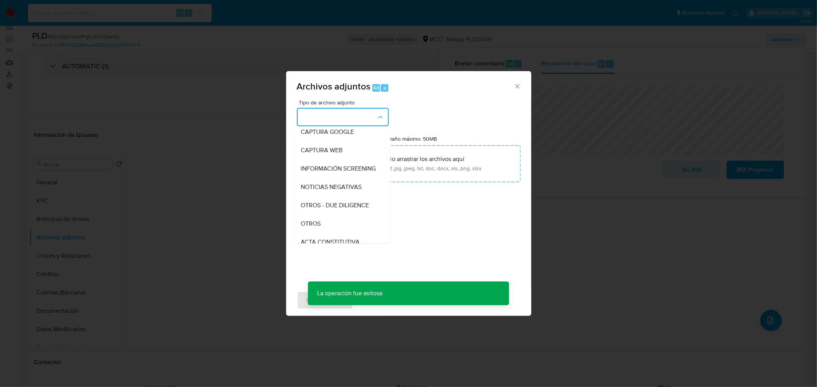
drag, startPoint x: 341, startPoint y: 226, endPoint x: 355, endPoint y: 207, distance: 23.3
click at [343, 228] on div "OTROS" at bounding box center [340, 223] width 78 height 18
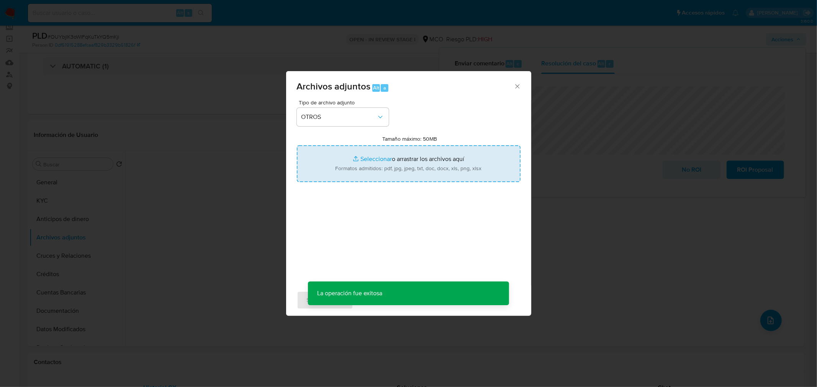
click at [388, 168] on input "Tamaño máximo: 50MB Seleccionar archivos" at bounding box center [409, 163] width 224 height 37
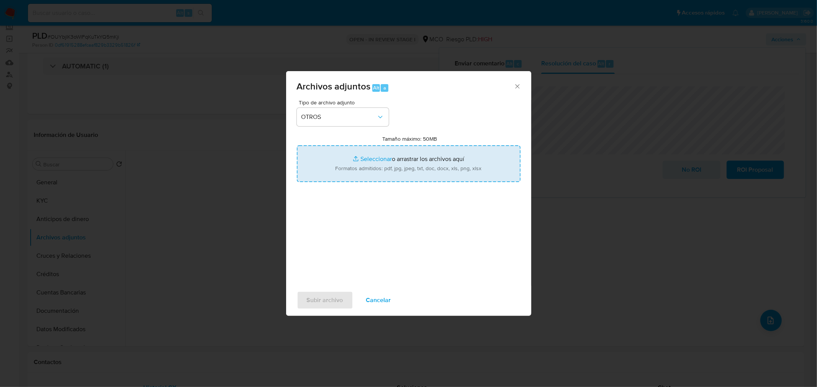
type input "C:\fakepath\81411643 - 17_9_2025.pdf"
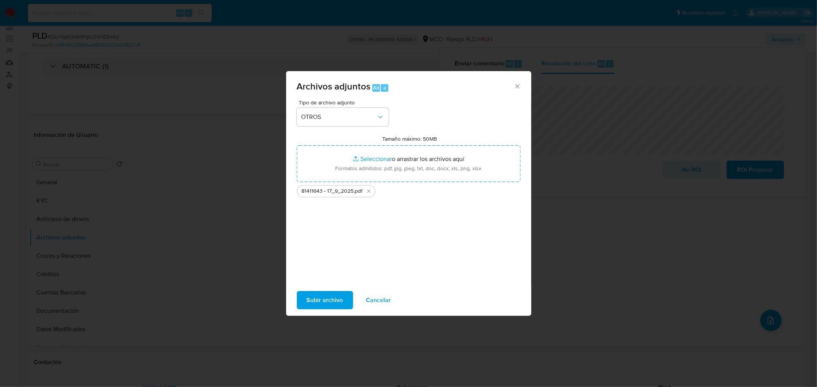
click at [324, 299] on span "Subir archivo" at bounding box center [325, 300] width 36 height 17
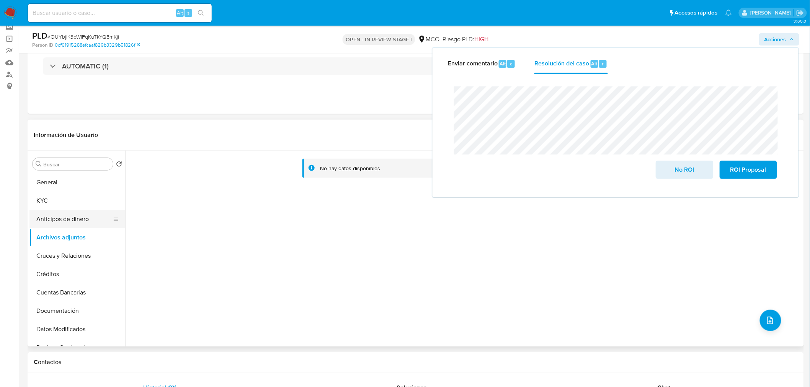
click at [82, 219] on button "Anticipos de dinero" at bounding box center [74, 219] width 90 height 18
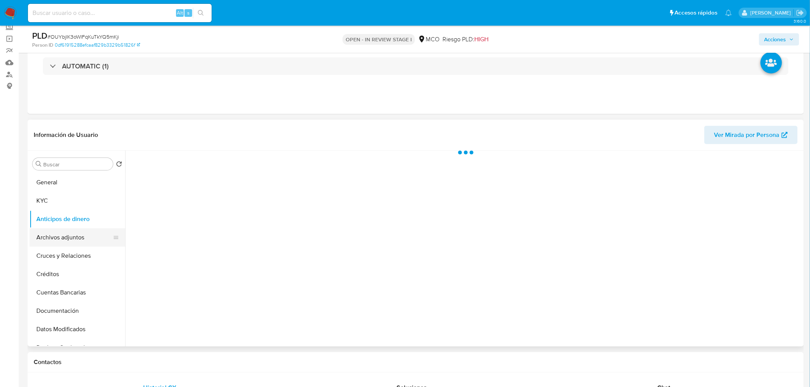
drag, startPoint x: 75, startPoint y: 237, endPoint x: 84, endPoint y: 240, distance: 9.3
click at [75, 237] on button "Archivos adjuntos" at bounding box center [74, 238] width 90 height 18
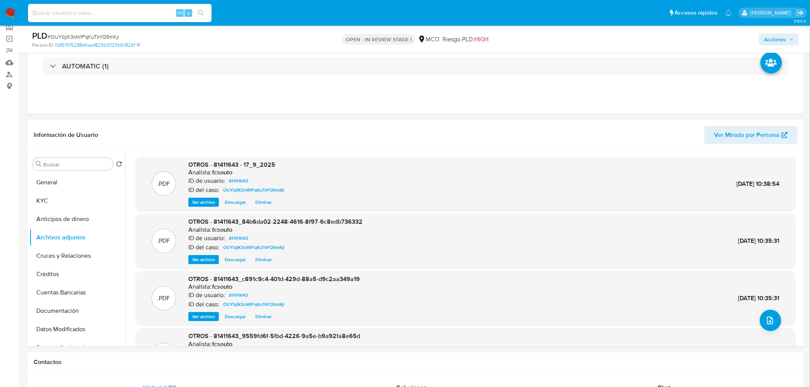
click at [789, 43] on span "Acciones" at bounding box center [779, 39] width 29 height 11
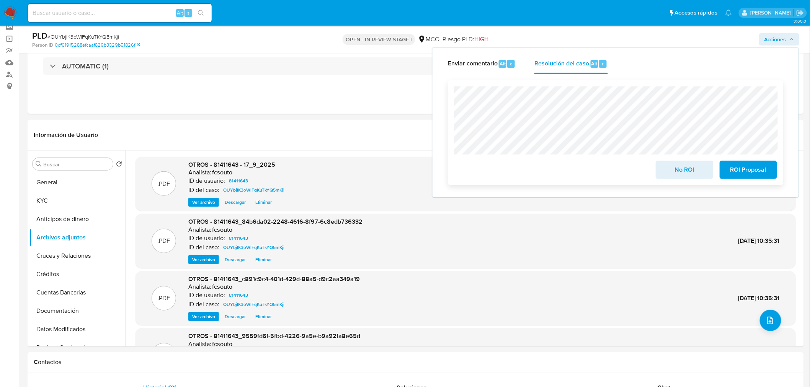
drag, startPoint x: 692, startPoint y: 173, endPoint x: 686, endPoint y: 173, distance: 6.5
click at [691, 173] on span "No ROI" at bounding box center [685, 170] width 38 height 17
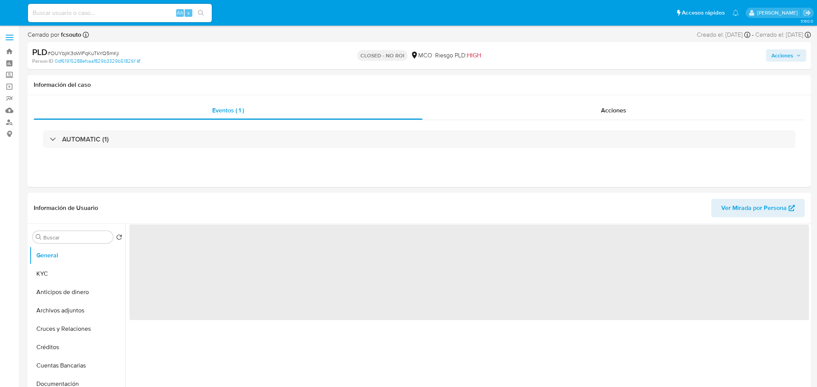
select select "10"
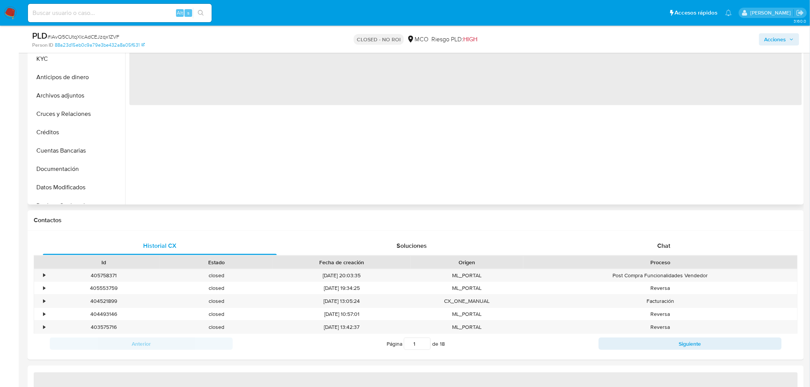
scroll to position [255, 0]
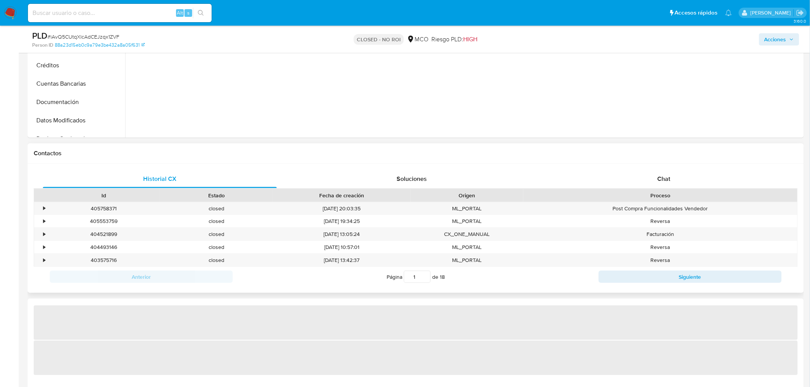
select select "10"
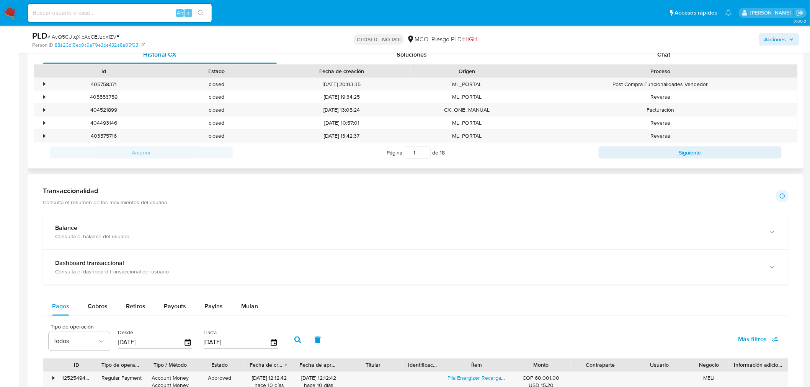
scroll to position [595, 0]
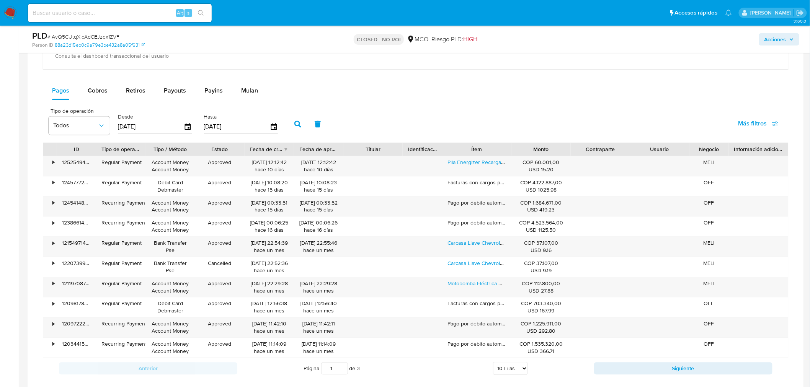
drag, startPoint x: 86, startPoint y: 96, endPoint x: 96, endPoint y: 101, distance: 11.8
click at [90, 100] on button "Cobros" at bounding box center [97, 91] width 38 height 18
select select "10"
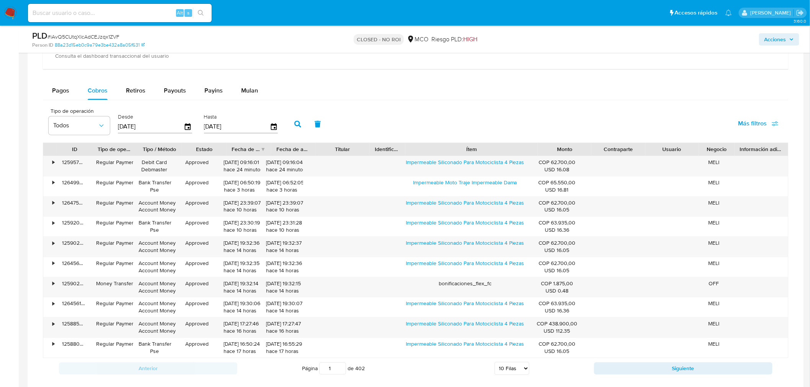
drag, startPoint x: 514, startPoint y: 144, endPoint x: 597, endPoint y: 147, distance: 83.5
click at [596, 148] on div "ID Tipo de operación Tipo / Método Estado Fecha de creación Fecha de aprobación…" at bounding box center [415, 149] width 745 height 13
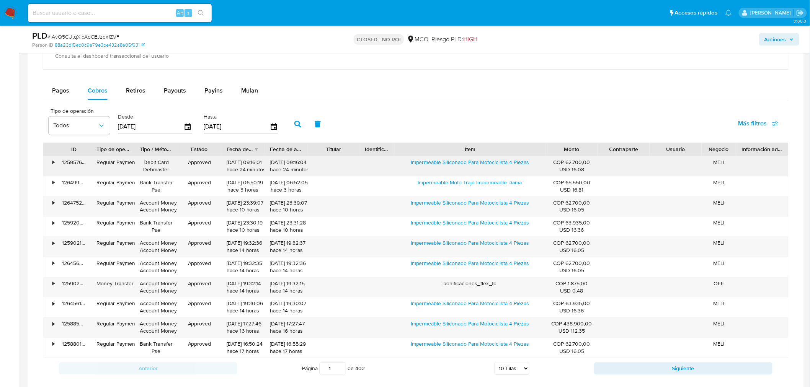
drag, startPoint x: 404, startPoint y: 163, endPoint x: 530, endPoint y: 170, distance: 126.5
click at [530, 170] on div "Impermeable Siliconado Para Motociclista 4 Piezas" at bounding box center [470, 167] width 152 height 20
click at [782, 36] on span "Acciones" at bounding box center [776, 39] width 22 height 12
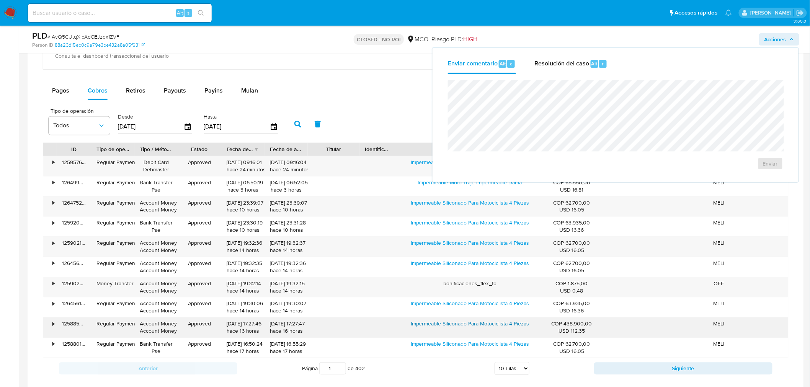
scroll to position [638, 0]
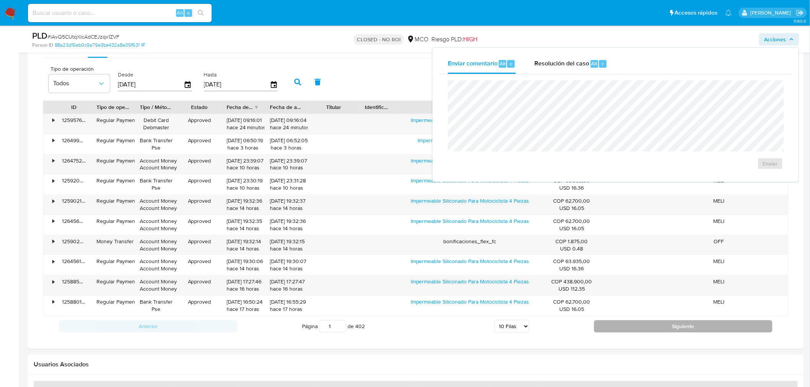
click at [611, 317] on div "ID Tipo de operación Tipo / Método Estado Fecha de creación Fecha de aprobación…" at bounding box center [416, 218] width 746 height 237
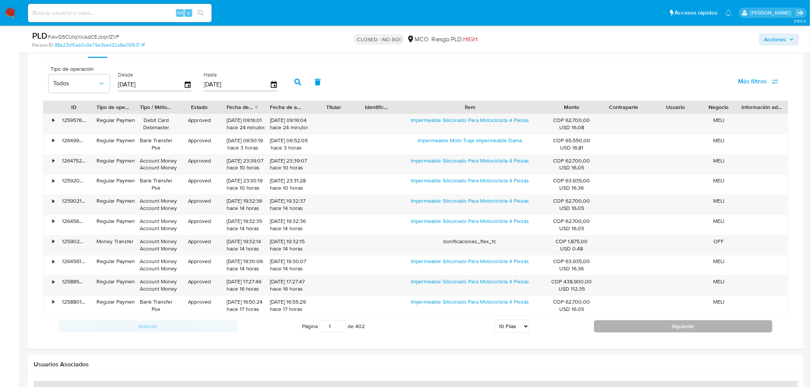
click at [621, 325] on button "Siguiente" at bounding box center [683, 326] width 178 height 12
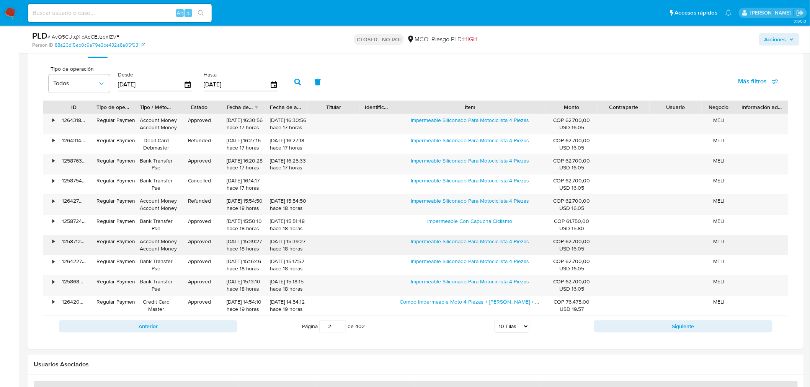
click at [558, 255] on div "COP 62.700,00 USD 16.05" at bounding box center [572, 245] width 52 height 20
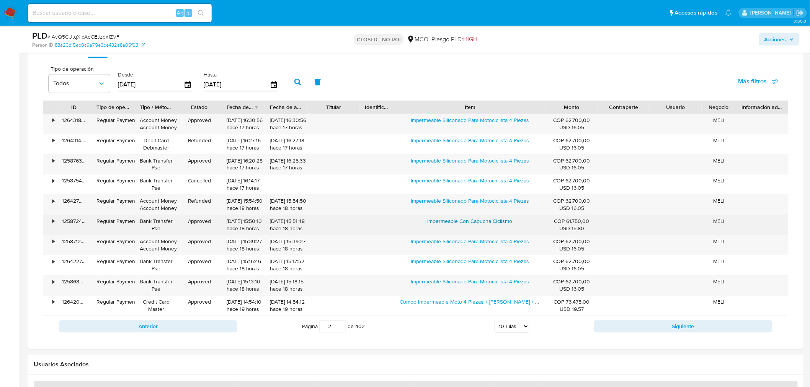
drag, startPoint x: 422, startPoint y: 224, endPoint x: 512, endPoint y: 226, distance: 89.6
click at [512, 226] on div "Impermeable Con Capucha Ciclismo" at bounding box center [470, 225] width 152 height 20
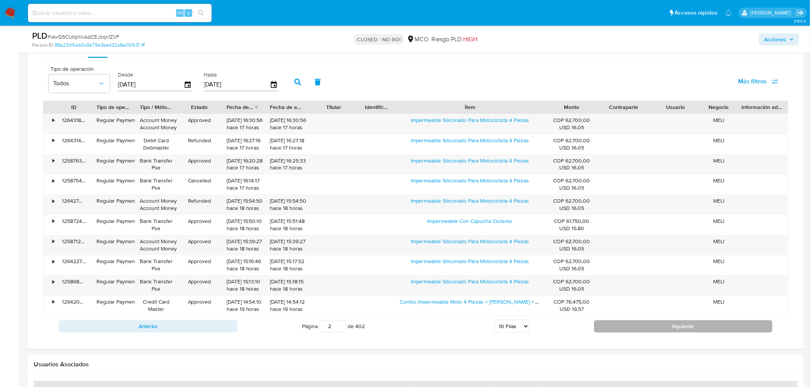
click at [689, 325] on button "Siguiente" at bounding box center [683, 326] width 178 height 12
type input "3"
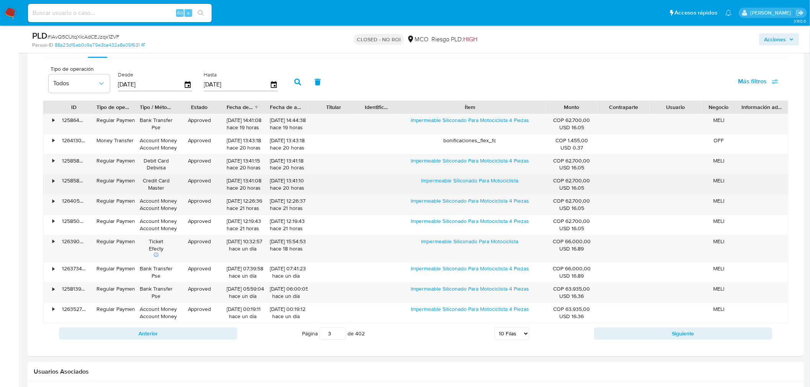
click at [415, 188] on div "Impermeable Siliconado Para Motociclista" at bounding box center [470, 185] width 152 height 20
drag, startPoint x: 415, startPoint y: 185, endPoint x: 530, endPoint y: 191, distance: 115.8
click at [530, 191] on div "Impermeable Siliconado Para Motociclista" at bounding box center [470, 185] width 152 height 20
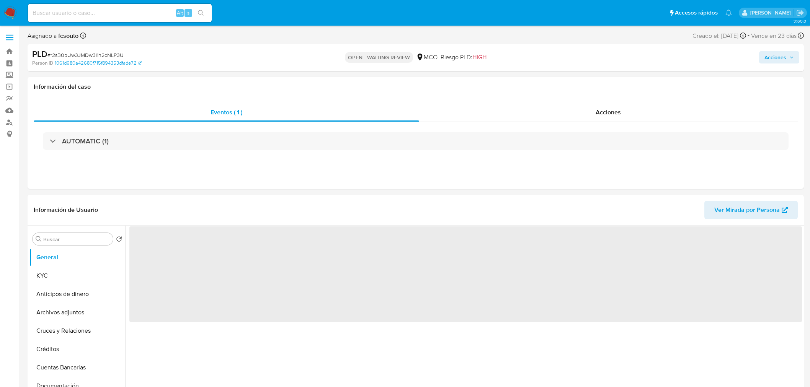
select select "10"
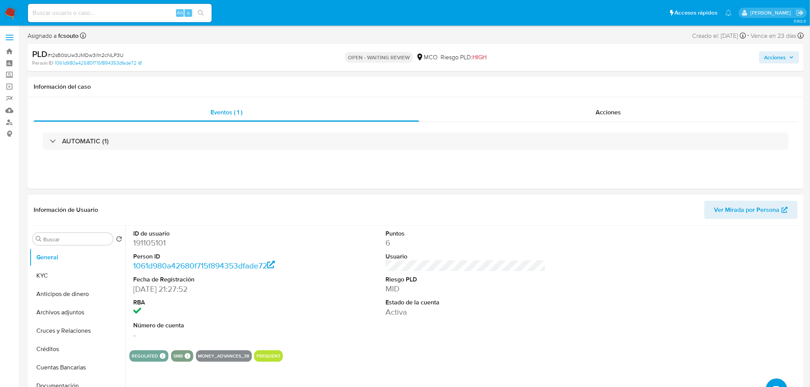
click at [155, 243] on dd "191105101" at bounding box center [213, 243] width 160 height 11
copy dd "191105101"
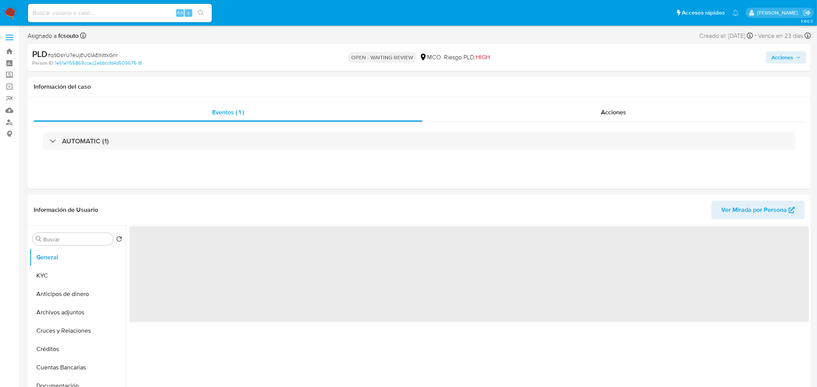
select select "10"
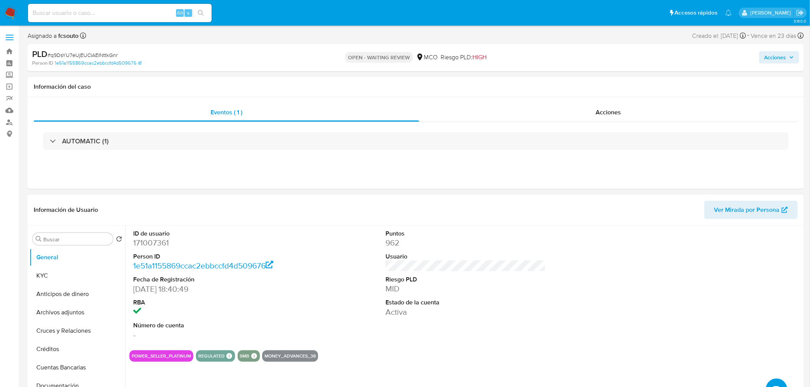
click at [159, 244] on dd "171007361" at bounding box center [213, 243] width 160 height 11
copy dd "171007361"
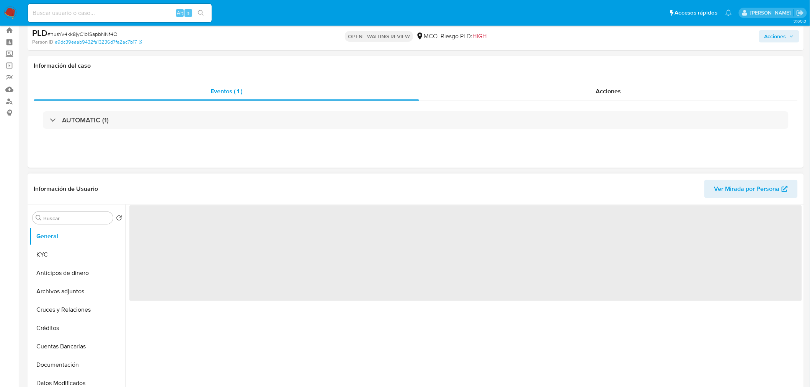
scroll to position [42, 0]
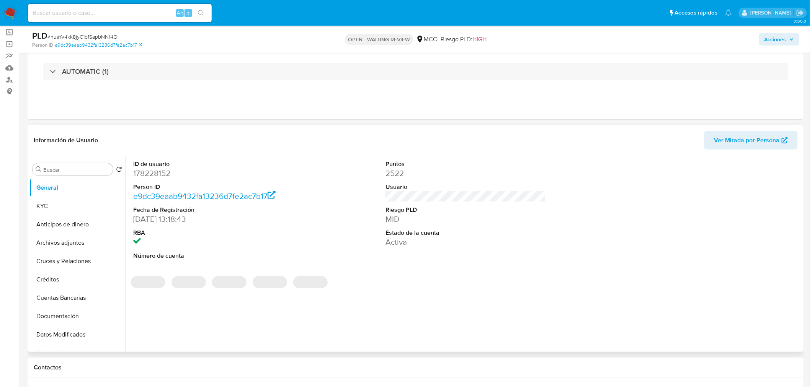
click at [150, 175] on dd "178228152" at bounding box center [213, 173] width 160 height 11
select select "10"
click at [150, 175] on dd "178228152" at bounding box center [213, 173] width 160 height 11
copy dd "178228152"
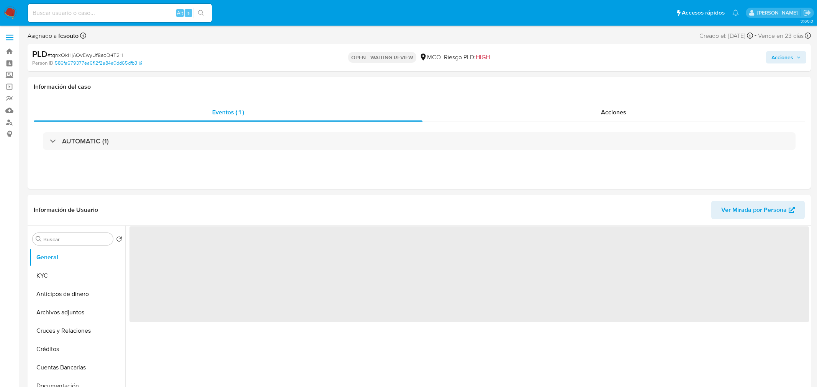
select select "10"
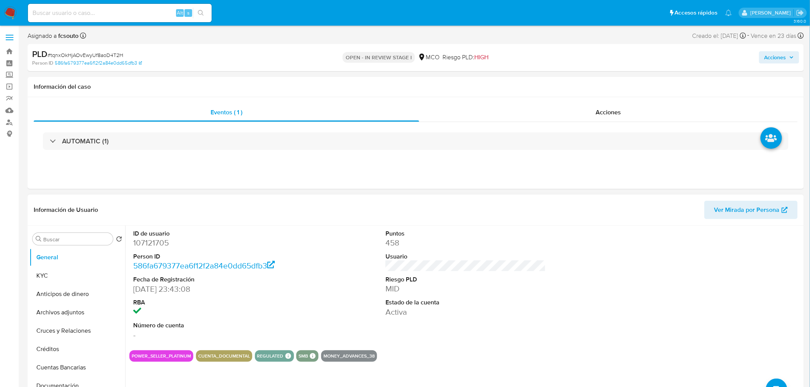
click at [158, 243] on dd "107121705" at bounding box center [213, 243] width 160 height 11
copy dd "107121705"
click at [152, 245] on dd "107121705" at bounding box center [213, 243] width 160 height 11
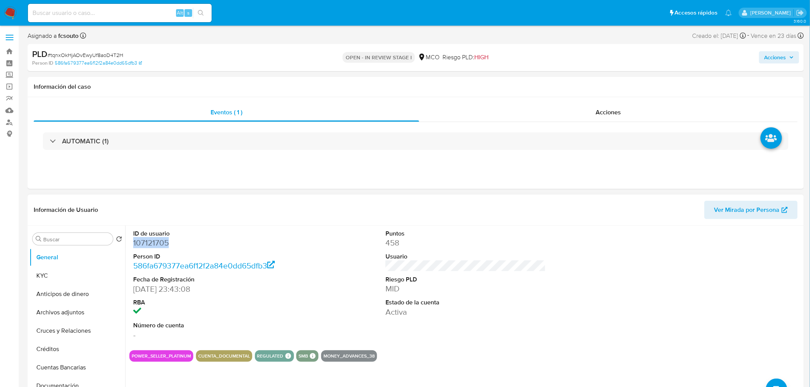
click at [162, 240] on dd "107121705" at bounding box center [213, 243] width 160 height 11
click at [154, 239] on dd "107121705" at bounding box center [213, 243] width 160 height 11
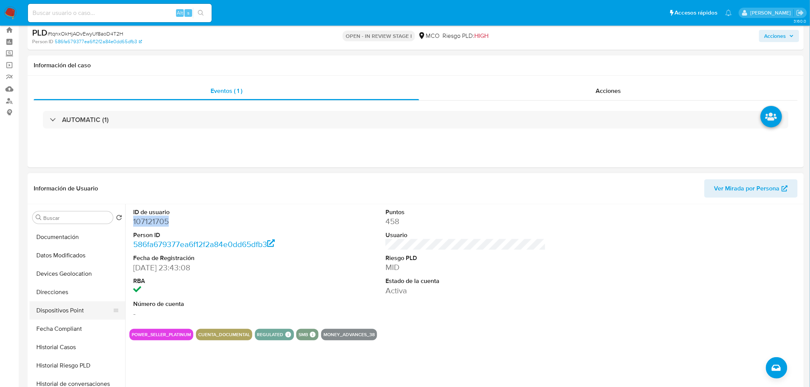
scroll to position [42, 0]
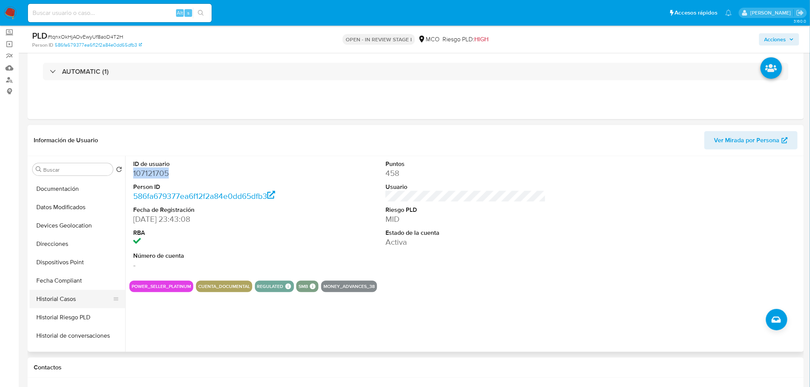
click at [73, 300] on button "Historial Casos" at bounding box center [74, 299] width 90 height 18
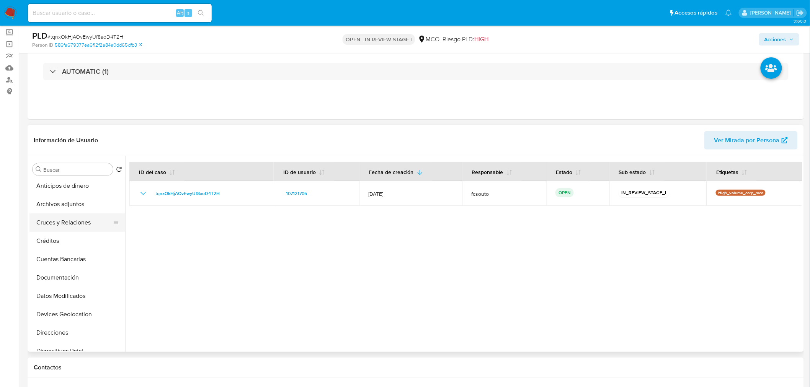
scroll to position [0, 0]
click at [41, 209] on button "KYC" at bounding box center [74, 206] width 90 height 18
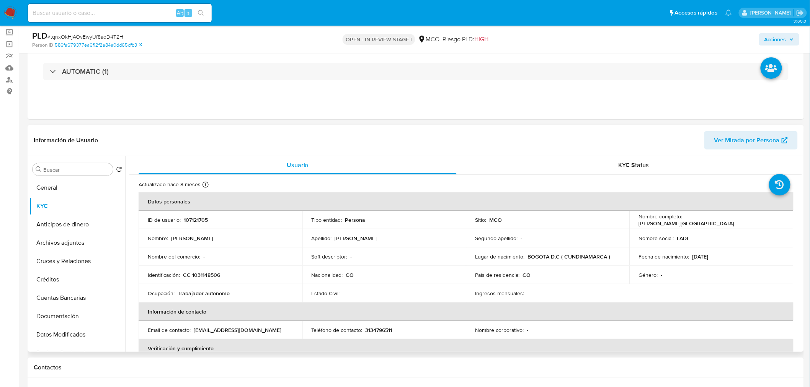
click at [197, 219] on p "107121705" at bounding box center [196, 220] width 24 height 7
copy p "107121705"
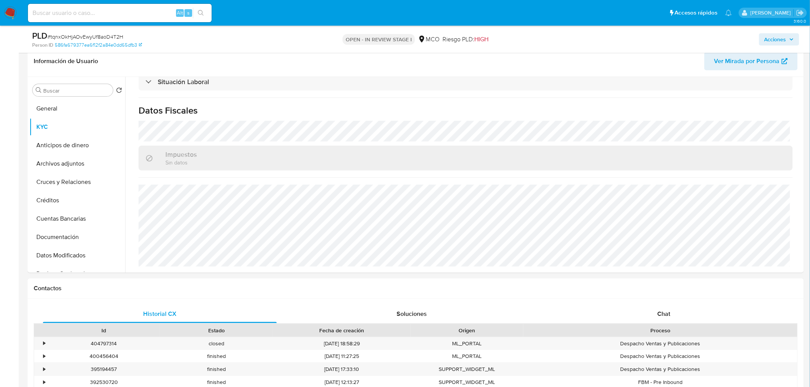
scroll to position [297, 0]
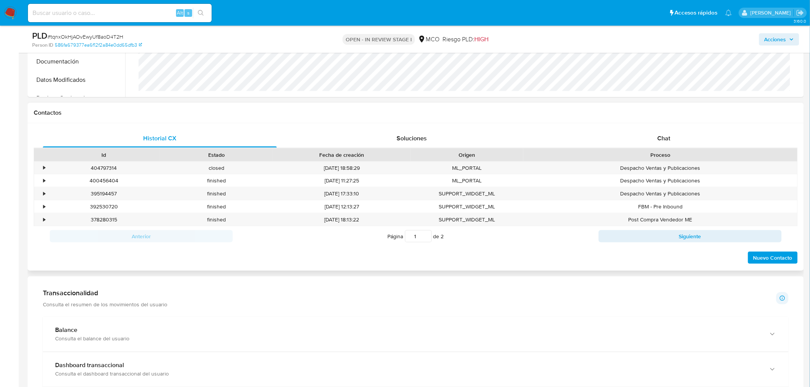
click at [671, 125] on div "Historial CX Soluciones Chat Id Estado Fecha de creación Origen Proceso • 40479…" at bounding box center [416, 197] width 776 height 148
drag, startPoint x: 673, startPoint y: 147, endPoint x: 626, endPoint y: 153, distance: 47.1
click at [672, 146] on div "Historial CX Soluciones Chat Id Estado Fecha de creación Origen Proceso • 40479…" at bounding box center [416, 197] width 764 height 136
click at [672, 141] on div "Chat" at bounding box center [664, 138] width 234 height 18
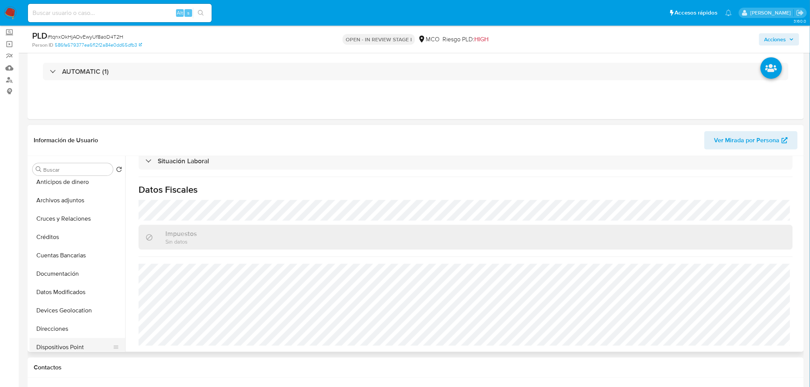
scroll to position [85, 0]
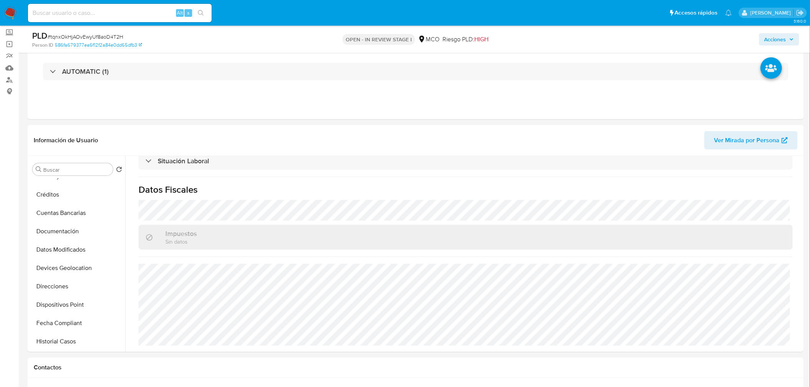
drag, startPoint x: 70, startPoint y: 228, endPoint x: 0, endPoint y: 257, distance: 75.4
click at [67, 229] on button "Documentación" at bounding box center [77, 231] width 96 height 18
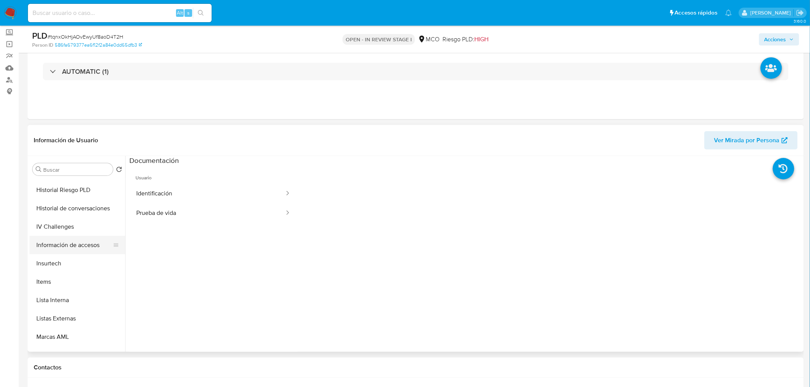
scroll to position [212, 0]
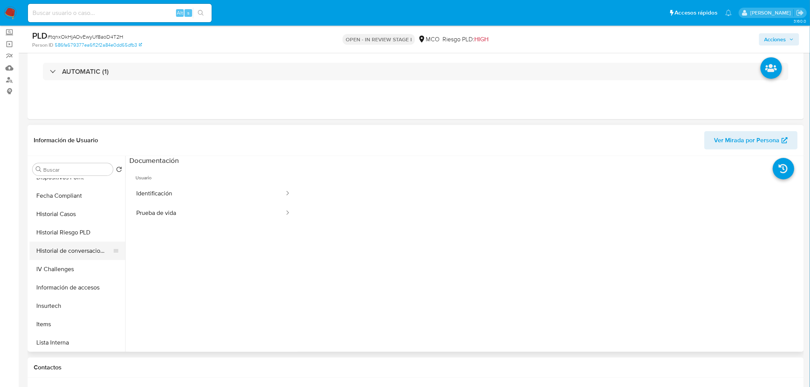
click at [71, 249] on button "Historial de conversaciones" at bounding box center [74, 251] width 90 height 18
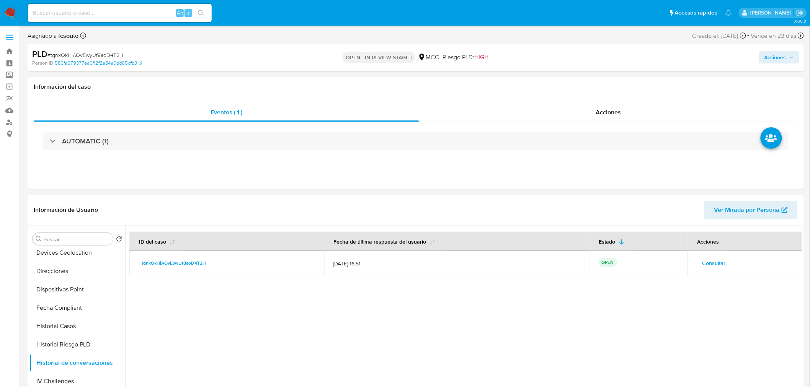
scroll to position [0, 0]
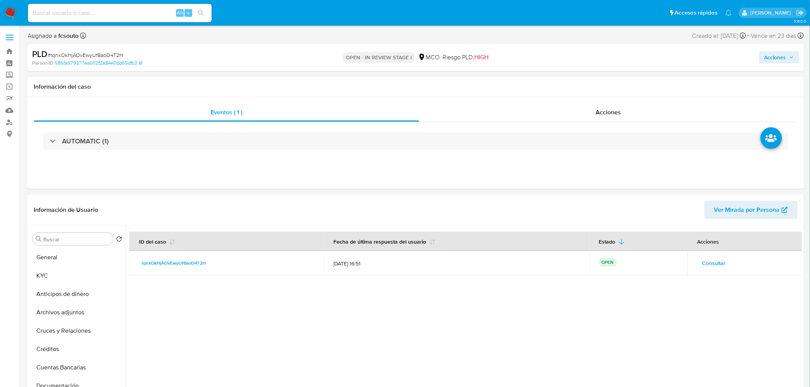
click at [788, 57] on span "Acciones" at bounding box center [779, 57] width 29 height 11
click at [551, 77] on span "Resolución del caso" at bounding box center [561, 81] width 55 height 9
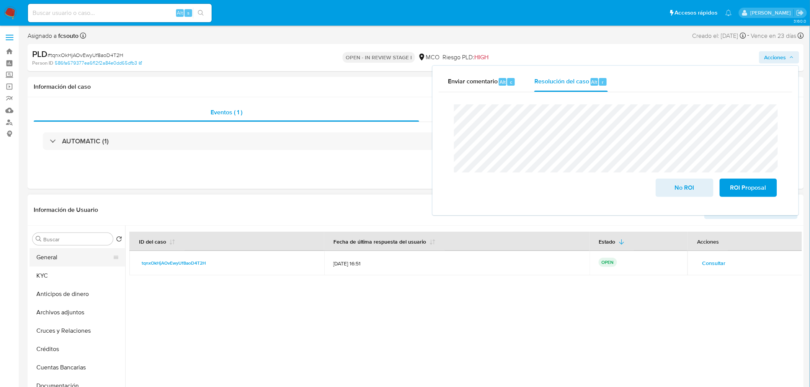
click at [69, 261] on button "General" at bounding box center [74, 257] width 90 height 18
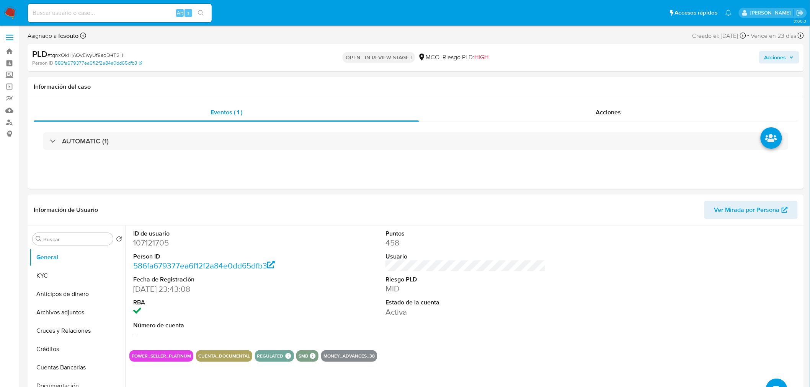
click at [778, 57] on span "Acciones" at bounding box center [776, 57] width 22 height 12
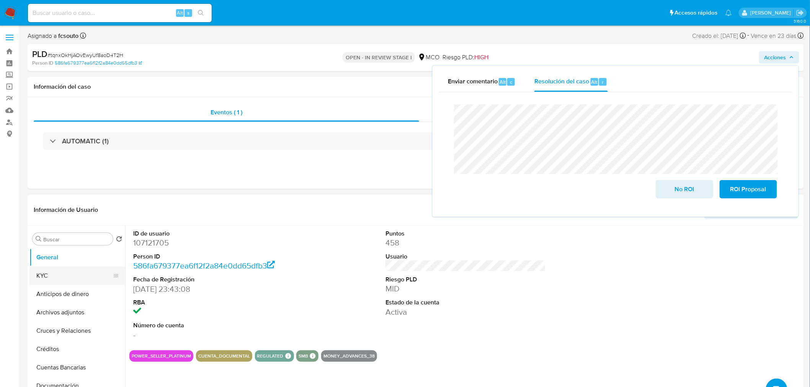
click at [44, 276] on button "KYC" at bounding box center [74, 276] width 90 height 18
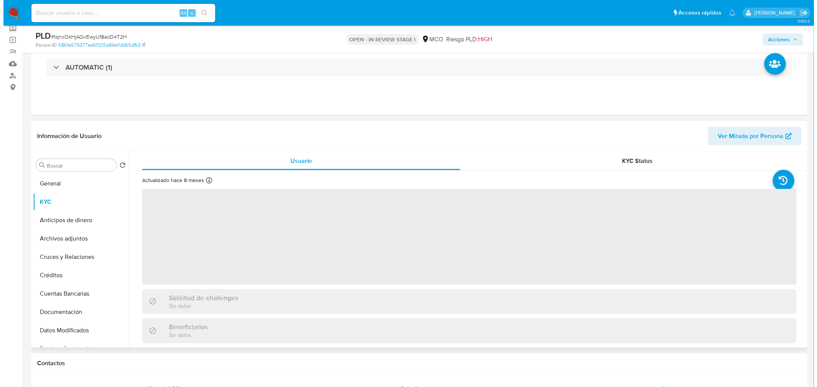
scroll to position [85, 0]
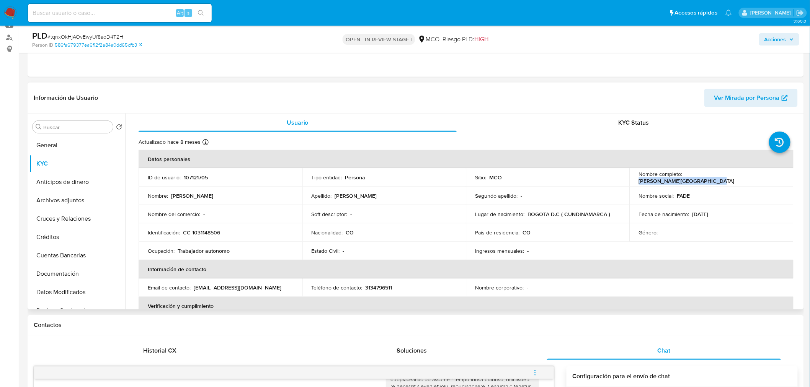
drag, startPoint x: 684, startPoint y: 177, endPoint x: 756, endPoint y: 178, distance: 71.6
click at [756, 178] on div "Nombre completo : Edwin Ferney Ortegon Suarez" at bounding box center [711, 178] width 145 height 14
copy p "Edwin Ferney Ortegon Suarez"
drag, startPoint x: 776, startPoint y: 41, endPoint x: 769, endPoint y: 44, distance: 7.5
click at [773, 44] on span "Acciones" at bounding box center [776, 39] width 22 height 12
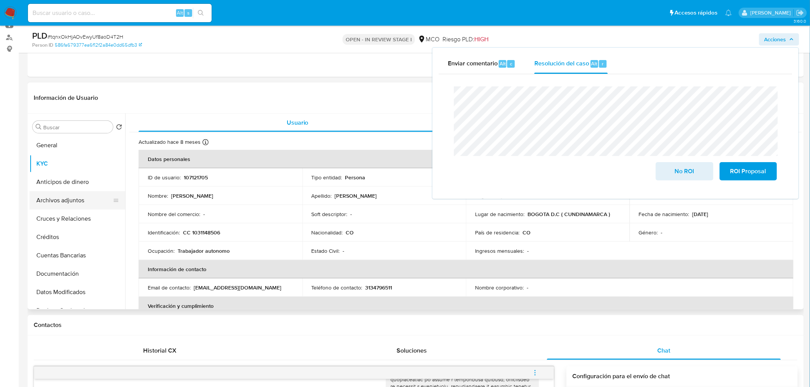
click at [70, 203] on button "Archivos adjuntos" at bounding box center [74, 200] width 90 height 18
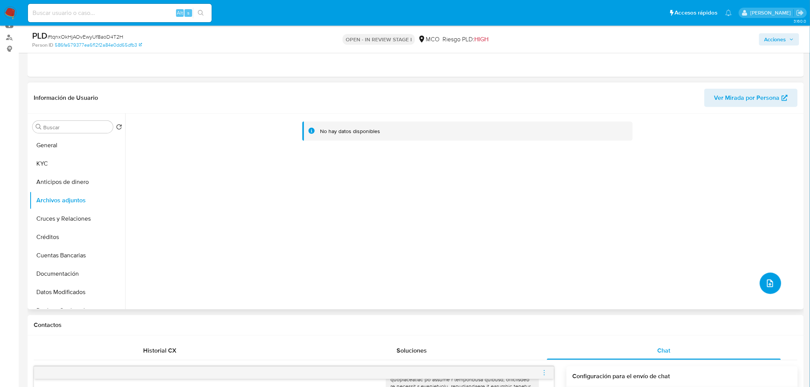
click at [766, 279] on span "upload-file" at bounding box center [770, 283] width 8 height 9
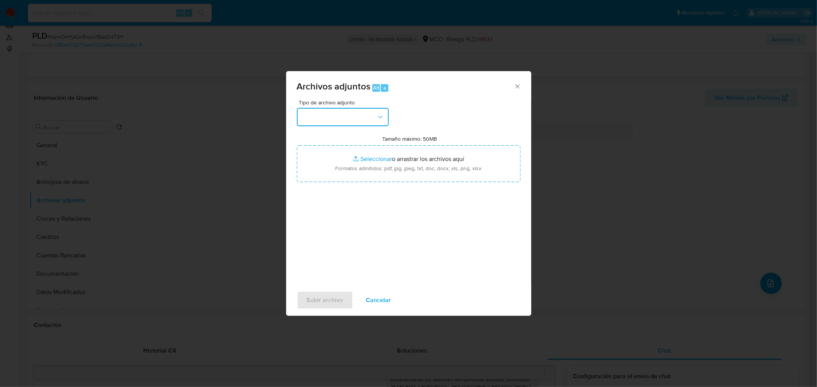
click at [361, 119] on button "button" at bounding box center [343, 117] width 92 height 18
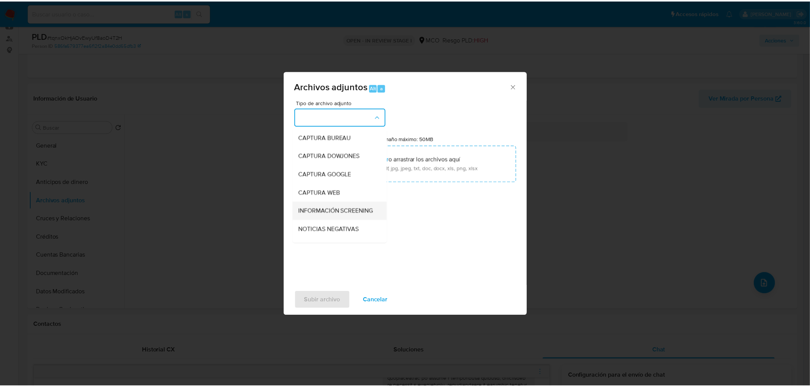
scroll to position [42, 0]
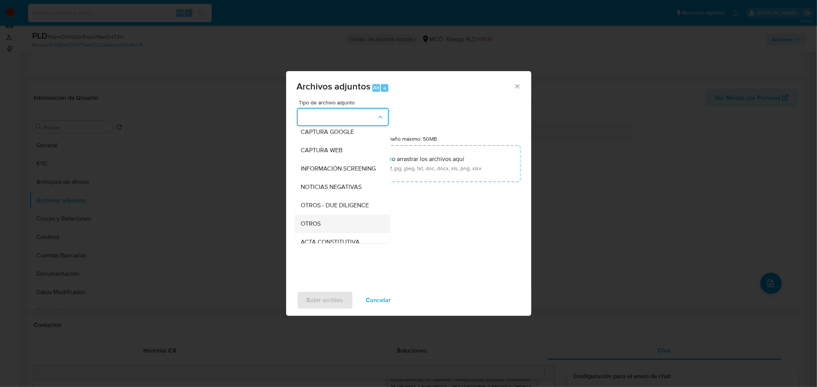
click at [341, 233] on div "OTROS" at bounding box center [340, 223] width 78 height 18
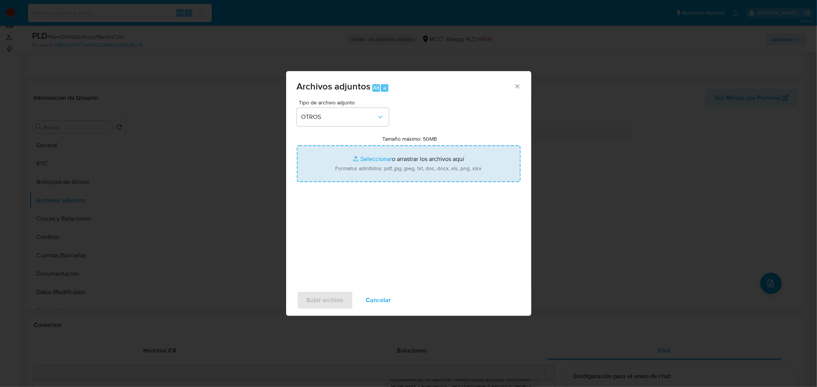
click at [407, 161] on input "Tamaño máximo: 50MB Seleccionar archivos" at bounding box center [409, 163] width 224 height 37
type input "C:\fakepath\107121705 - 17_9_2025.pdf"
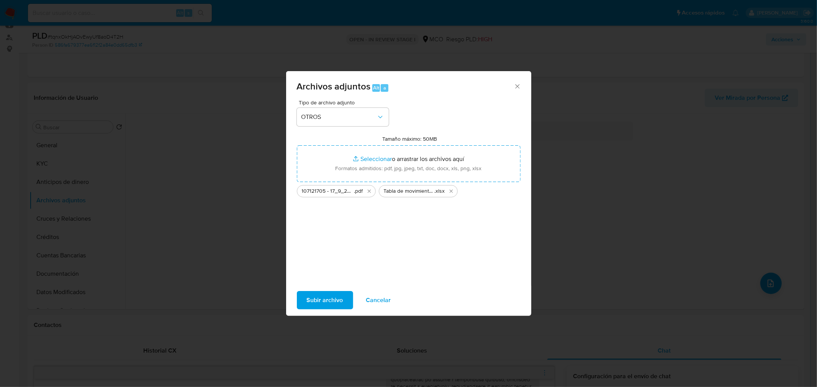
click at [322, 297] on span "Subir archivo" at bounding box center [325, 300] width 36 height 17
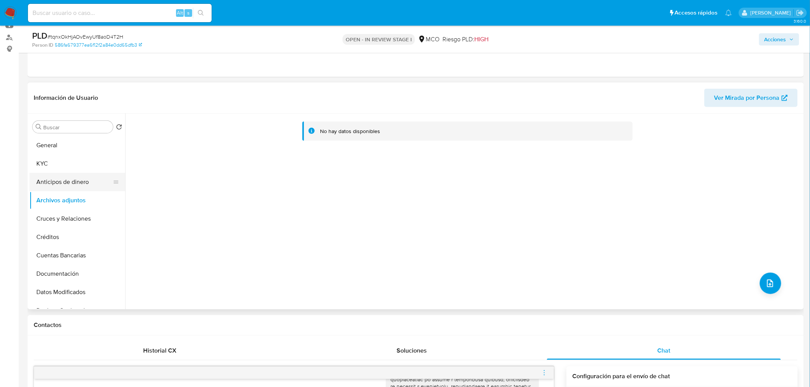
click at [55, 189] on button "Anticipos de dinero" at bounding box center [74, 182] width 90 height 18
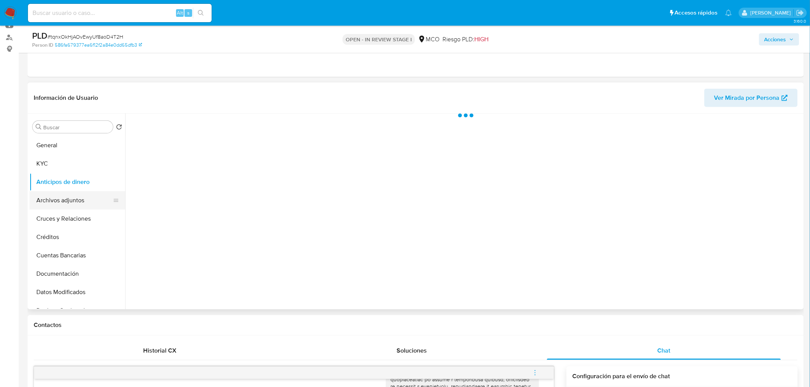
click at [57, 204] on button "Archivos adjuntos" at bounding box center [74, 200] width 90 height 18
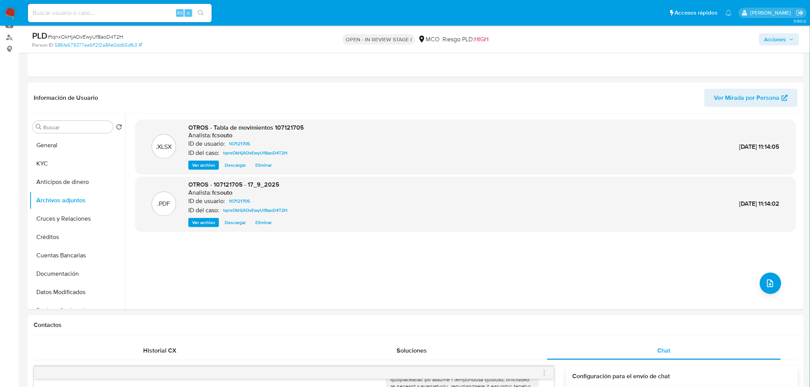
click at [780, 42] on span "Acciones" at bounding box center [776, 39] width 22 height 12
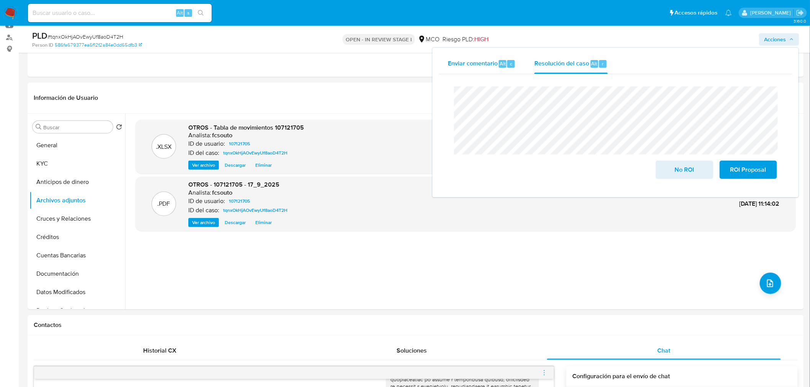
click at [495, 68] on div "Enviar comentario Alt c" at bounding box center [482, 64] width 68 height 20
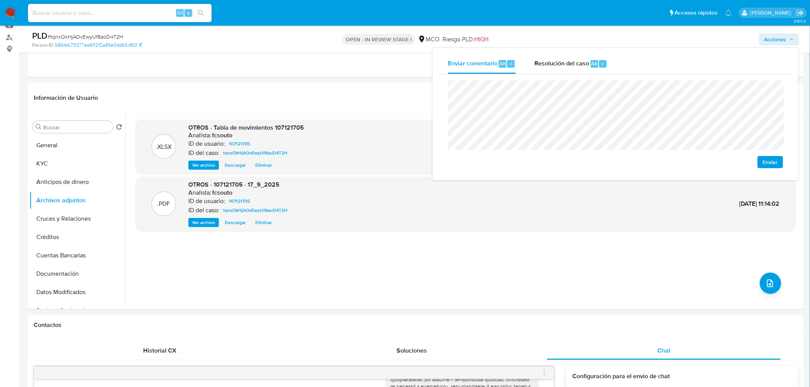
drag, startPoint x: 775, startPoint y: 162, endPoint x: 545, endPoint y: 228, distance: 239.2
click at [774, 162] on span "Enviar" at bounding box center [770, 162] width 15 height 11
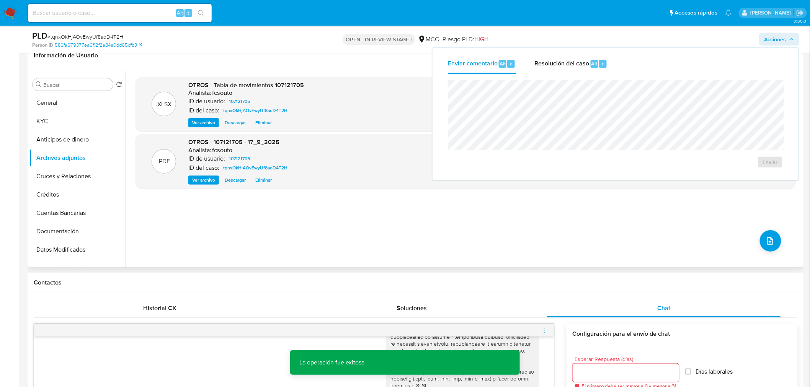
click at [502, 242] on div ".XLSX OTROS - Tabla de movimientos 107121705 Analista: fcsouto ID de usuario: 1…" at bounding box center [466, 169] width 660 height 184
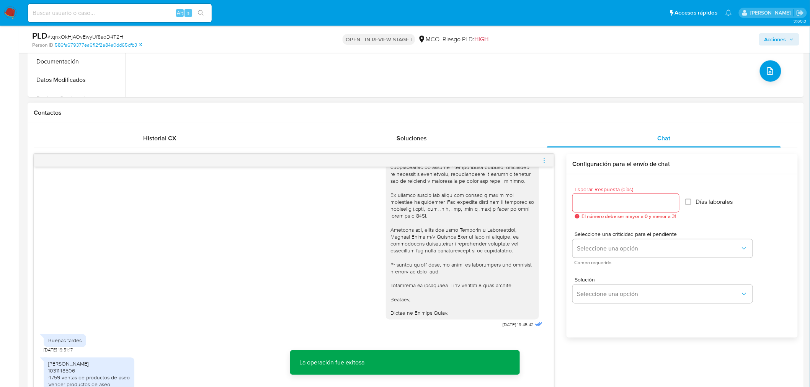
click at [607, 198] on input "Esperar Respuesta (días)" at bounding box center [626, 203] width 106 height 10
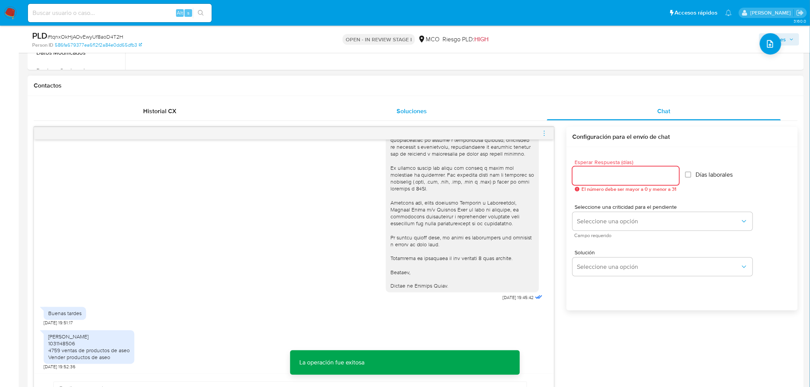
scroll to position [340, 0]
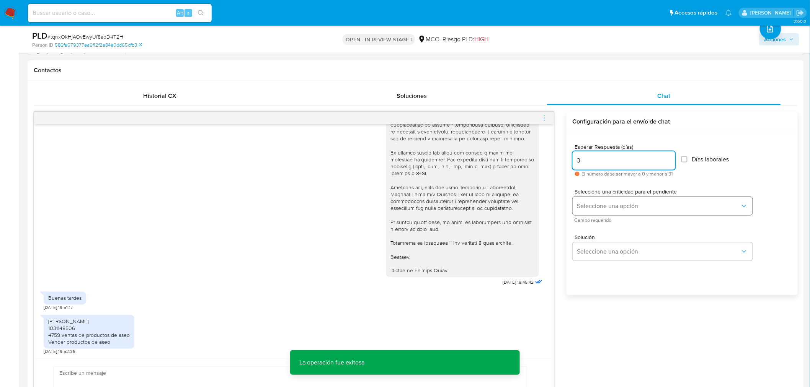
type input "3"
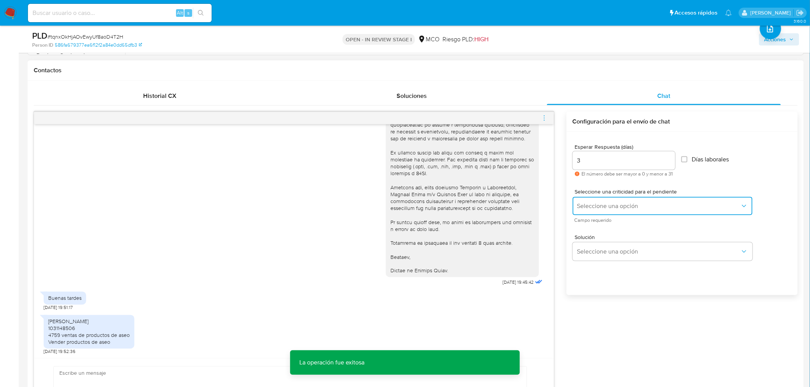
click at [602, 201] on button "Seleccione una opción" at bounding box center [663, 206] width 180 height 18
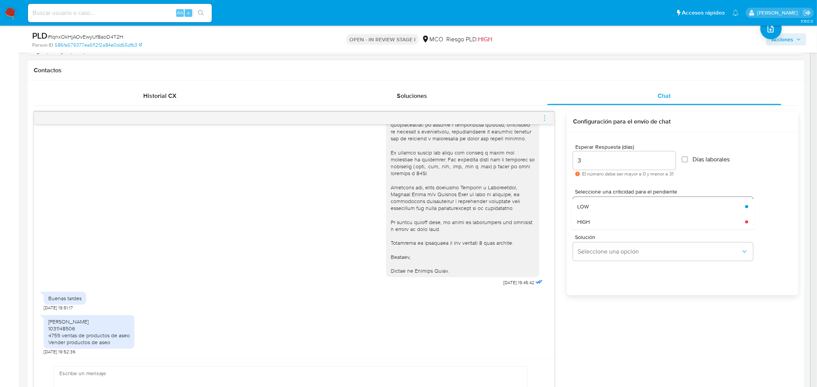
drag, startPoint x: 609, startPoint y: 205, endPoint x: 595, endPoint y: 208, distance: 14.8
click at [609, 205] on div "LOW" at bounding box center [658, 206] width 163 height 15
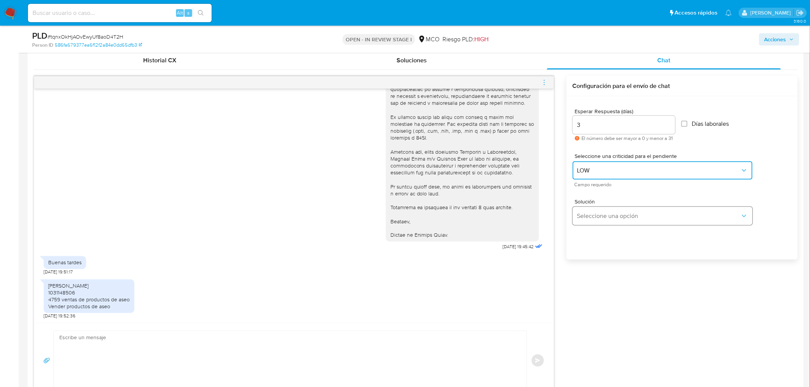
scroll to position [383, 0]
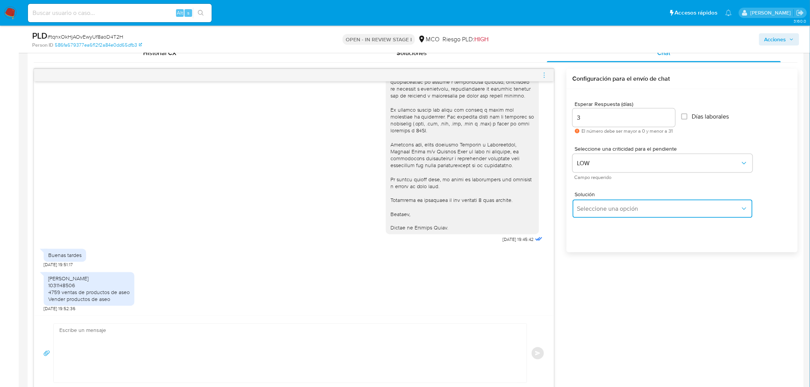
drag, startPoint x: 595, startPoint y: 206, endPoint x: 599, endPoint y: 214, distance: 9.1
click at [595, 206] on span "Seleccione una opción" at bounding box center [658, 209] width 163 height 8
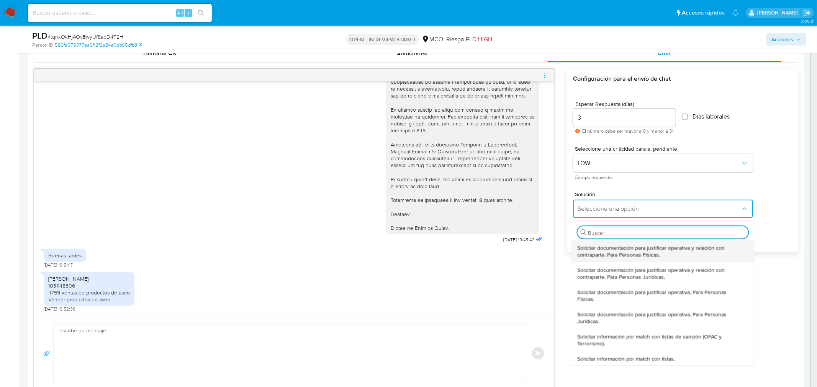
click at [624, 255] on span "Solicitar documentación para justificar operativa y relación con contraparte. P…" at bounding box center [660, 251] width 166 height 14
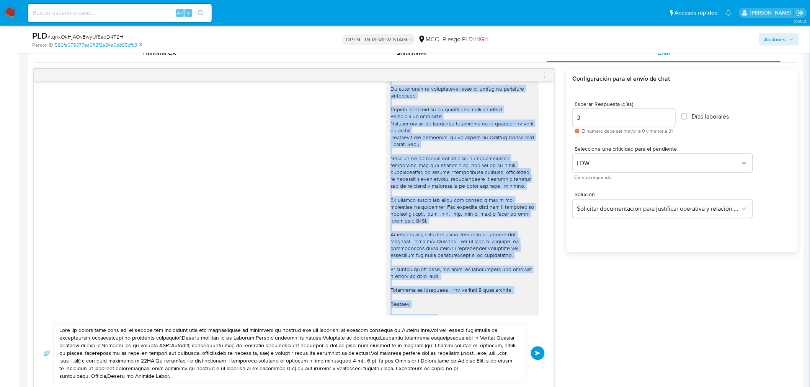
scroll to position [70, 0]
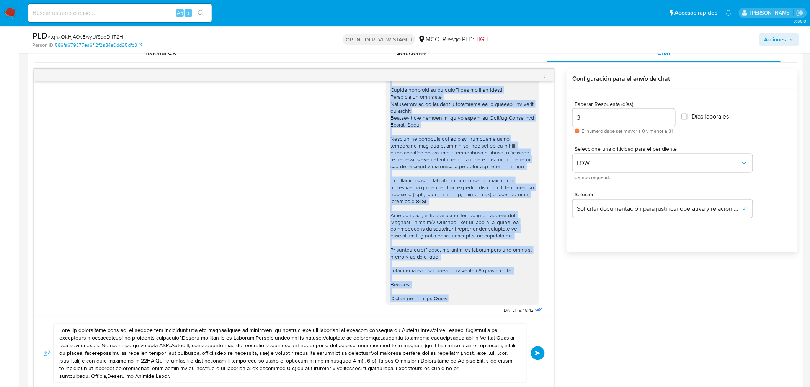
drag, startPoint x: 383, startPoint y: 96, endPoint x: 454, endPoint y: 297, distance: 213.5
click at [454, 297] on div at bounding box center [462, 163] width 153 height 285
copy div "Hola, En Mercado Libre nos importa tu seguridad. Por eso, necesitamos verificar…"
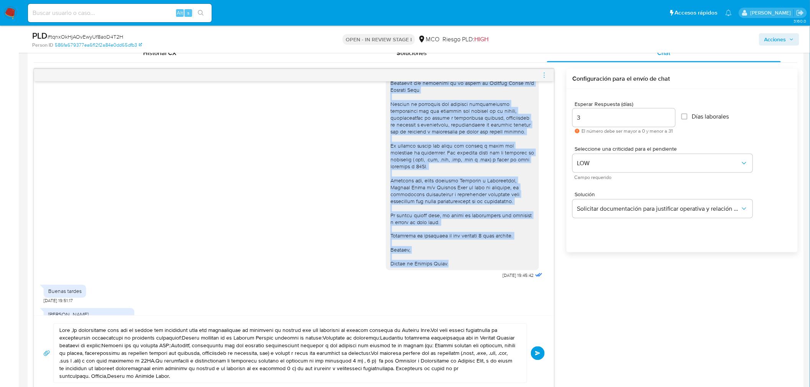
scroll to position [141, 0]
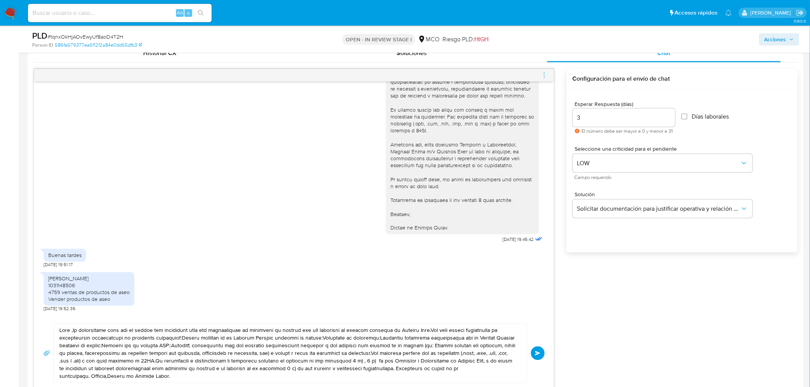
click at [83, 342] on textarea at bounding box center [288, 353] width 458 height 59
paste textarea ", En Mercado Libre nos importa tu seguridad. Por eso, necesitamos verificar alg…"
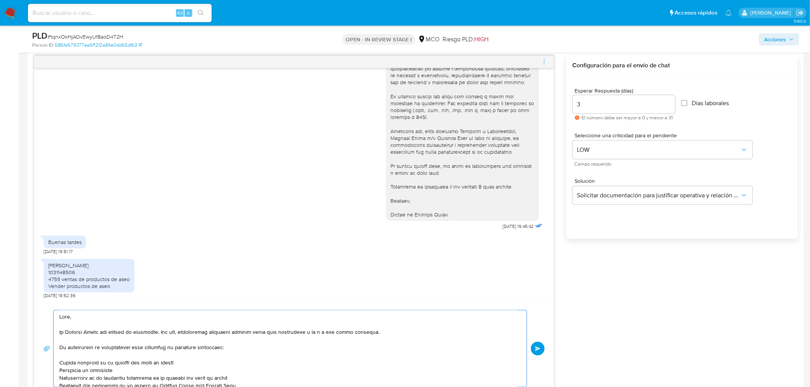
scroll to position [354, 0]
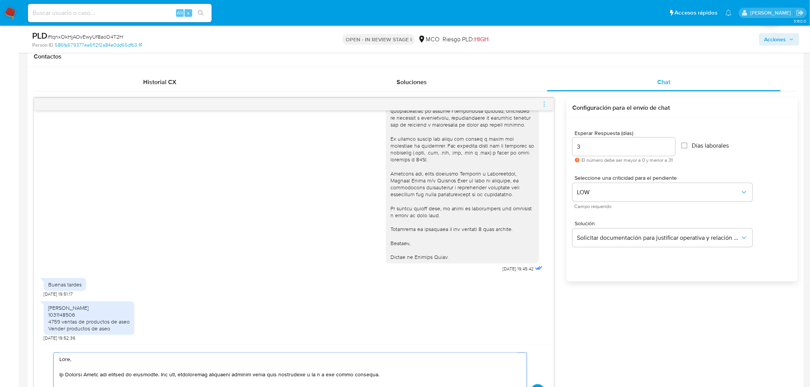
click at [55, 305] on div "Edwin Ferney ortegon Suárez 1031148506 4759 ventas de productos de aseo Vender …" at bounding box center [89, 319] width 82 height 28
copy div "Edwin"
click at [70, 359] on textarea at bounding box center [288, 391] width 458 height 77
paste textarea "Edwin"
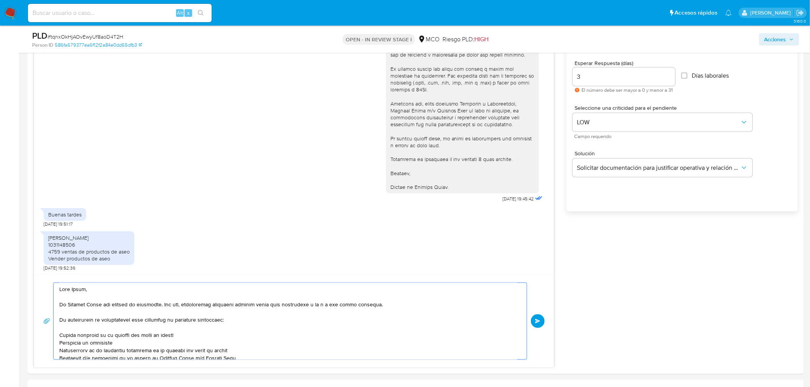
scroll to position [439, 0]
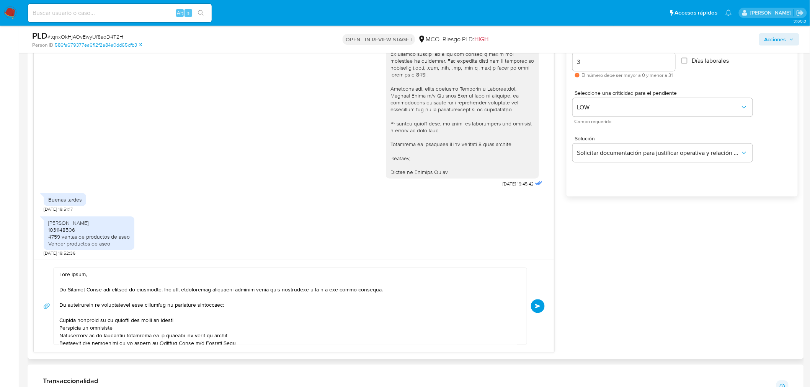
drag, startPoint x: 56, startPoint y: 289, endPoint x: 159, endPoint y: 328, distance: 110.3
click at [159, 328] on div at bounding box center [288, 306] width 469 height 77
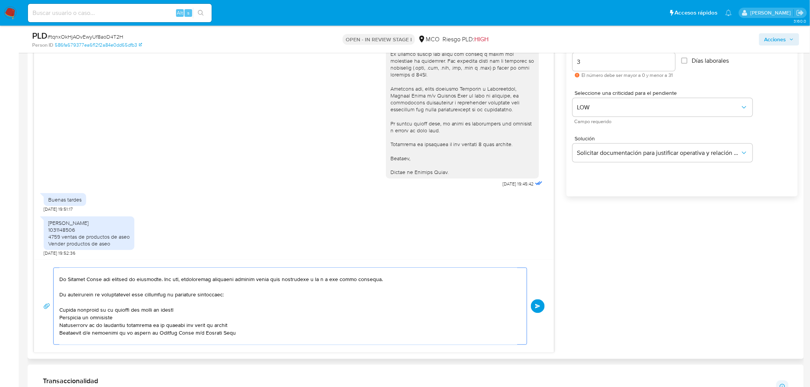
scroll to position [12, 0]
drag, startPoint x: 59, startPoint y: 289, endPoint x: 234, endPoint y: 331, distance: 180.2
click at [234, 331] on textarea at bounding box center [288, 306] width 458 height 77
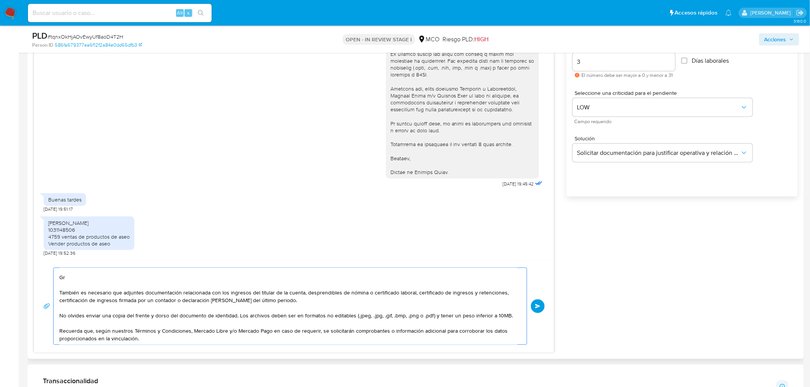
scroll to position [0, 0]
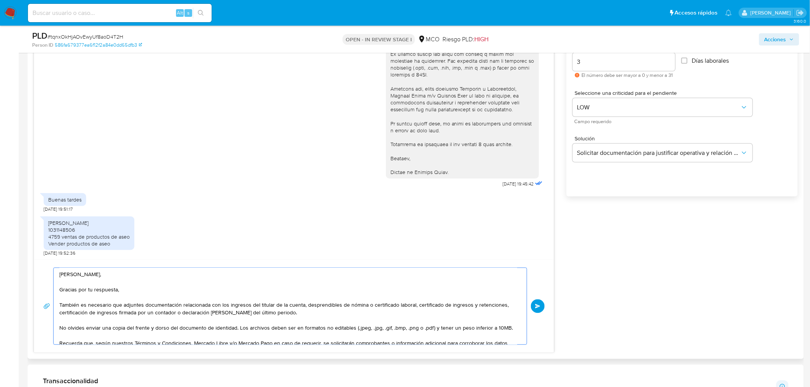
click at [63, 304] on textarea "Hola Edwin, Gracias por tu respuesta, También es necesario que adjuntes documen…" at bounding box center [288, 306] width 458 height 77
drag, startPoint x: 59, startPoint y: 328, endPoint x: 243, endPoint y: 338, distance: 183.6
click at [238, 327] on textarea "Hola Edwin, Gracias por tu respuesta, Para culminar con nuestra validación, tam…" at bounding box center [288, 306] width 458 height 77
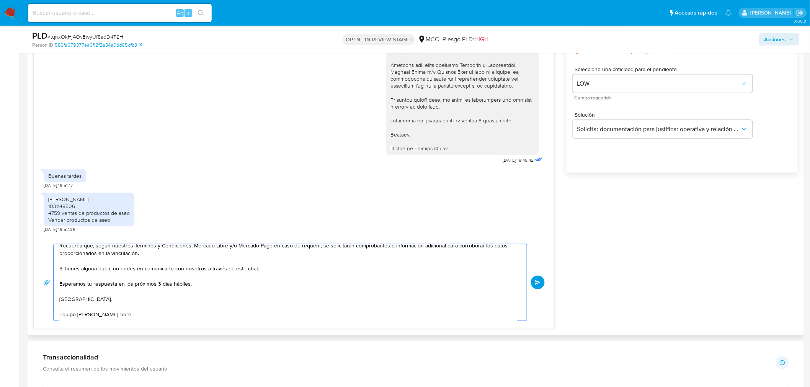
scroll to position [481, 0]
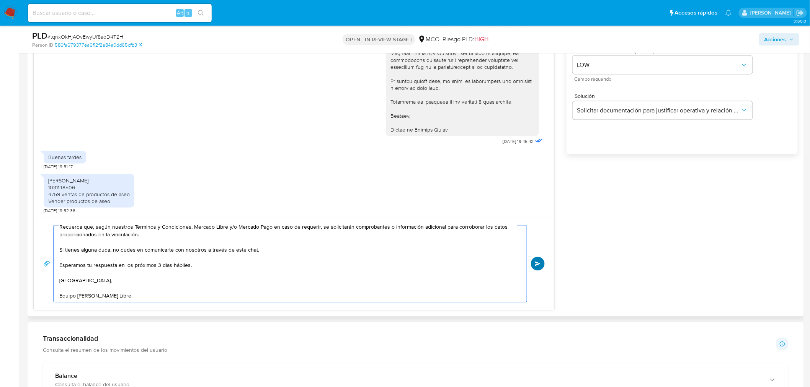
type textarea "[PERSON_NAME], Gracias por tu respuesta, Para culminar con nuestra validación, …"
click at [541, 263] on span "Enviar" at bounding box center [537, 264] width 5 height 5
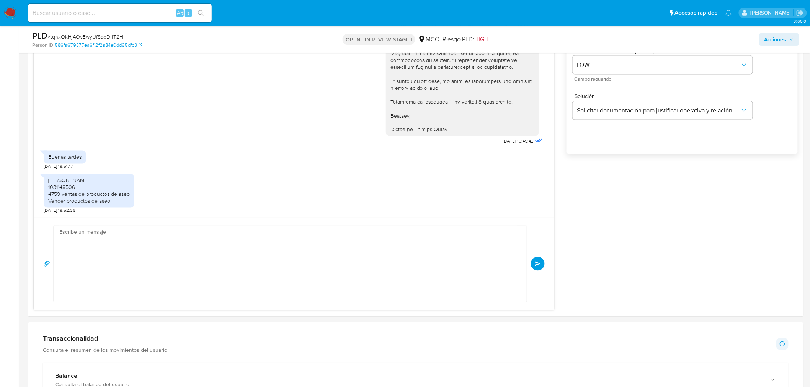
scroll to position [0, 0]
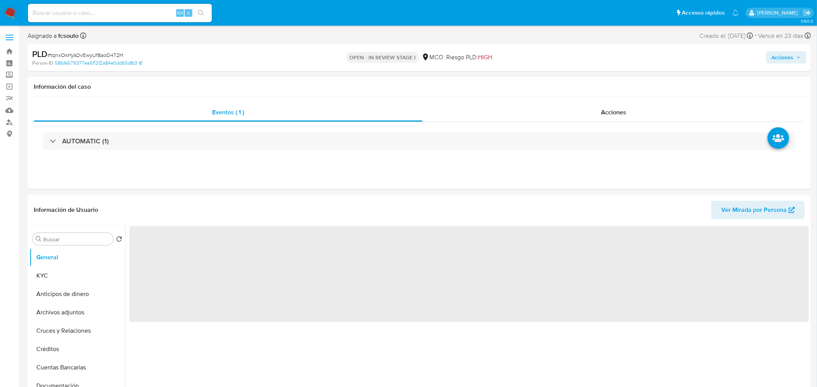
select select "10"
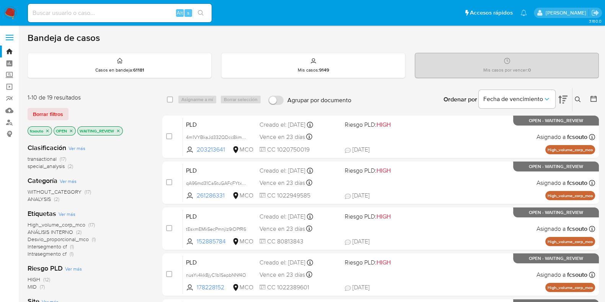
click at [10, 13] on img at bounding box center [10, 13] width 13 height 13
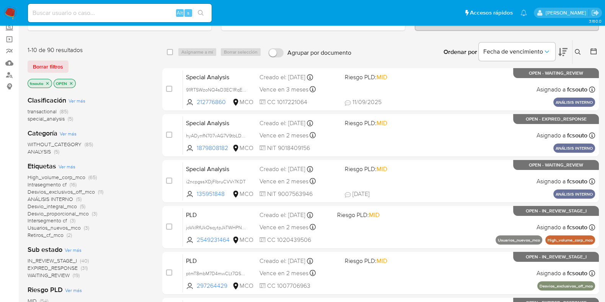
scroll to position [95, 0]
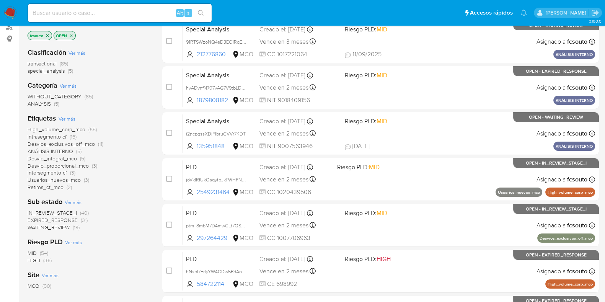
click at [51, 227] on span "WAITING_REVIEW" at bounding box center [49, 228] width 42 height 8
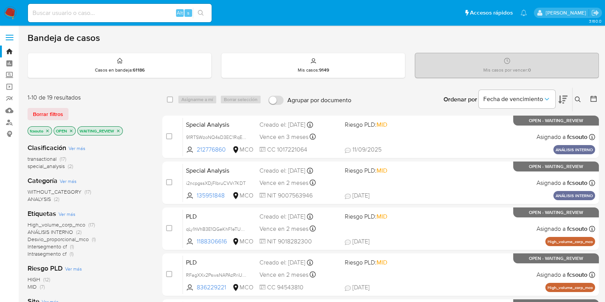
click at [562, 96] on icon at bounding box center [563, 99] width 9 height 9
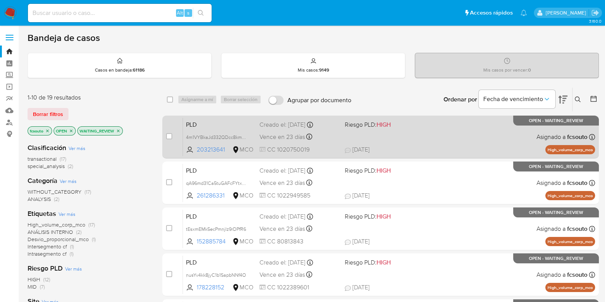
click at [342, 138] on div "PLD 4m1VYBkaJd332QDcc8kmMxcK 203213641 MCO Riesgo PLD: HIGH Creado el: 12/07/20…" at bounding box center [389, 137] width 412 height 39
click at [169, 136] on input "checkbox" at bounding box center [169, 136] width 6 height 6
checkbox input "true"
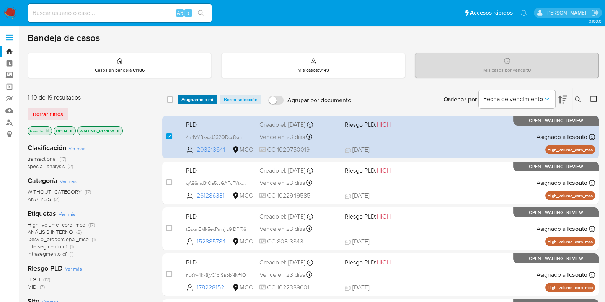
click at [202, 97] on span "Asignarme a mí" at bounding box center [197, 100] width 32 height 8
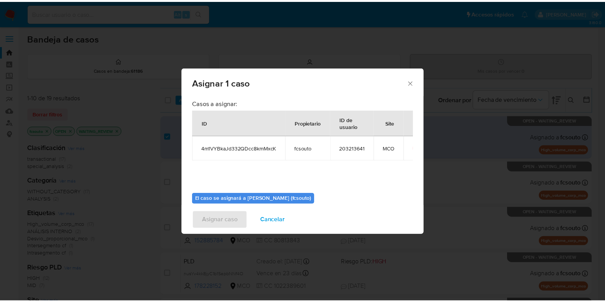
scroll to position [39, 0]
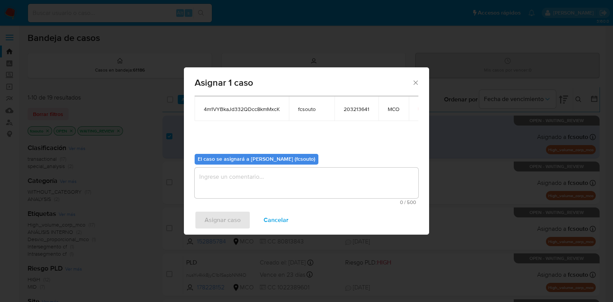
click at [304, 171] on textarea "assign-modal" at bounding box center [306, 183] width 224 height 31
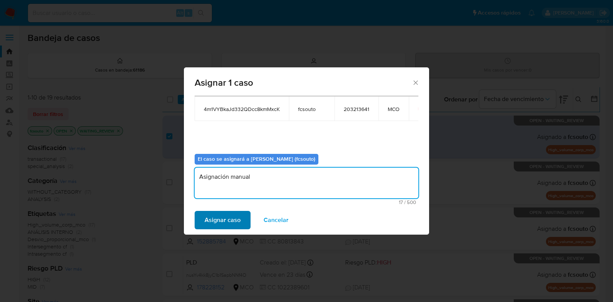
type textarea "Asignación manual"
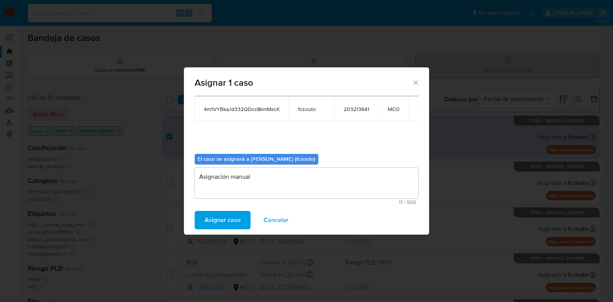
click at [218, 220] on span "Asignar caso" at bounding box center [222, 220] width 36 height 17
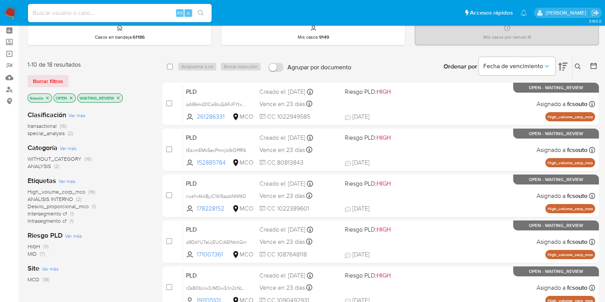
scroll to position [47, 0]
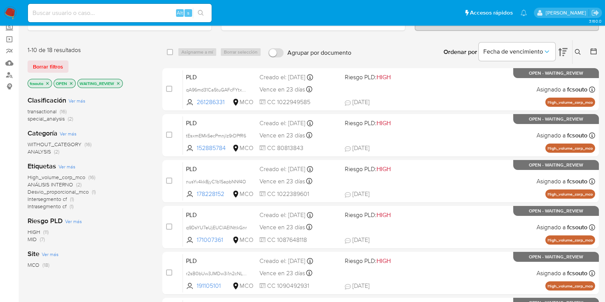
click at [119, 81] on icon "close-filter" at bounding box center [118, 83] width 5 height 5
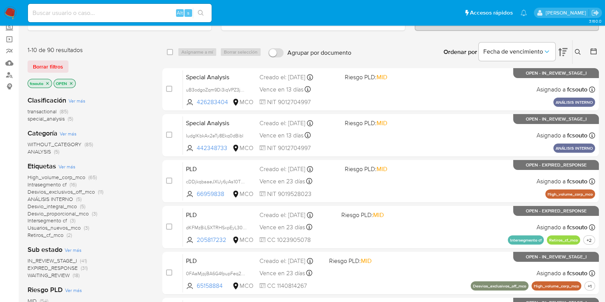
scroll to position [95, 0]
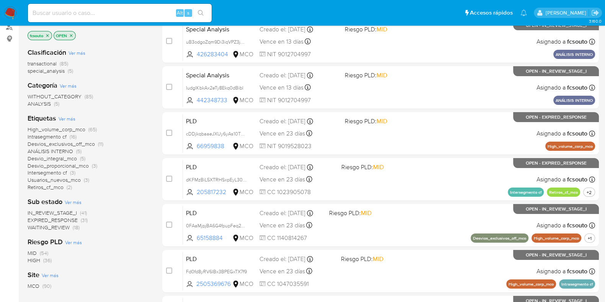
click at [57, 229] on span "WAITING_REVIEW" at bounding box center [49, 228] width 42 height 8
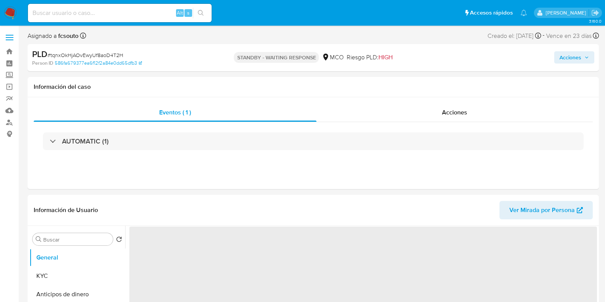
select select "10"
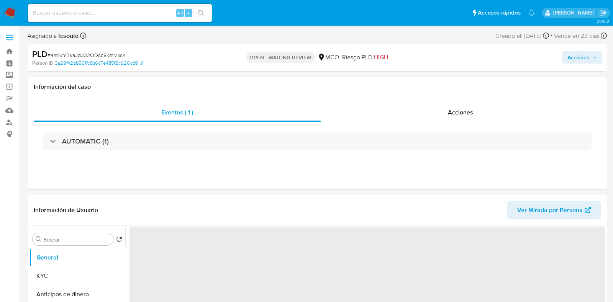
select select "10"
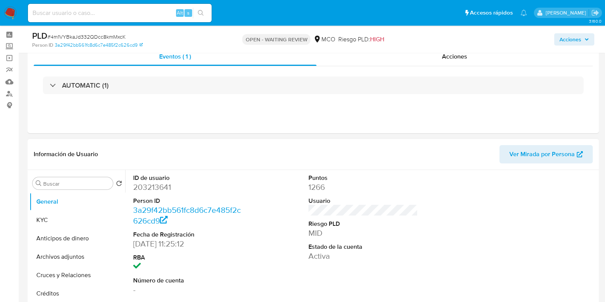
scroll to position [47, 0]
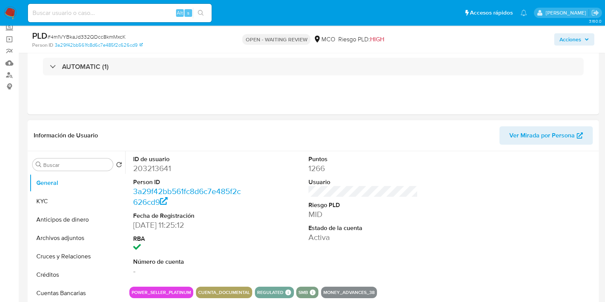
click at [162, 169] on dd "203213641" at bounding box center [187, 168] width 109 height 11
copy dd "203213641"
click at [156, 167] on dd "203213641" at bounding box center [187, 168] width 109 height 11
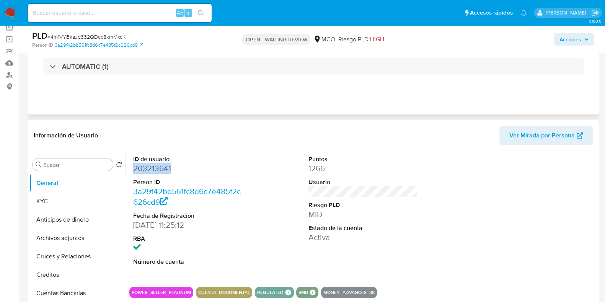
scroll to position [0, 0]
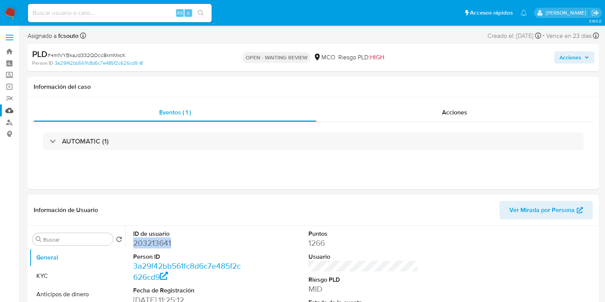
click at [9, 110] on link "Mulan" at bounding box center [45, 111] width 91 height 12
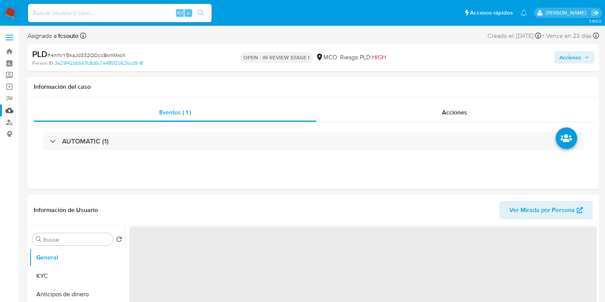
select select "10"
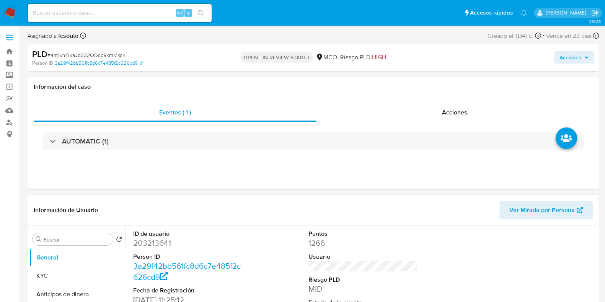
click at [155, 246] on dd "203213641" at bounding box center [187, 243] width 109 height 11
copy dd "203213641"
click at [161, 243] on dd "203213641" at bounding box center [187, 243] width 109 height 11
click at [161, 242] on dd "203213641" at bounding box center [187, 243] width 109 height 11
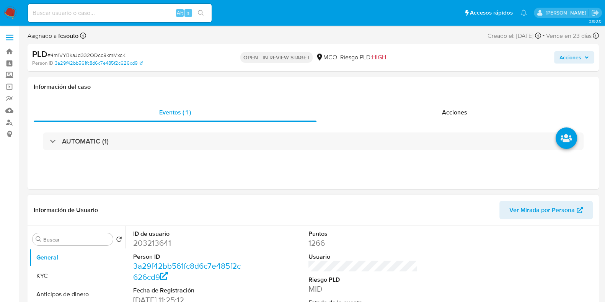
click at [158, 243] on dd "203213641" at bounding box center [187, 243] width 109 height 11
copy dd "203213641"
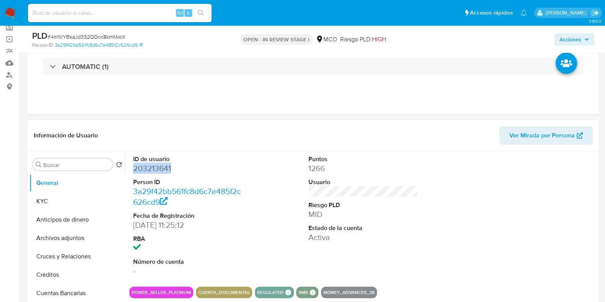
click at [135, 165] on dd "203213641" at bounding box center [187, 168] width 109 height 11
drag, startPoint x: 133, startPoint y: 167, endPoint x: 163, endPoint y: 172, distance: 30.5
click at [173, 169] on dd "203213641" at bounding box center [187, 168] width 109 height 11
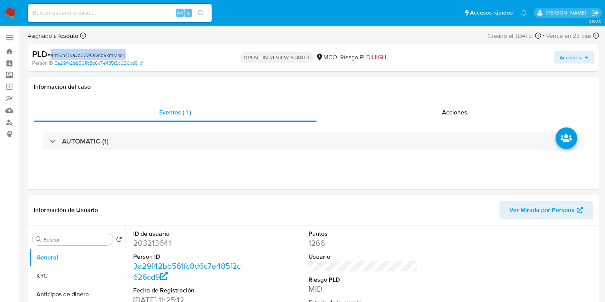
drag, startPoint x: 52, startPoint y: 54, endPoint x: 126, endPoint y: 52, distance: 73.9
click at [126, 52] on div "PLD # 4m1VYBkaJd332QDcc8kmMxcK" at bounding box center [124, 54] width 185 height 11
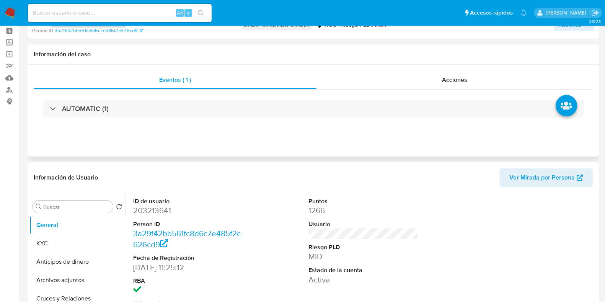
scroll to position [47, 0]
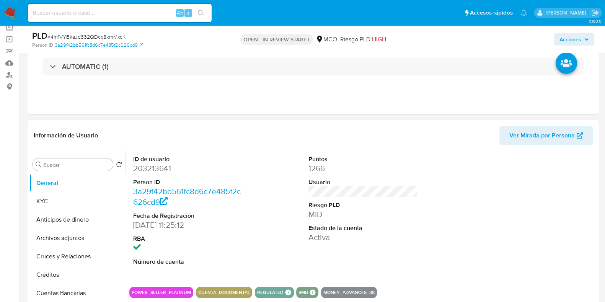
click at [215, 124] on div "Información de Usuario Ver Mirada por Persona" at bounding box center [314, 135] width 572 height 31
drag, startPoint x: 51, startPoint y: 36, endPoint x: 126, endPoint y: 34, distance: 75.8
click at [126, 34] on div "PLD # 4m1VYBkaJd332QDcc8kmMxcK" at bounding box center [124, 35] width 185 height 11
click at [163, 167] on dd "203213641" at bounding box center [187, 168] width 109 height 11
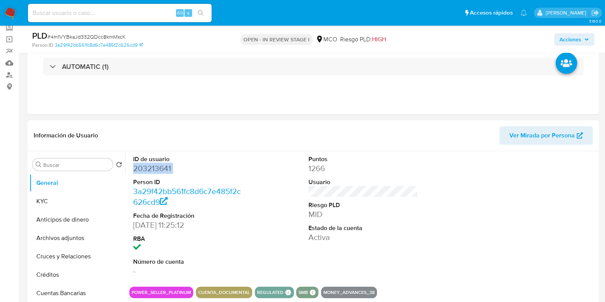
click at [163, 167] on dd "203213641" at bounding box center [187, 168] width 109 height 11
copy dd "203213641"
click at [155, 168] on dd "203213641" at bounding box center [187, 168] width 109 height 11
click at [61, 204] on button "KYC" at bounding box center [74, 201] width 90 height 18
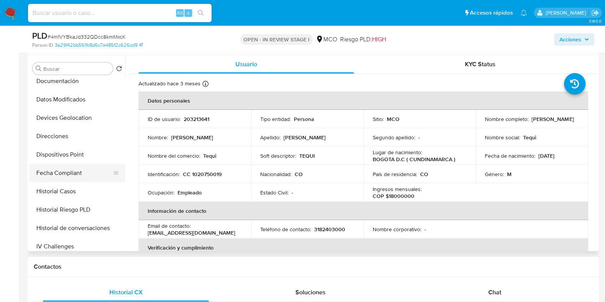
scroll to position [144, 0]
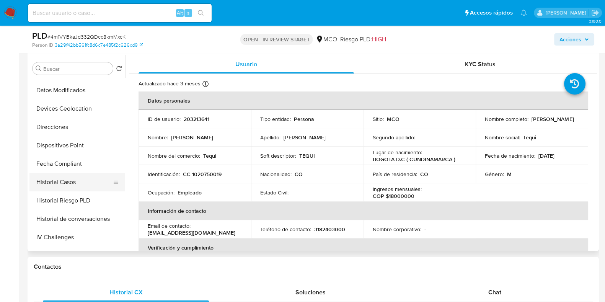
click at [81, 185] on button "Historial Casos" at bounding box center [74, 182] width 90 height 18
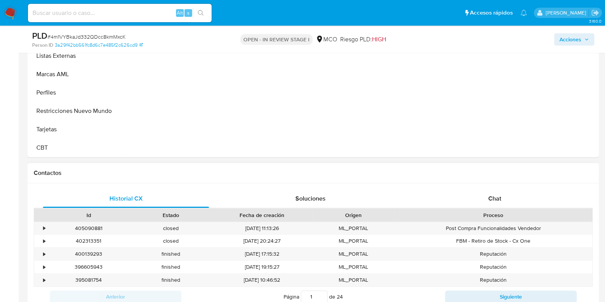
scroll to position [239, 0]
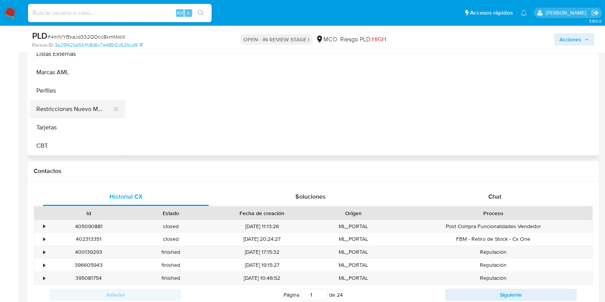
click at [82, 110] on button "Restricciones Nuevo Mundo" at bounding box center [74, 109] width 90 height 18
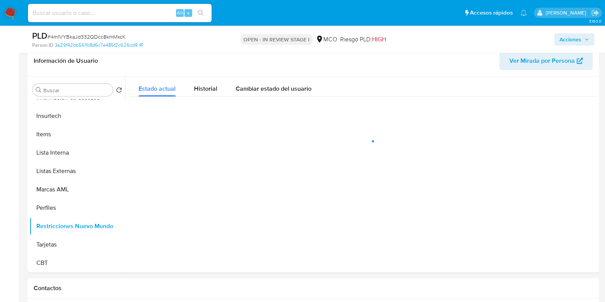
scroll to position [144, 0]
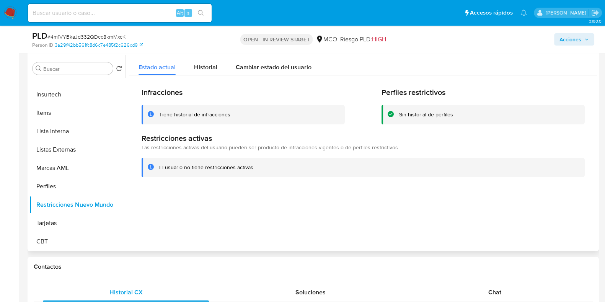
drag, startPoint x: 164, startPoint y: 116, endPoint x: 222, endPoint y: 121, distance: 58.0
click at [222, 121] on div "Tiene historial de infracciones" at bounding box center [243, 115] width 203 height 20
click at [221, 119] on div "Tiene historial de infracciones" at bounding box center [243, 115] width 203 height 20
drag, startPoint x: 160, startPoint y: 166, endPoint x: 256, endPoint y: 168, distance: 96.5
click at [256, 168] on div "El usuario no tiene restricciones activas" at bounding box center [369, 167] width 420 height 7
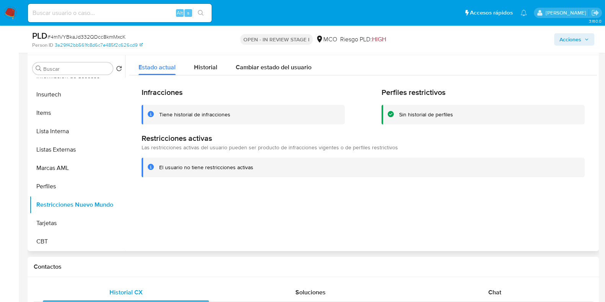
click at [258, 165] on div "El usuario no tiene restricciones activas" at bounding box center [369, 167] width 420 height 7
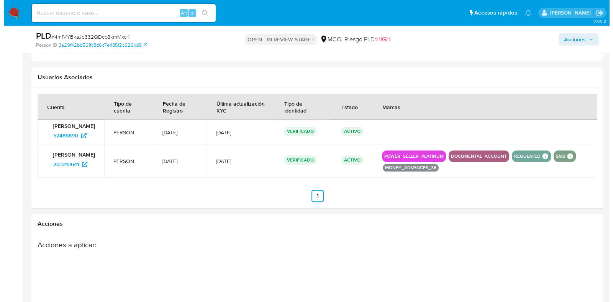
scroll to position [1084, 0]
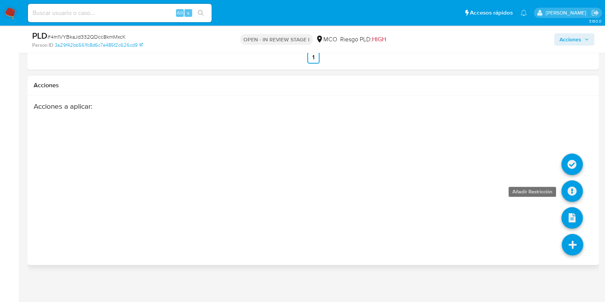
click at [576, 192] on icon at bounding box center [572, 190] width 21 height 21
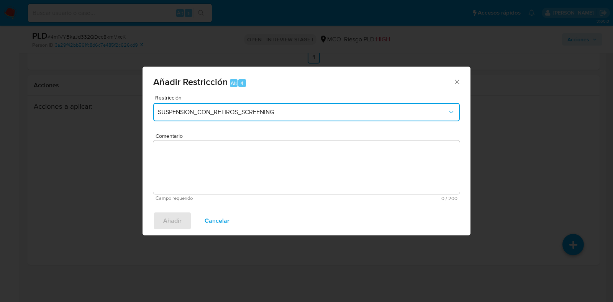
click at [408, 114] on span "SUSPENSION_CON_RETIROS_SCREENING" at bounding box center [302, 112] width 289 height 8
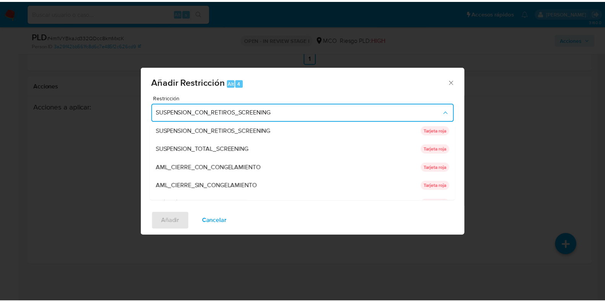
scroll to position [0, 0]
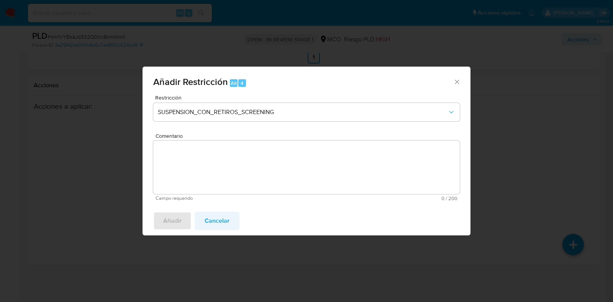
click at [222, 224] on span "Cancelar" at bounding box center [216, 220] width 25 height 17
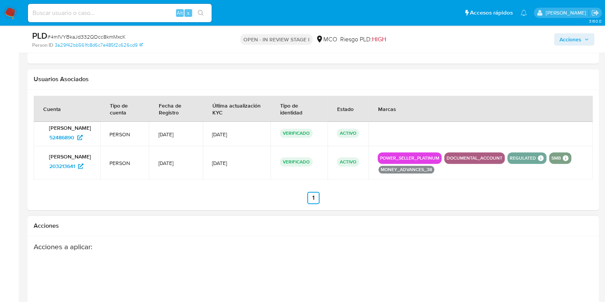
scroll to position [941, 0]
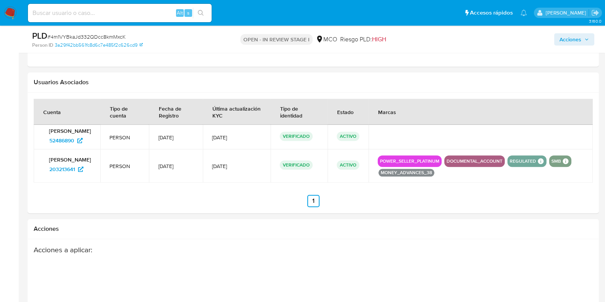
click at [580, 41] on span "Acciones" at bounding box center [571, 39] width 22 height 12
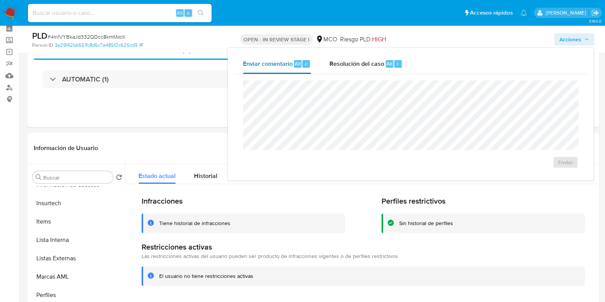
scroll to position [31, 0]
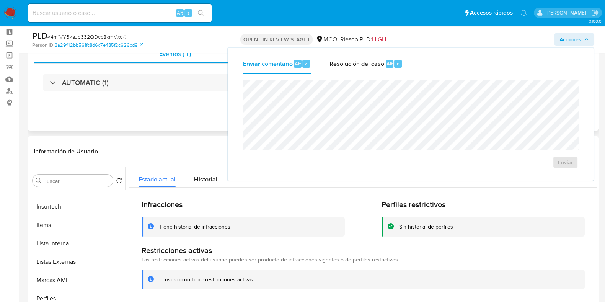
click at [178, 124] on div "Eventos ( 1 ) Acciones AUTOMATIC (1)" at bounding box center [314, 85] width 572 height 92
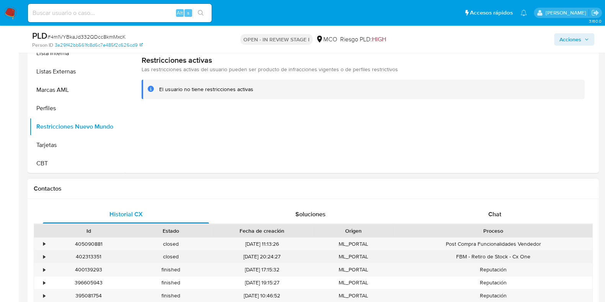
scroll to position [271, 0]
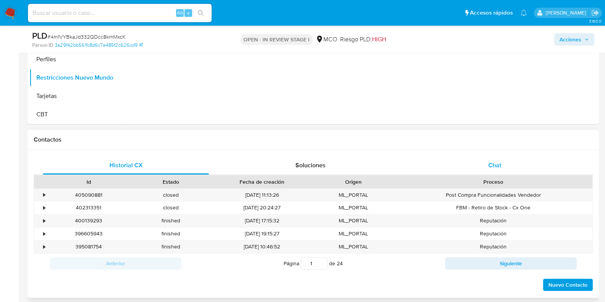
click at [489, 167] on span "Chat" at bounding box center [495, 165] width 13 height 9
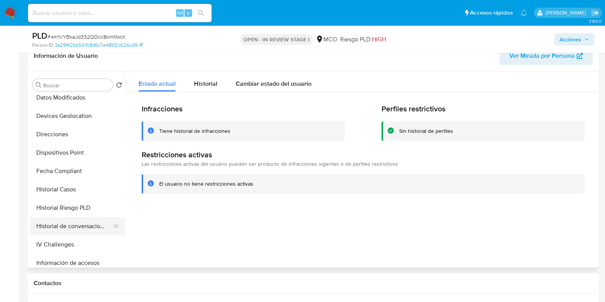
scroll to position [132, 0]
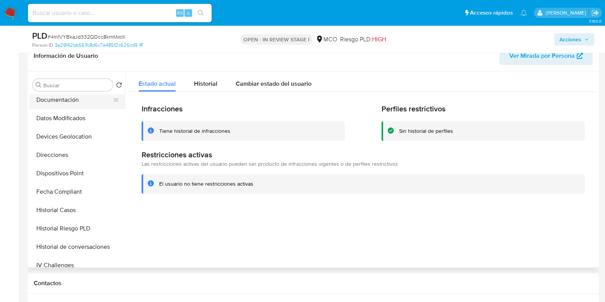
click at [69, 98] on button "Documentación" at bounding box center [74, 100] width 90 height 18
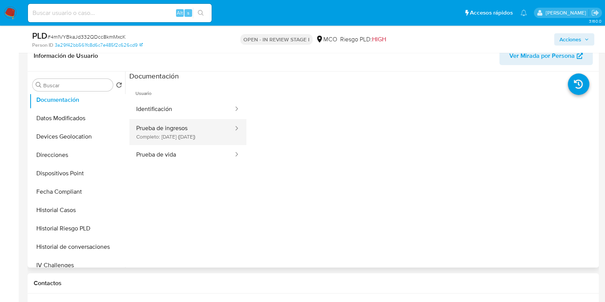
click at [216, 139] on button "Prueba de ingresos Completo: 24/02/2025 (hace 7 meses)" at bounding box center [181, 132] width 105 height 26
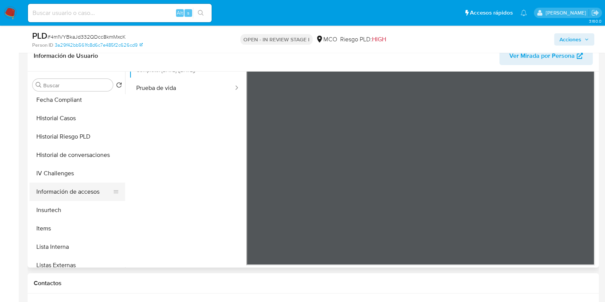
scroll to position [227, 0]
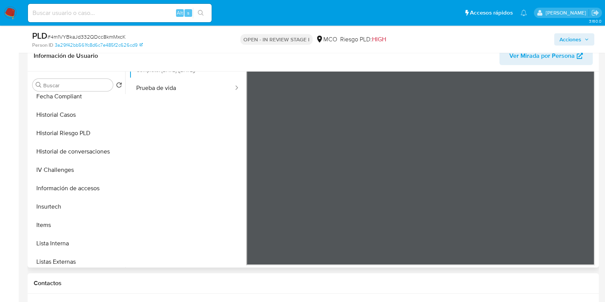
drag, startPoint x: 77, startPoint y: 154, endPoint x: 136, endPoint y: 185, distance: 67.1
click at [78, 155] on button "Historial de conversaciones" at bounding box center [77, 151] width 96 height 18
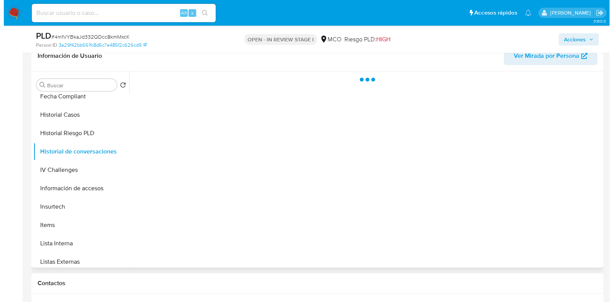
scroll to position [0, 0]
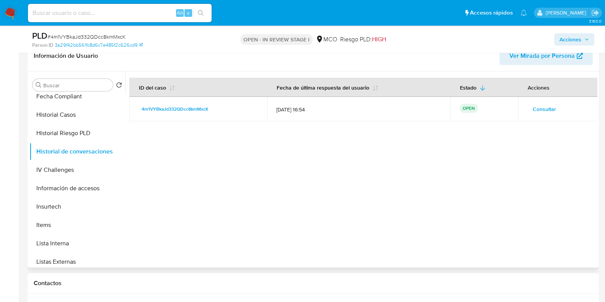
click at [540, 113] on span "Consultar" at bounding box center [544, 109] width 23 height 11
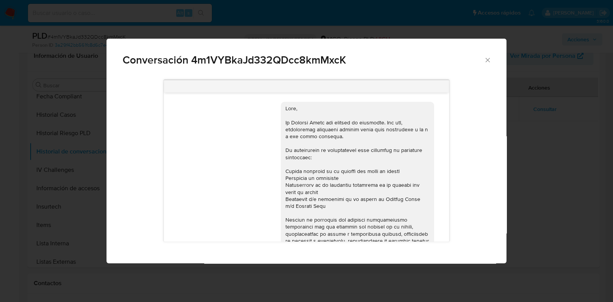
click at [558, 195] on div "Conversación 4m1VYBkaJd332QDcc8kmMxcK 24/07/2025 19:46:02 Estos documentos ya s…" at bounding box center [306, 151] width 613 height 302
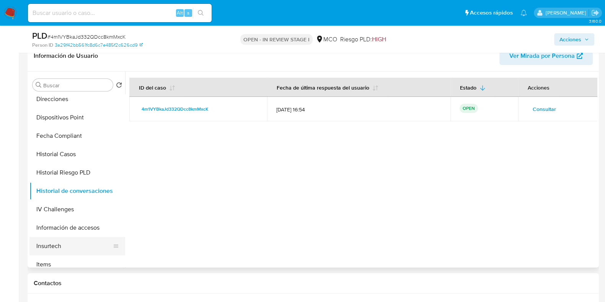
scroll to position [180, 0]
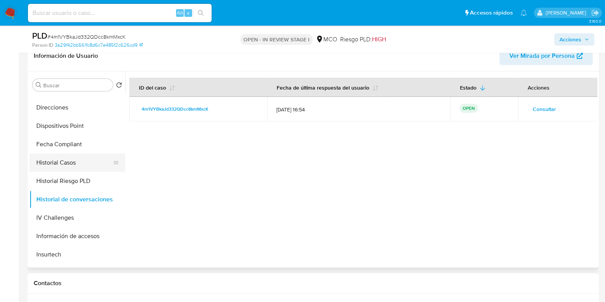
click at [75, 167] on button "Historial Casos" at bounding box center [74, 163] width 90 height 18
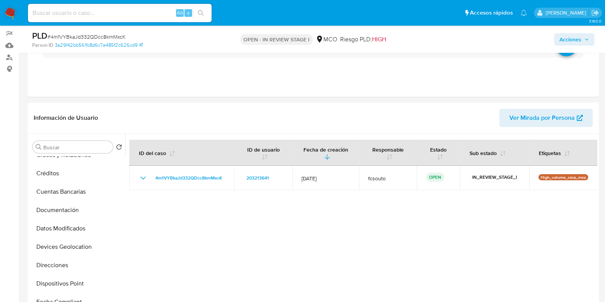
scroll to position [79, 0]
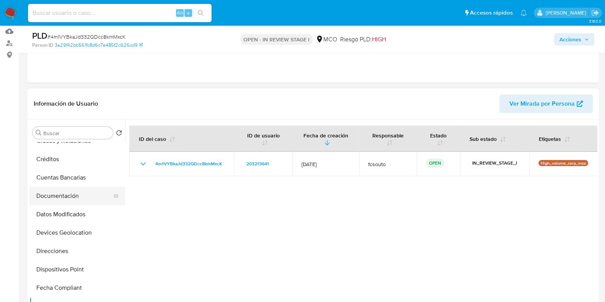
drag, startPoint x: 52, startPoint y: 184, endPoint x: 56, endPoint y: 188, distance: 5.7
click at [53, 184] on button "Cuentas Bancarias" at bounding box center [77, 177] width 96 height 18
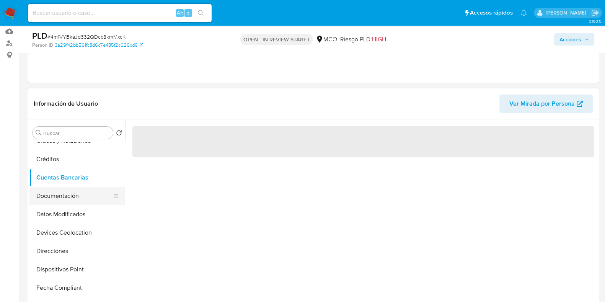
click at [57, 192] on button "Documentación" at bounding box center [74, 196] width 90 height 18
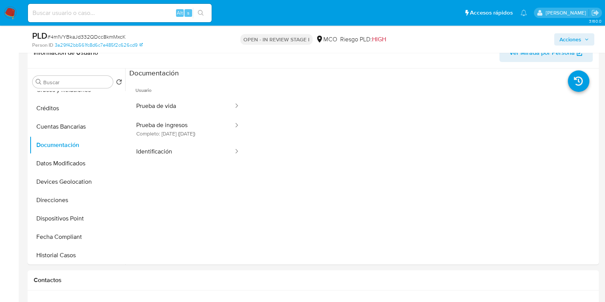
scroll to position [175, 0]
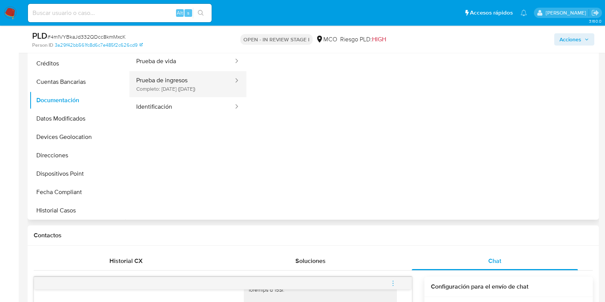
click at [215, 75] on button "Prueba de ingresos Completo: 24/02/2025 (hace 7 meses)" at bounding box center [181, 84] width 105 height 26
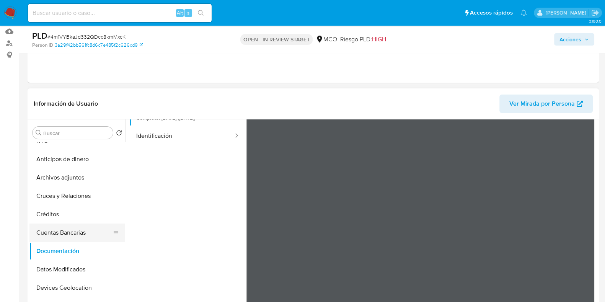
scroll to position [0, 0]
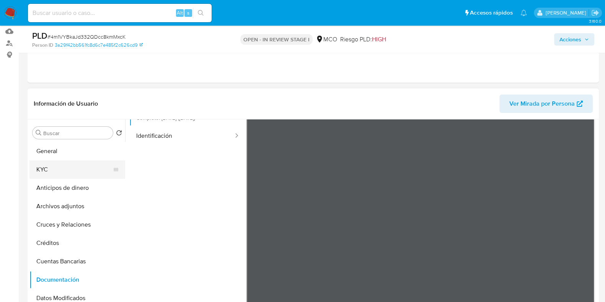
drag, startPoint x: 66, startPoint y: 170, endPoint x: 63, endPoint y: 172, distance: 4.1
click at [66, 169] on button "KYC" at bounding box center [74, 169] width 90 height 18
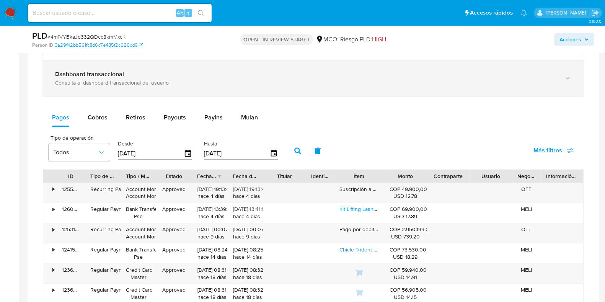
scroll to position [701, 0]
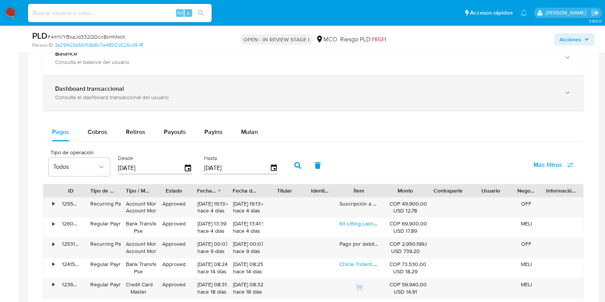
drag, startPoint x: 90, startPoint y: 84, endPoint x: 84, endPoint y: 92, distance: 9.3
click at [88, 86] on b "Dashboard transaccional" at bounding box center [89, 88] width 69 height 9
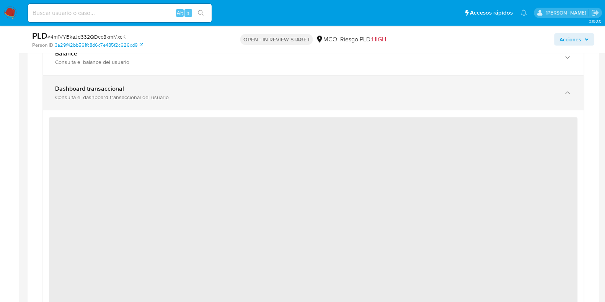
click at [172, 98] on div "Consulta el dashboard transaccional del usuario" at bounding box center [305, 97] width 501 height 7
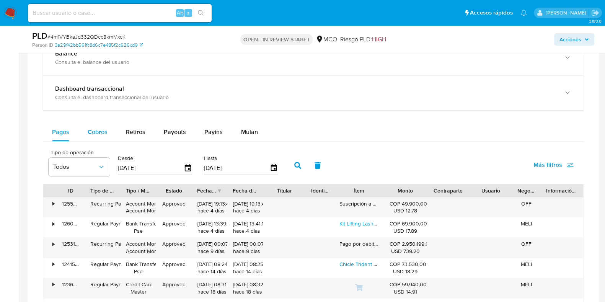
drag, startPoint x: 101, startPoint y: 133, endPoint x: 80, endPoint y: 141, distance: 23.3
click at [101, 133] on span "Cobros" at bounding box center [98, 131] width 20 height 9
select select "10"
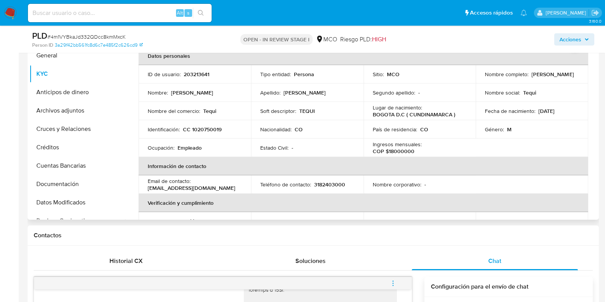
scroll to position [0, 0]
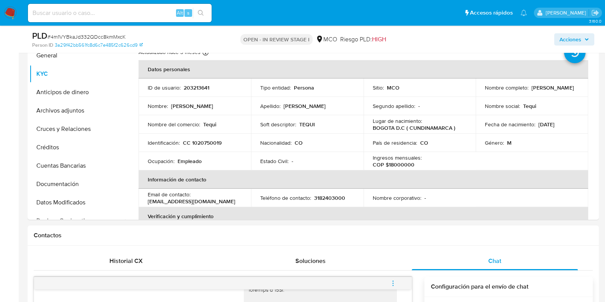
click at [574, 32] on div "Acciones" at bounding box center [501, 39] width 185 height 18
click at [576, 38] on span "Acciones" at bounding box center [571, 39] width 22 height 12
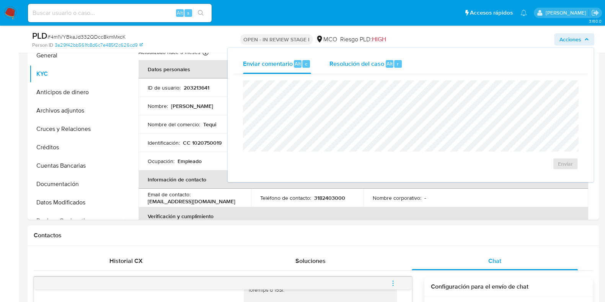
click at [338, 63] on span "Resolución del caso" at bounding box center [357, 63] width 55 height 9
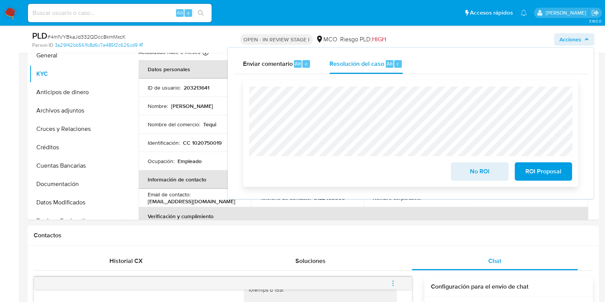
click at [248, 87] on div "No ROI ROI Proposal" at bounding box center [410, 133] width 335 height 106
click at [91, 109] on button "Archivos adjuntos" at bounding box center [74, 110] width 90 height 18
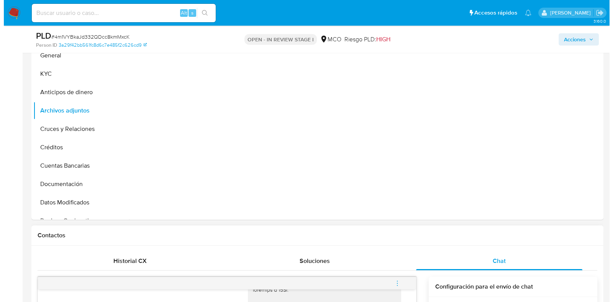
scroll to position [127, 0]
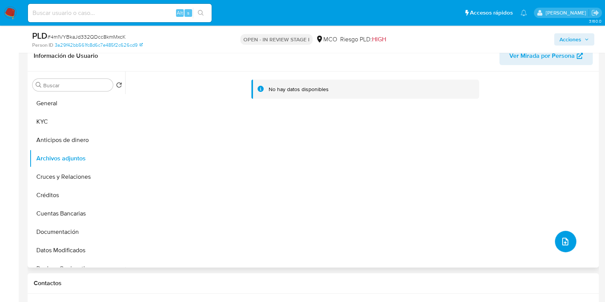
click at [564, 239] on icon "upload-file" at bounding box center [565, 241] width 9 height 9
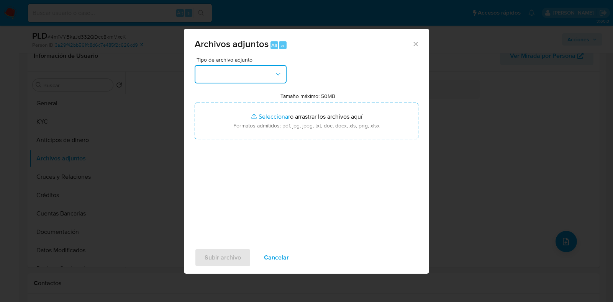
click at [231, 66] on button "button" at bounding box center [240, 74] width 92 height 18
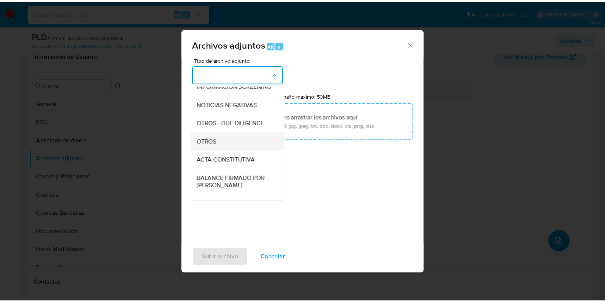
scroll to position [95, 0]
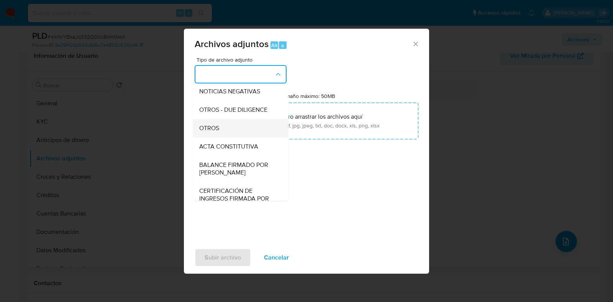
click at [225, 134] on div "OTROS" at bounding box center [238, 128] width 78 height 18
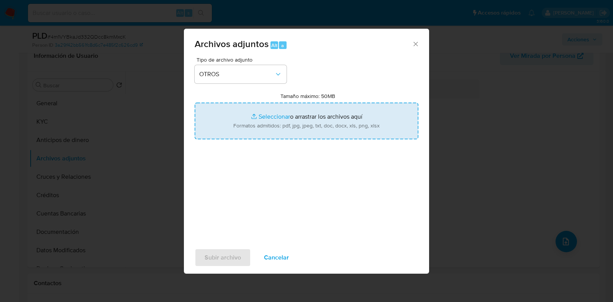
click at [300, 122] on input "Tamaño máximo: 50MB Seleccionar archivos" at bounding box center [306, 121] width 224 height 37
type input "C:\fakepath\203213641 - 17_9_2025.pdf"
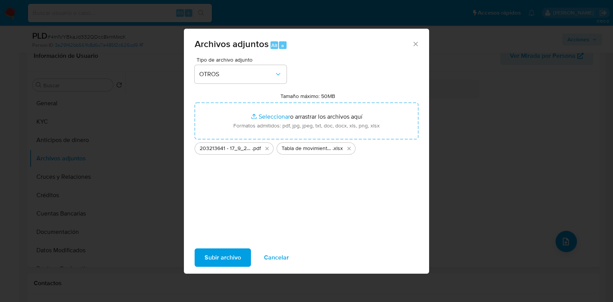
click at [231, 259] on span "Subir archivo" at bounding box center [222, 257] width 36 height 17
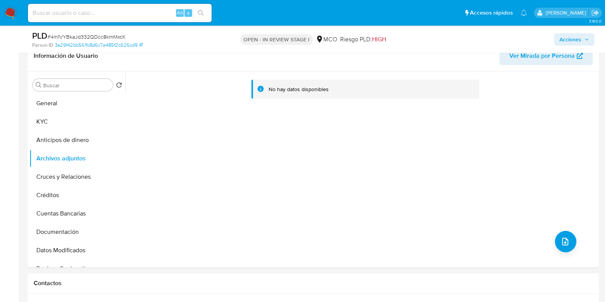
click at [572, 33] on span "Acciones" at bounding box center [571, 39] width 22 height 12
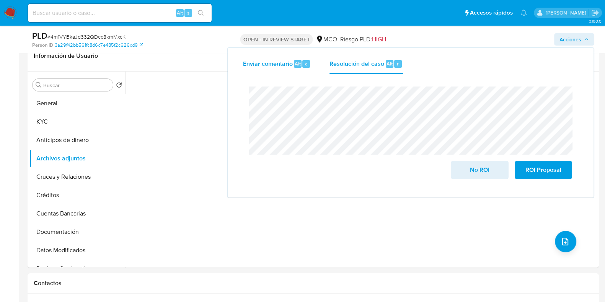
click at [263, 63] on span "Enviar comentario" at bounding box center [268, 63] width 50 height 9
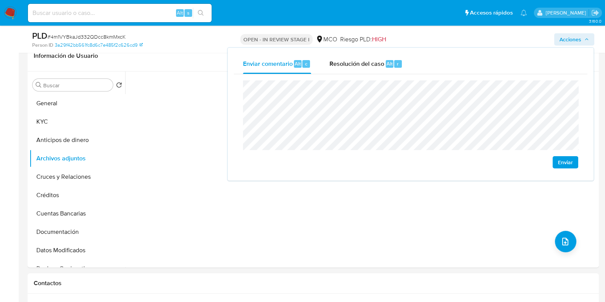
drag, startPoint x: 566, startPoint y: 161, endPoint x: 542, endPoint y: 167, distance: 25.3
click at [566, 162] on span "Enviar" at bounding box center [565, 162] width 15 height 11
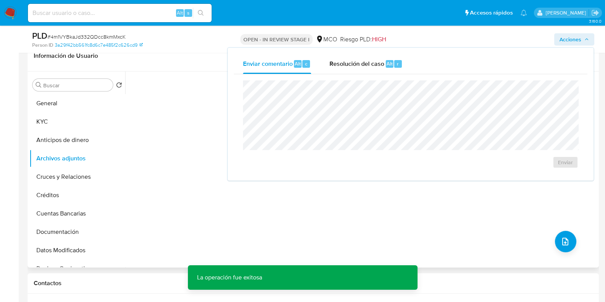
click at [377, 221] on div "No hay datos disponibles" at bounding box center [361, 170] width 472 height 196
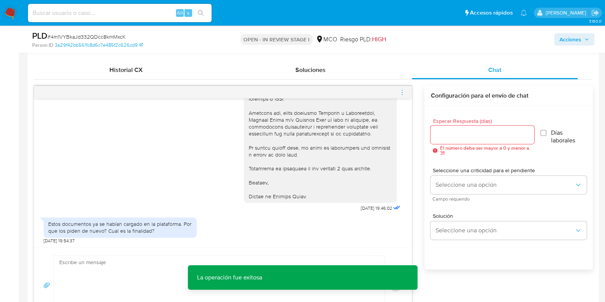
scroll to position [366, 0]
click at [449, 134] on input "Esperar Respuesta (días)" at bounding box center [482, 134] width 103 height 10
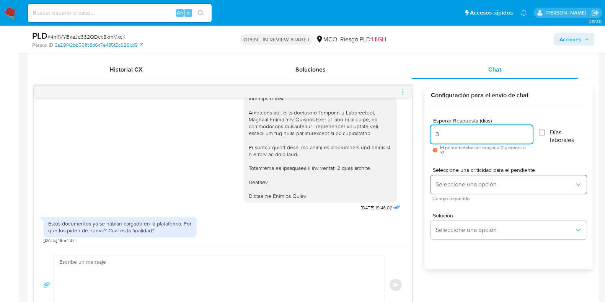
type input "3"
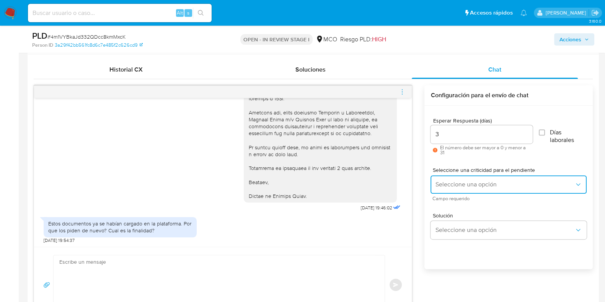
click at [467, 188] on button "Seleccione una opción" at bounding box center [509, 184] width 156 height 18
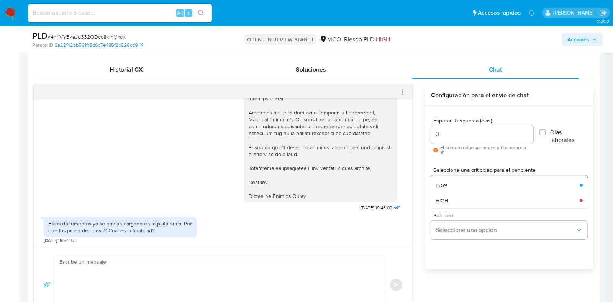
click at [467, 188] on div "LOW" at bounding box center [504, 184] width 139 height 15
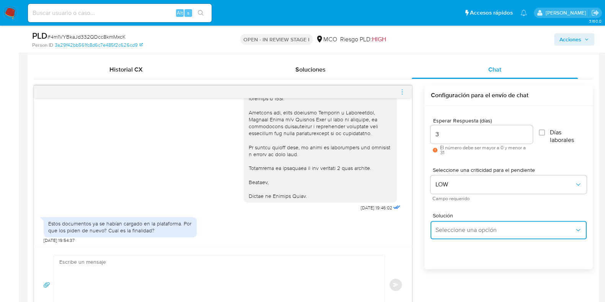
click at [469, 226] on span "Seleccione una opción" at bounding box center [504, 230] width 139 height 8
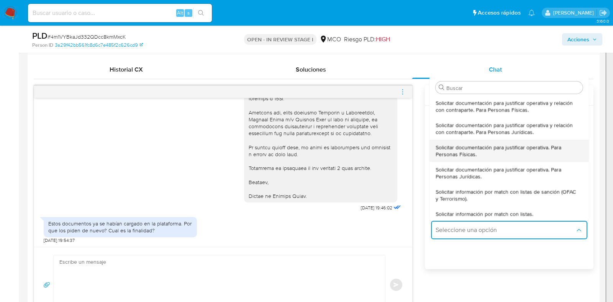
click at [462, 142] on div "Solicitar documentación para justificar operativa. Para Personas Físicas." at bounding box center [506, 150] width 142 height 22
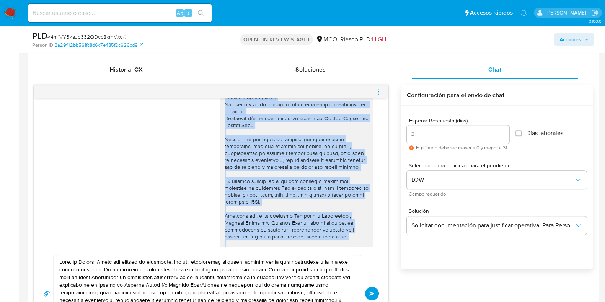
scroll to position [189, 0]
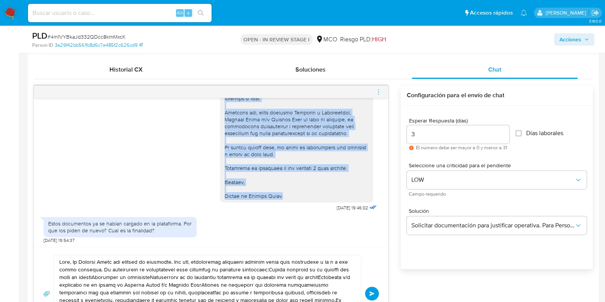
drag, startPoint x: 219, startPoint y: 112, endPoint x: 280, endPoint y: 194, distance: 102.8
click at [280, 194] on div at bounding box center [297, 60] width 144 height 279
copy div "Hola, En Mercado Libre nos importa tu seguridad. Por eso, necesitamos verificar…"
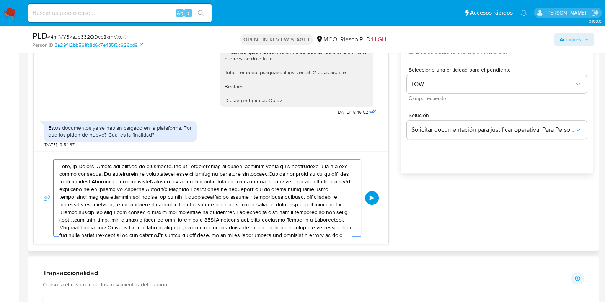
scroll to position [13, 0]
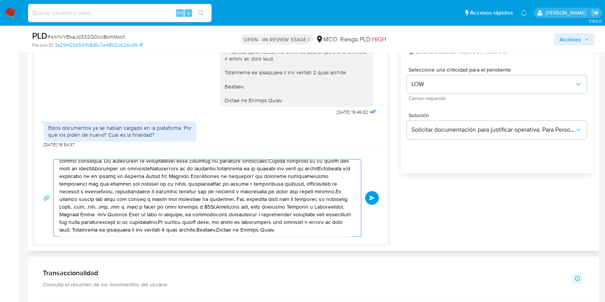
drag, startPoint x: 62, startPoint y: 165, endPoint x: 322, endPoint y: 236, distance: 270.2
click at [322, 236] on div "Enviar" at bounding box center [211, 197] width 354 height 93
paste textarea "Hola, En Mercado Libre nos importa tu seguridad. Por eso, necesitamos verificar…"
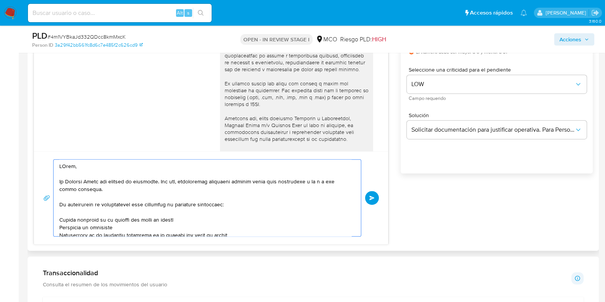
scroll to position [46, 0]
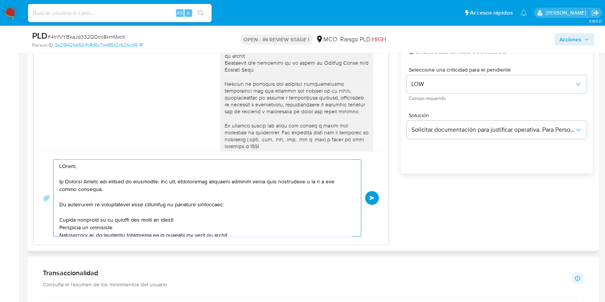
click at [64, 164] on textarea at bounding box center [205, 198] width 292 height 77
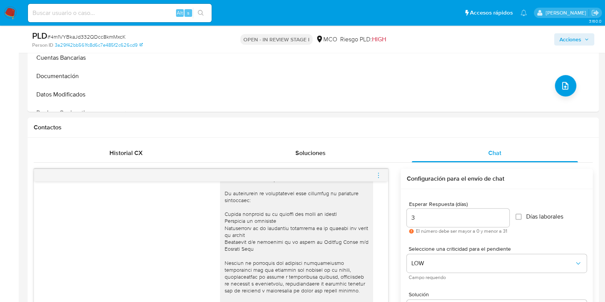
scroll to position [127, 0]
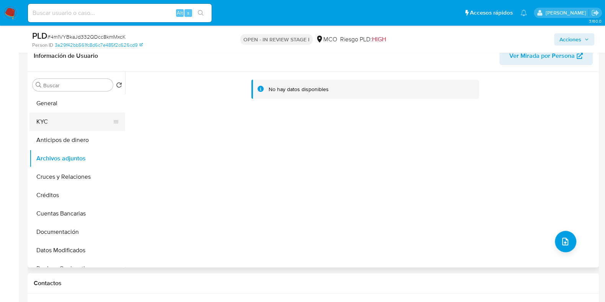
click at [46, 118] on button "KYC" at bounding box center [74, 122] width 90 height 18
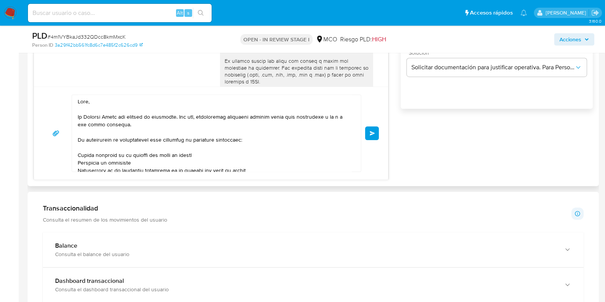
scroll to position [414, 0]
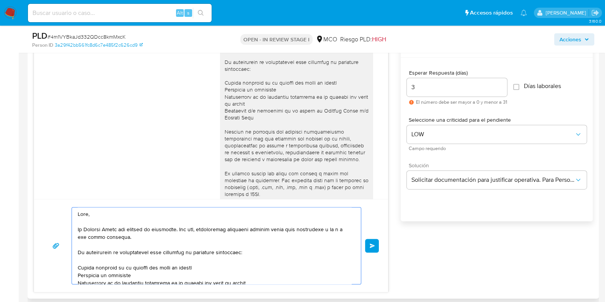
click at [88, 213] on textarea at bounding box center [215, 246] width 274 height 77
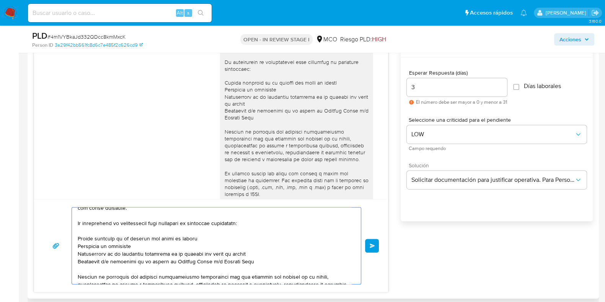
scroll to position [31, 0]
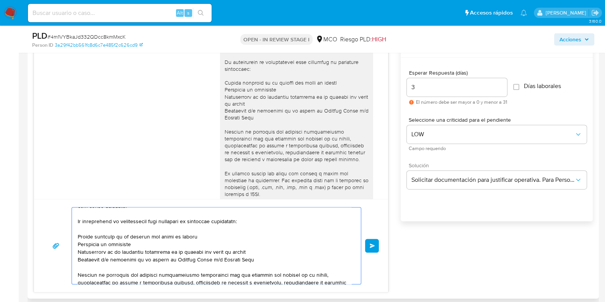
drag, startPoint x: 78, startPoint y: 229, endPoint x: 260, endPoint y: 256, distance: 183.9
click at [260, 256] on textarea at bounding box center [215, 246] width 274 height 77
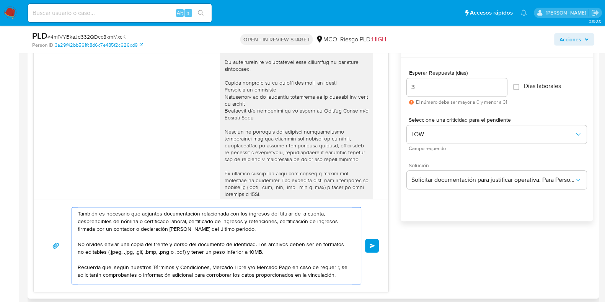
scroll to position [0, 0]
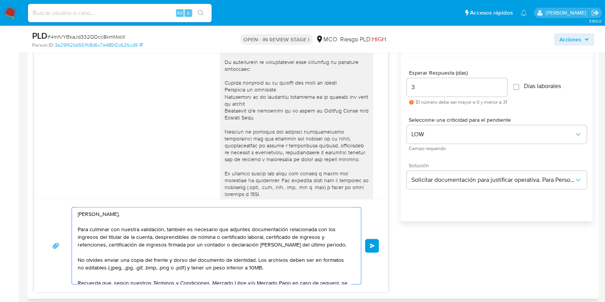
click at [157, 240] on textarea "Hola Martin, Para culminar con nuestra validación, también es necesario que adj…" at bounding box center [215, 246] width 274 height 77
drag, startPoint x: 228, startPoint y: 245, endPoint x: 251, endPoint y: 229, distance: 28.2
click at [250, 229] on textarea "Hola Martin, Para culminar con nuestra validación, también es necesario que adj…" at bounding box center [215, 246] width 274 height 77
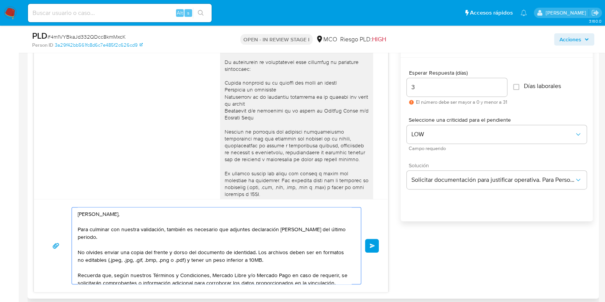
drag, startPoint x: 77, startPoint y: 242, endPoint x: 257, endPoint y: 240, distance: 179.2
click at [257, 240] on textarea "Hola Martin, Para culminar con nuestra validación, también es necesario que adj…" at bounding box center [215, 246] width 274 height 77
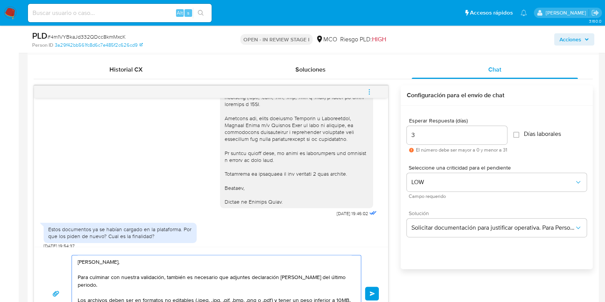
scroll to position [189, 0]
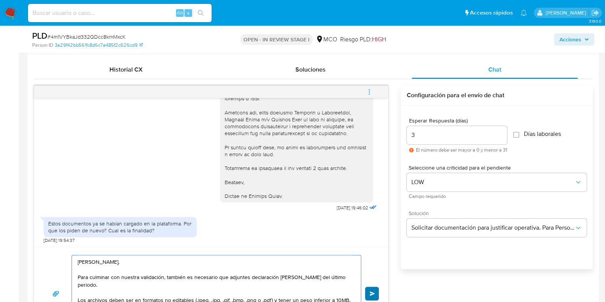
type textarea "Hola Martin, Para culminar con nuestra validación, también es necesario que adj…"
click at [375, 292] on button "Enviar" at bounding box center [372, 294] width 14 height 14
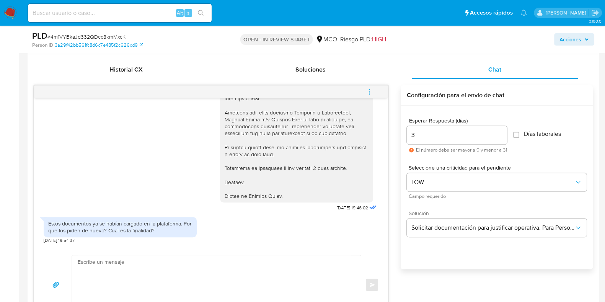
scroll to position [358, 0]
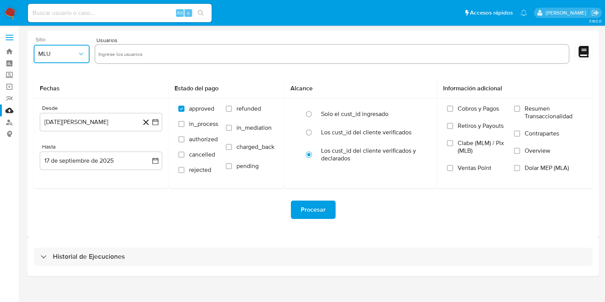
click at [84, 56] on icon "button" at bounding box center [81, 54] width 8 height 8
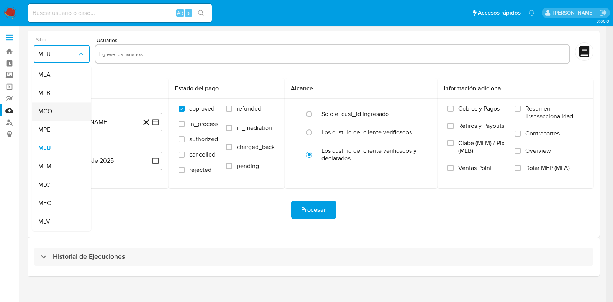
click at [63, 106] on div "MCO" at bounding box center [59, 111] width 42 height 18
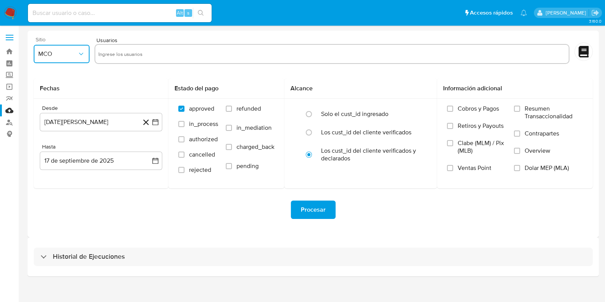
click at [136, 56] on input "text" at bounding box center [332, 54] width 468 height 12
type input "203213641"
click at [126, 71] on form "Sitio MCO Usuarios 203213641 Fechas Desde 17 de agosto de 2024 17-08-2024 Hasta…" at bounding box center [313, 134] width 559 height 194
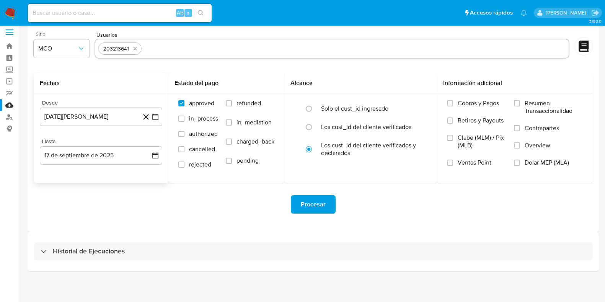
scroll to position [7, 0]
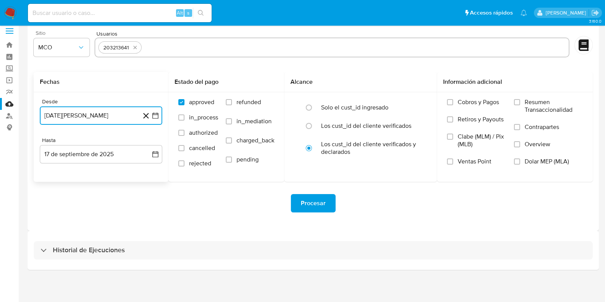
click at [157, 117] on icon "button" at bounding box center [156, 116] width 8 height 8
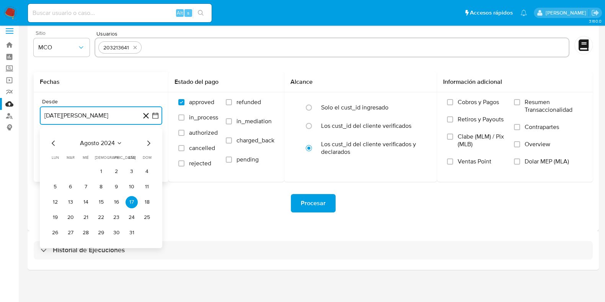
click at [149, 145] on icon "Mes siguiente" at bounding box center [148, 143] width 9 height 9
click at [68, 218] on button "17" at bounding box center [70, 217] width 12 height 12
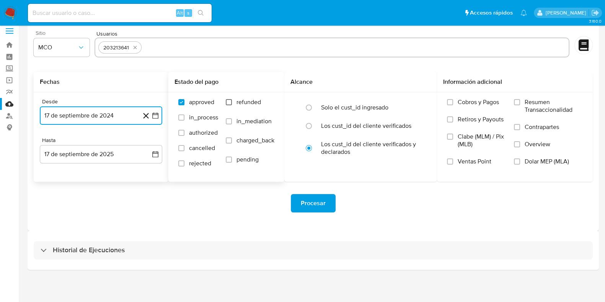
click at [228, 100] on input "refunded" at bounding box center [229, 102] width 6 height 6
checkbox input "true"
click at [230, 137] on input "charged_back" at bounding box center [229, 140] width 6 height 6
checkbox input "true"
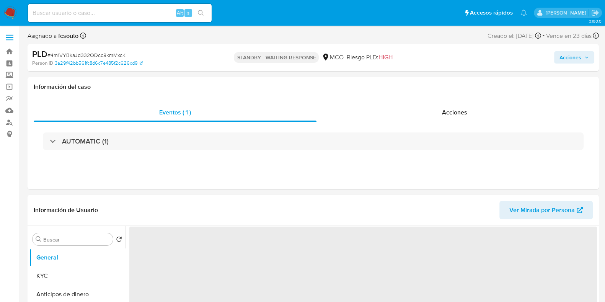
select select "10"
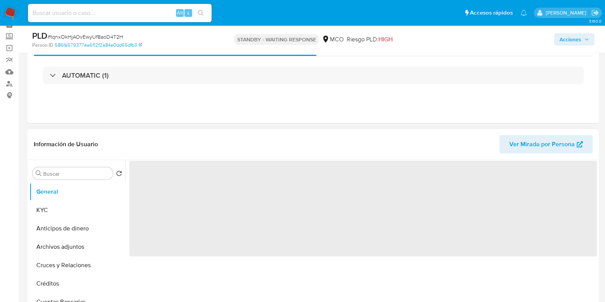
scroll to position [47, 0]
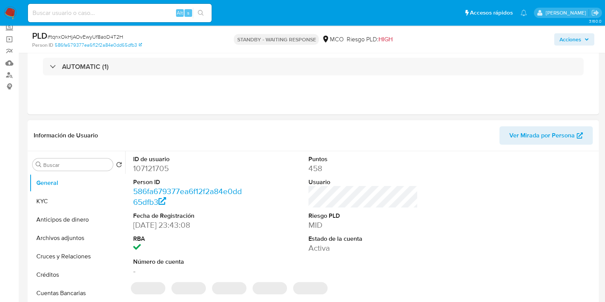
select select "10"
click at [163, 172] on dd "107121705" at bounding box center [187, 168] width 109 height 11
copy dd "107121705"
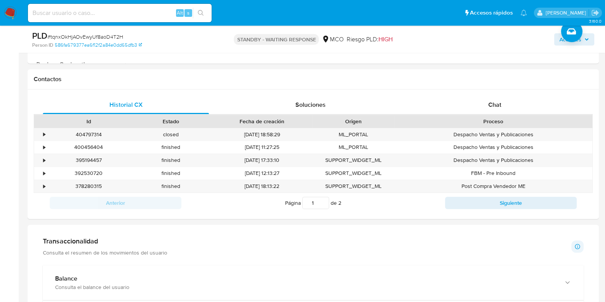
scroll to position [335, 0]
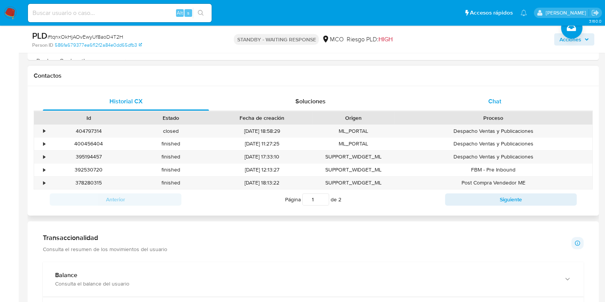
drag, startPoint x: 493, startPoint y: 105, endPoint x: 461, endPoint y: 110, distance: 33.0
click at [493, 104] on span "Chat" at bounding box center [495, 101] width 13 height 9
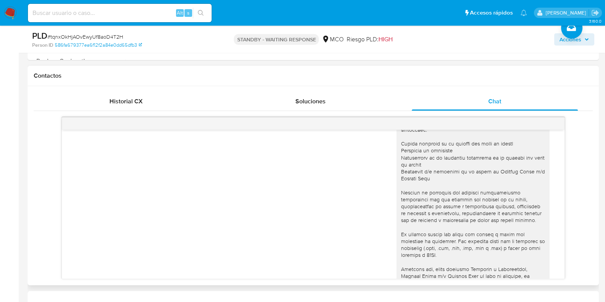
scroll to position [0, 0]
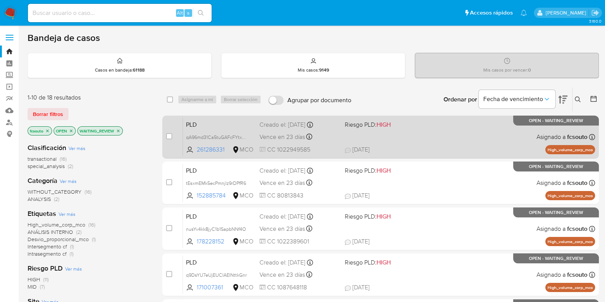
click at [427, 141] on div "PLD qA96md31Ca5tuGAFcFYtxZbO 261286331 MCO Riesgo PLD: HIGH Creado el: 12/07/20…" at bounding box center [389, 137] width 412 height 39
drag, startPoint x: 163, startPoint y: 138, endPoint x: 170, endPoint y: 136, distance: 7.3
click at [168, 137] on div "case-item-checkbox No es posible asignar el caso PLD qA96md31Ca5tuGAFcFYtxZbO 2…" at bounding box center [380, 137] width 437 height 43
click at [170, 135] on input "checkbox" at bounding box center [169, 136] width 6 height 6
checkbox input "true"
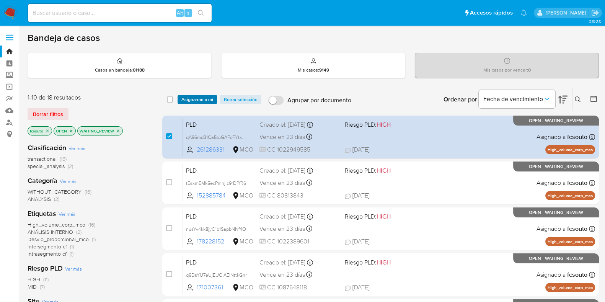
click at [199, 96] on span "Asignarme a mí" at bounding box center [197, 100] width 32 height 8
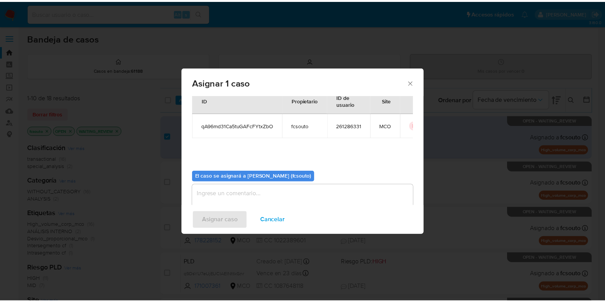
scroll to position [39, 0]
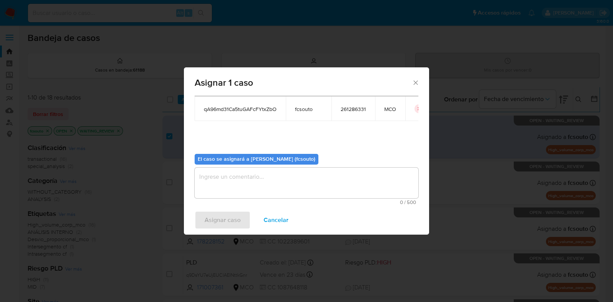
click at [320, 169] on textarea "assign-modal" at bounding box center [306, 183] width 224 height 31
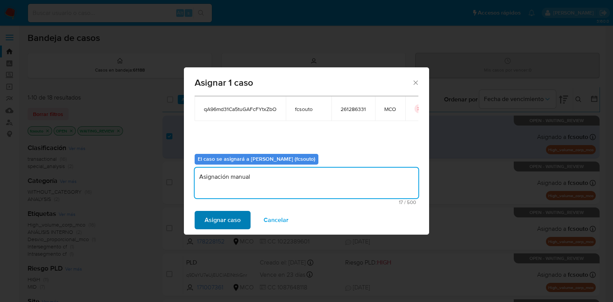
type textarea "Asignación manual"
click at [224, 222] on span "Asignar caso" at bounding box center [222, 220] width 36 height 17
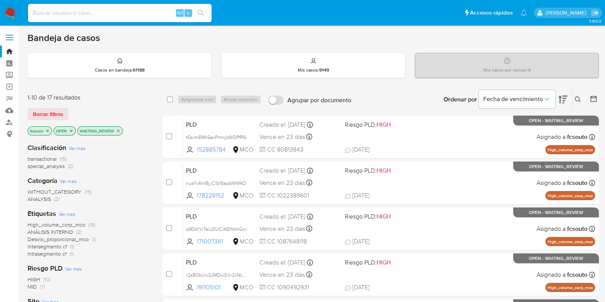
click at [119, 131] on icon "close-filter" at bounding box center [118, 130] width 3 height 3
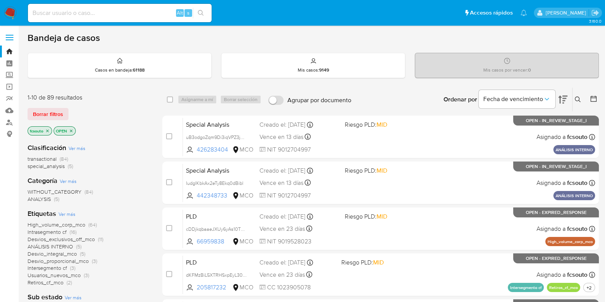
click at [48, 129] on icon "close-filter" at bounding box center [47, 131] width 5 height 5
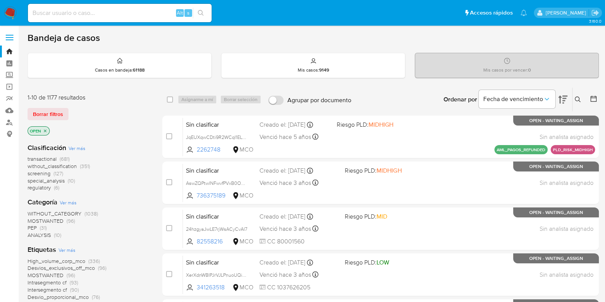
click at [49, 158] on span "transactional" at bounding box center [42, 159] width 29 height 8
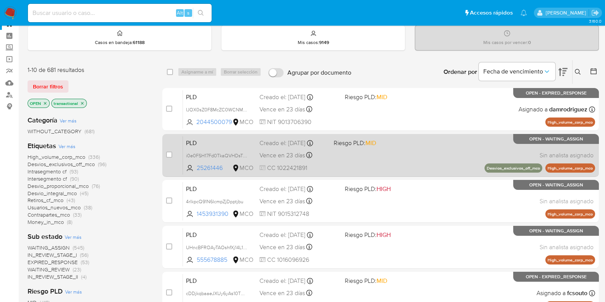
scroll to position [47, 0]
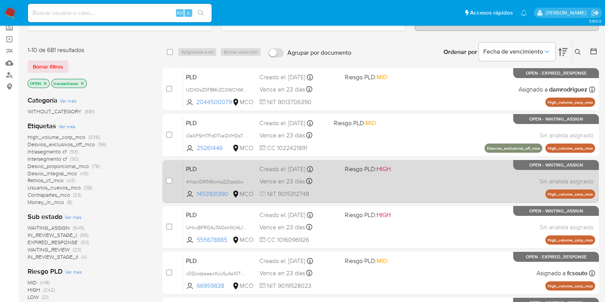
click at [411, 180] on span at bounding box center [384, 181] width 79 height 2
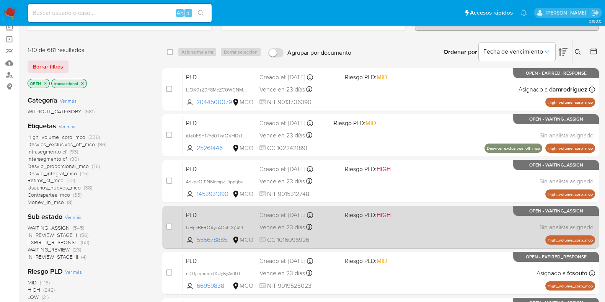
scroll to position [95, 0]
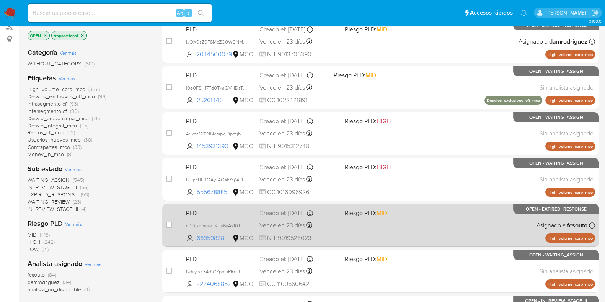
click at [391, 221] on div "PLD cDDjkqbaaeJXUy6yAs10TDEE 66959838 MCO Riesgo PLD: MID Creado el: 12/07/2025…" at bounding box center [389, 225] width 412 height 39
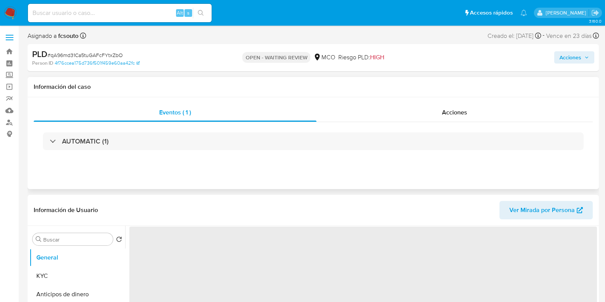
select select "10"
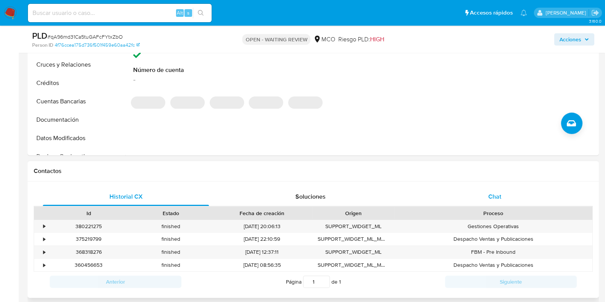
drag, startPoint x: 508, startPoint y: 197, endPoint x: 400, endPoint y: 127, distance: 127.9
click at [508, 197] on div "Chat" at bounding box center [495, 197] width 166 height 18
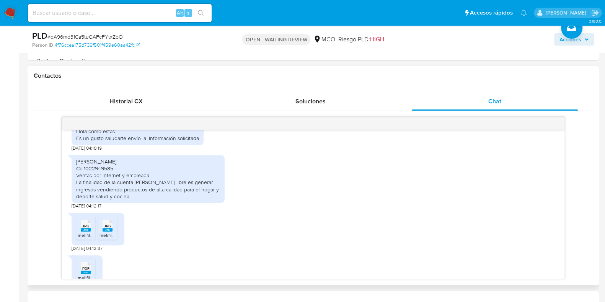
scroll to position [332, 0]
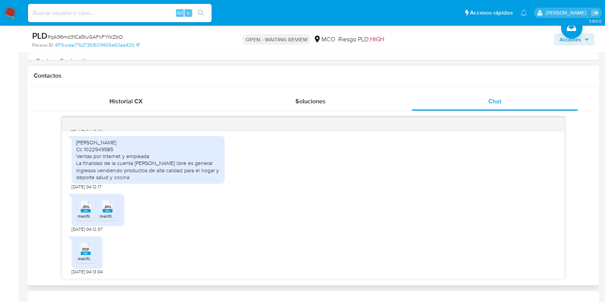
click at [86, 217] on span "melifile4850712367264089691.jpg" at bounding box center [113, 216] width 70 height 7
click at [123, 207] on div "JPG JPG melifile4850712367264089691.jpg JPG JPG melifile1616739773534379338.jpg" at bounding box center [98, 210] width 53 height 33
click at [111, 216] on span "melifile1616739773534379338.jpg" at bounding box center [135, 216] width 70 height 7
click at [89, 257] on span "melifile495388687924511013.pdf" at bounding box center [111, 258] width 67 height 7
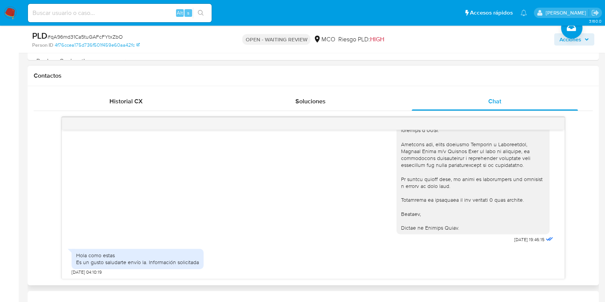
scroll to position [189, 0]
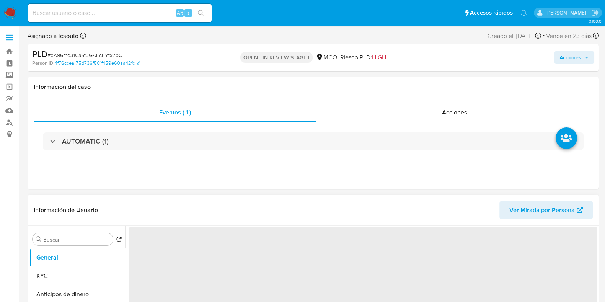
select select "10"
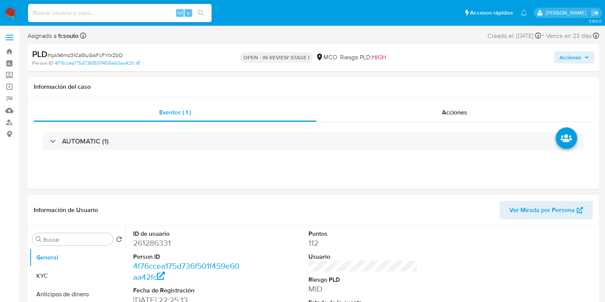
click at [241, 205] on header "Información de Usuario Ver Mirada por Persona" at bounding box center [313, 210] width 559 height 18
click at [155, 241] on dd "261286331" at bounding box center [187, 243] width 109 height 11
click at [155, 240] on dd "261286331" at bounding box center [187, 243] width 109 height 11
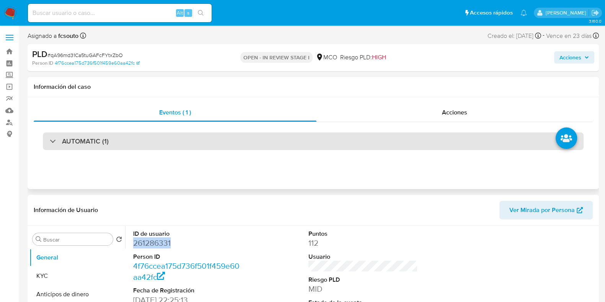
copy dd "261286331"
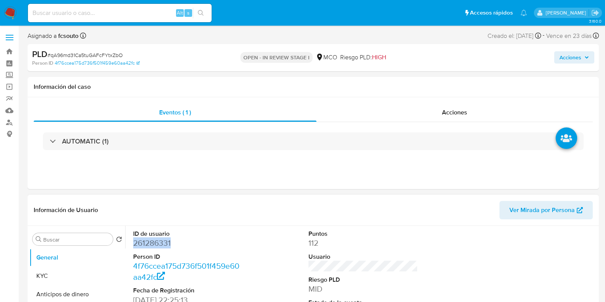
click at [167, 242] on dd "261286331" at bounding box center [187, 243] width 109 height 11
click at [157, 247] on dd "261286331" at bounding box center [187, 243] width 109 height 11
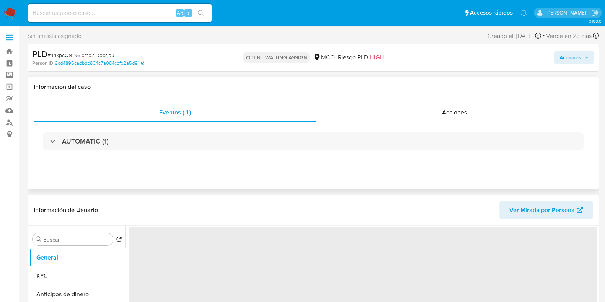
select select "10"
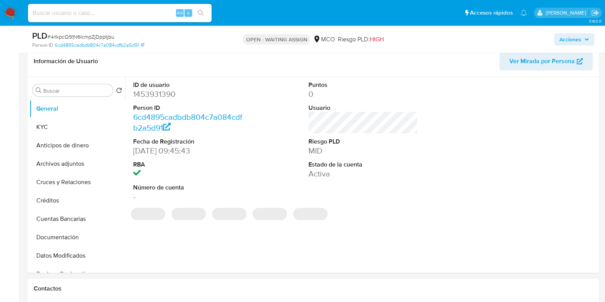
scroll to position [144, 0]
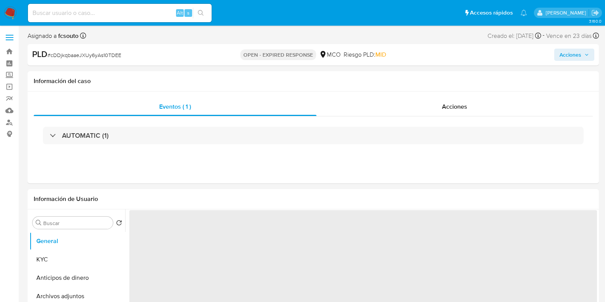
select select "10"
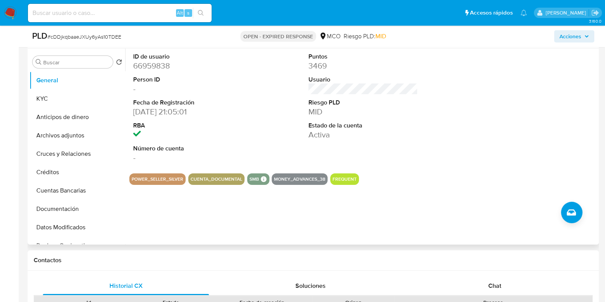
scroll to position [144, 0]
